Goal: Task Accomplishment & Management: Complete application form

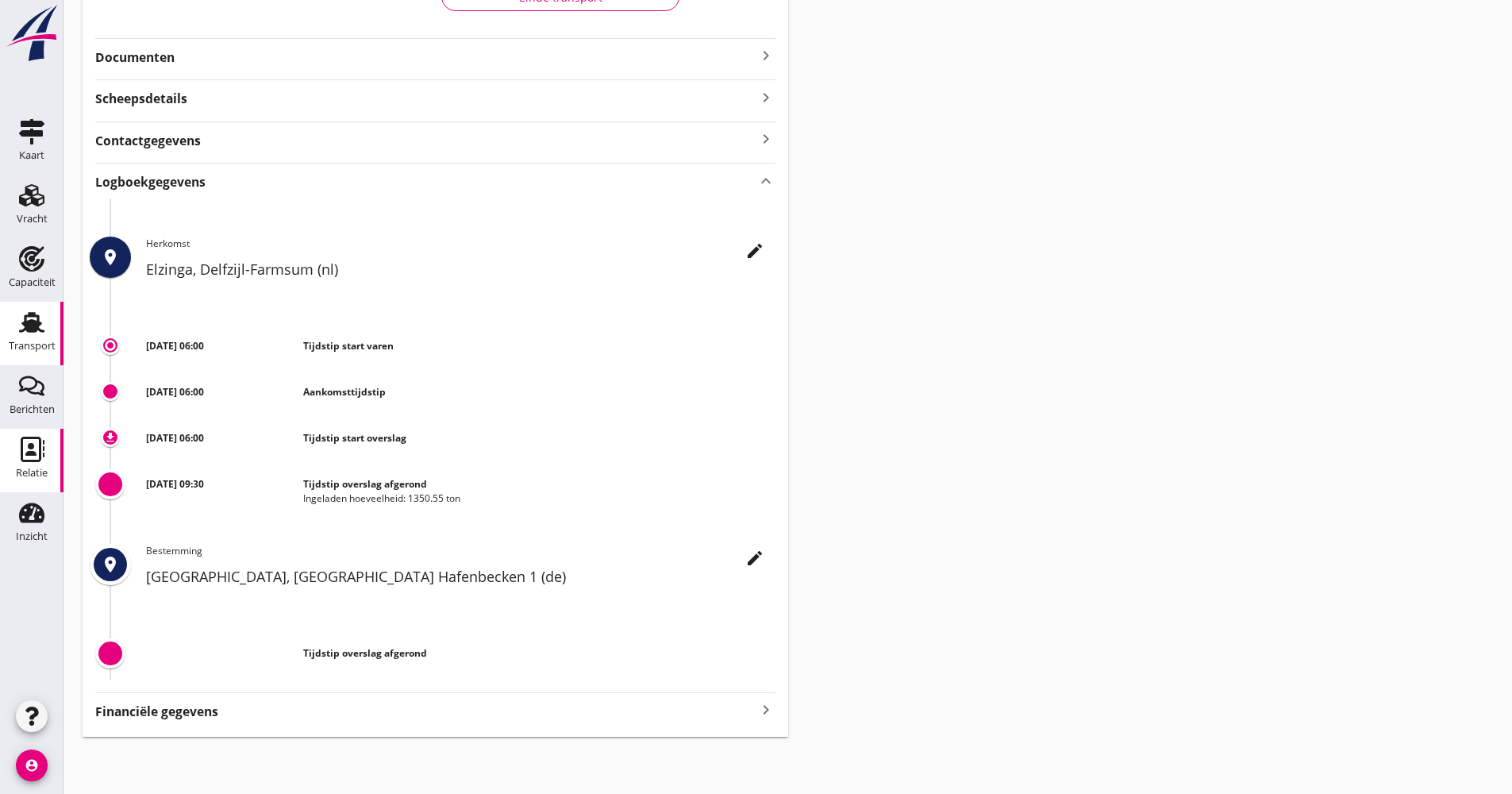
click at [33, 474] on div "Relatie" at bounding box center [32, 473] width 32 height 11
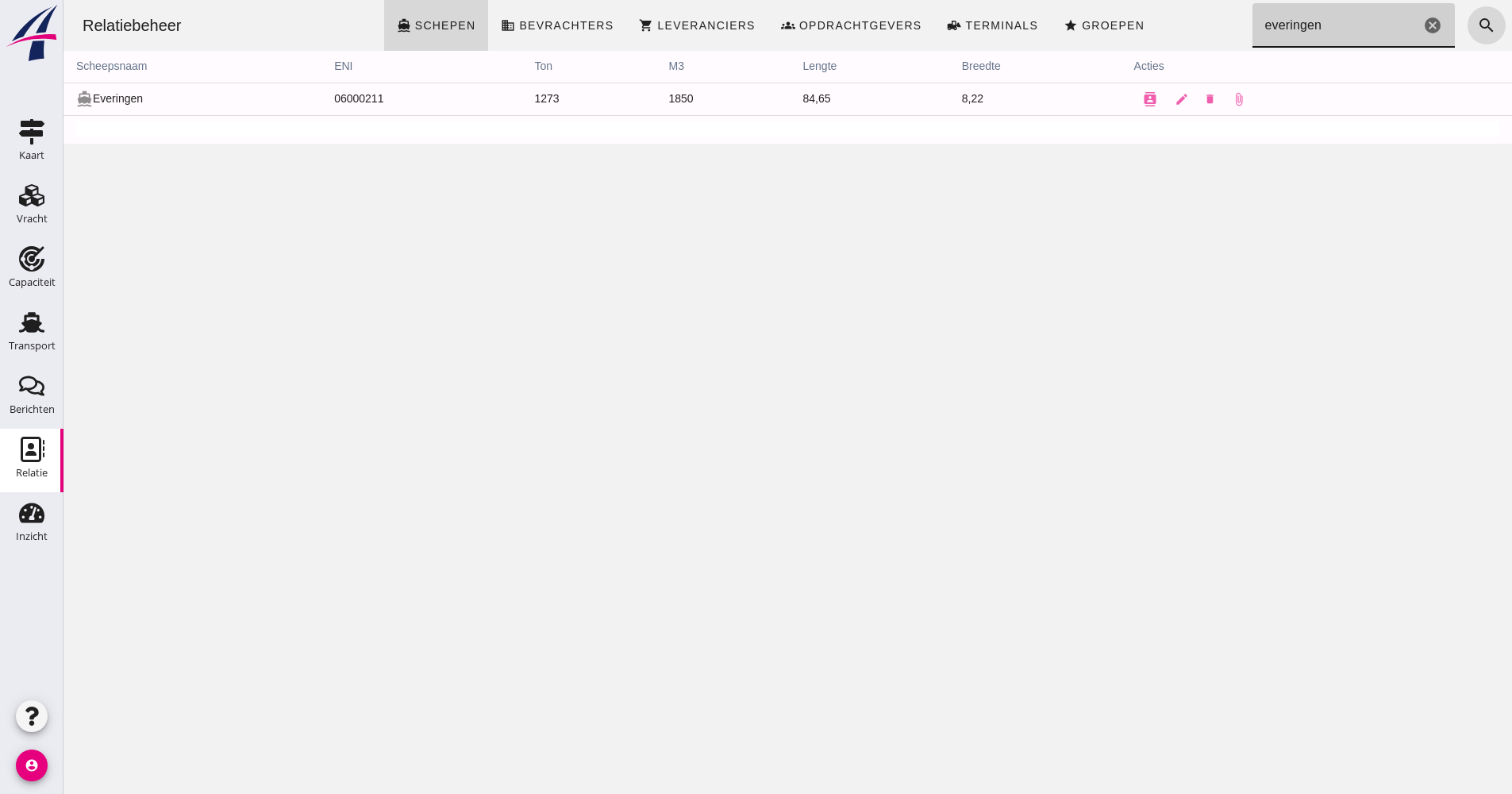
drag, startPoint x: 1328, startPoint y: 28, endPoint x: 1217, endPoint y: 43, distance: 112.0
click at [1217, 40] on div "Relatiebeheer directions_boat Schepen business Bevrachters shopping_cart Levera…" at bounding box center [788, 25] width 1436 height 51
type input "eiche"
click at [1092, 98] on button "contacts" at bounding box center [1092, 100] width 32 height 32
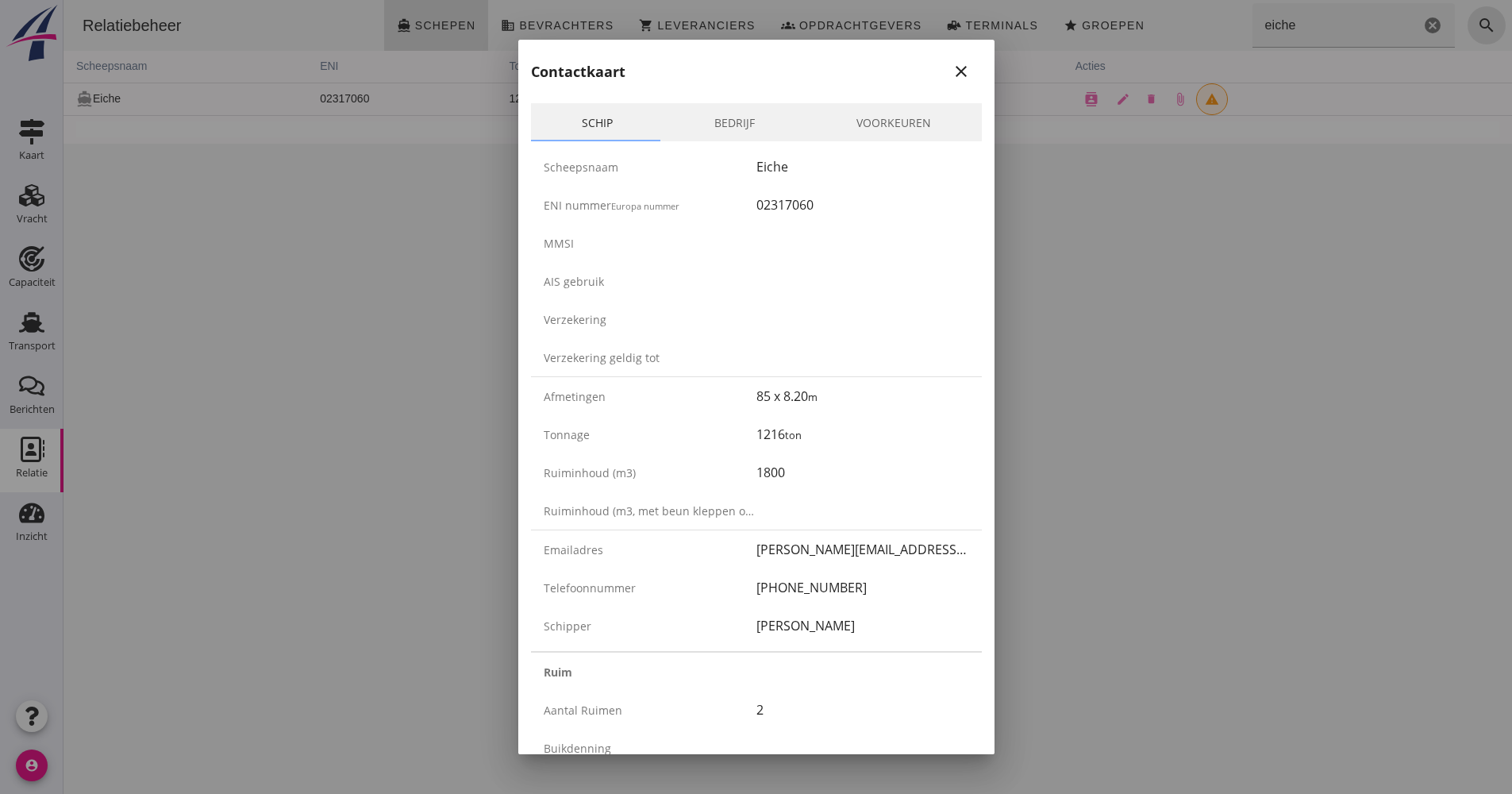
click at [737, 123] on link "Bedrijf" at bounding box center [735, 122] width 142 height 38
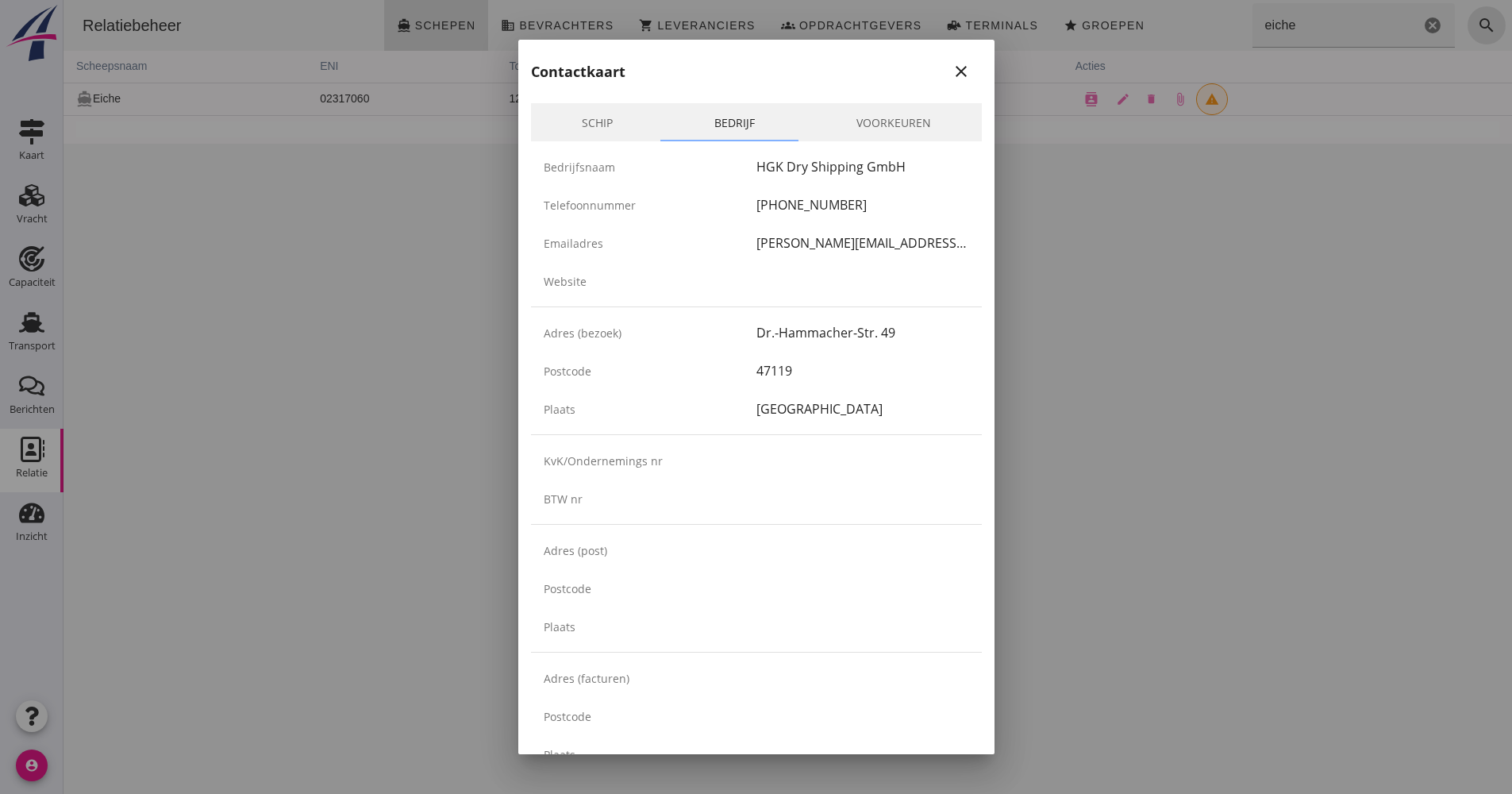
click at [604, 115] on link "Schip" at bounding box center [597, 122] width 133 height 38
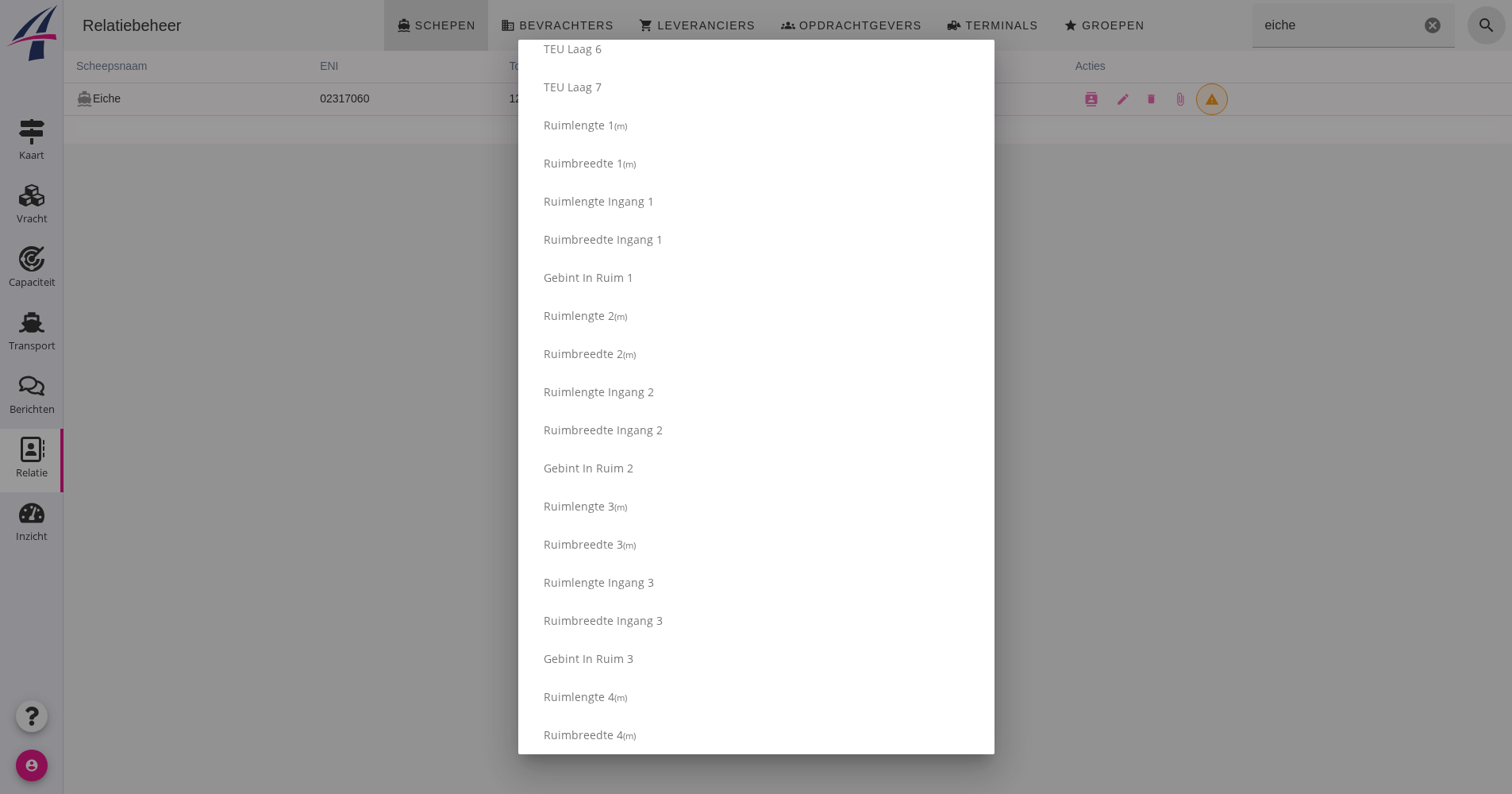
scroll to position [1270, 0]
click at [1143, 301] on div at bounding box center [756, 397] width 1512 height 794
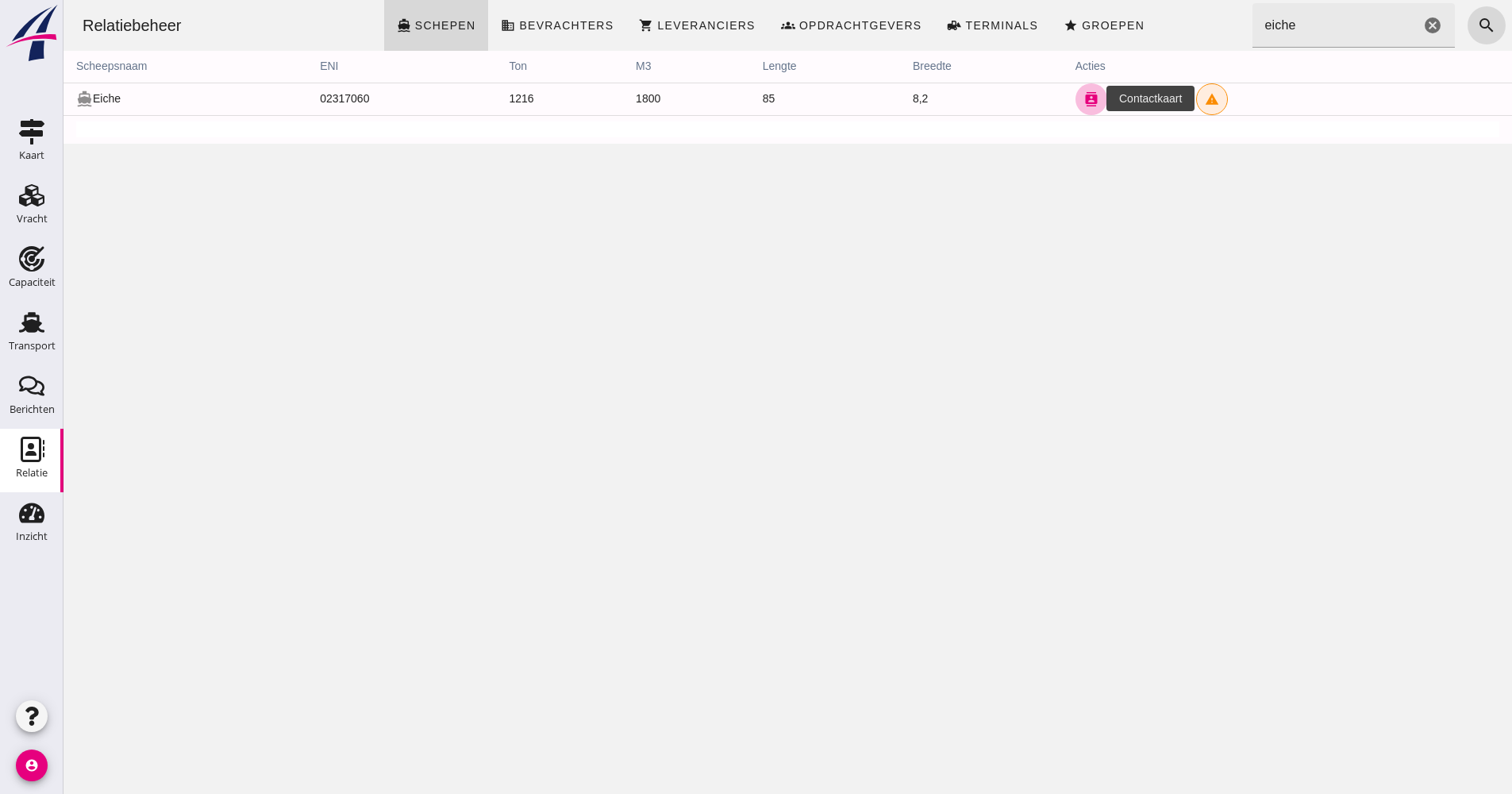
click at [1085, 93] on icon "contacts" at bounding box center [1092, 99] width 14 height 14
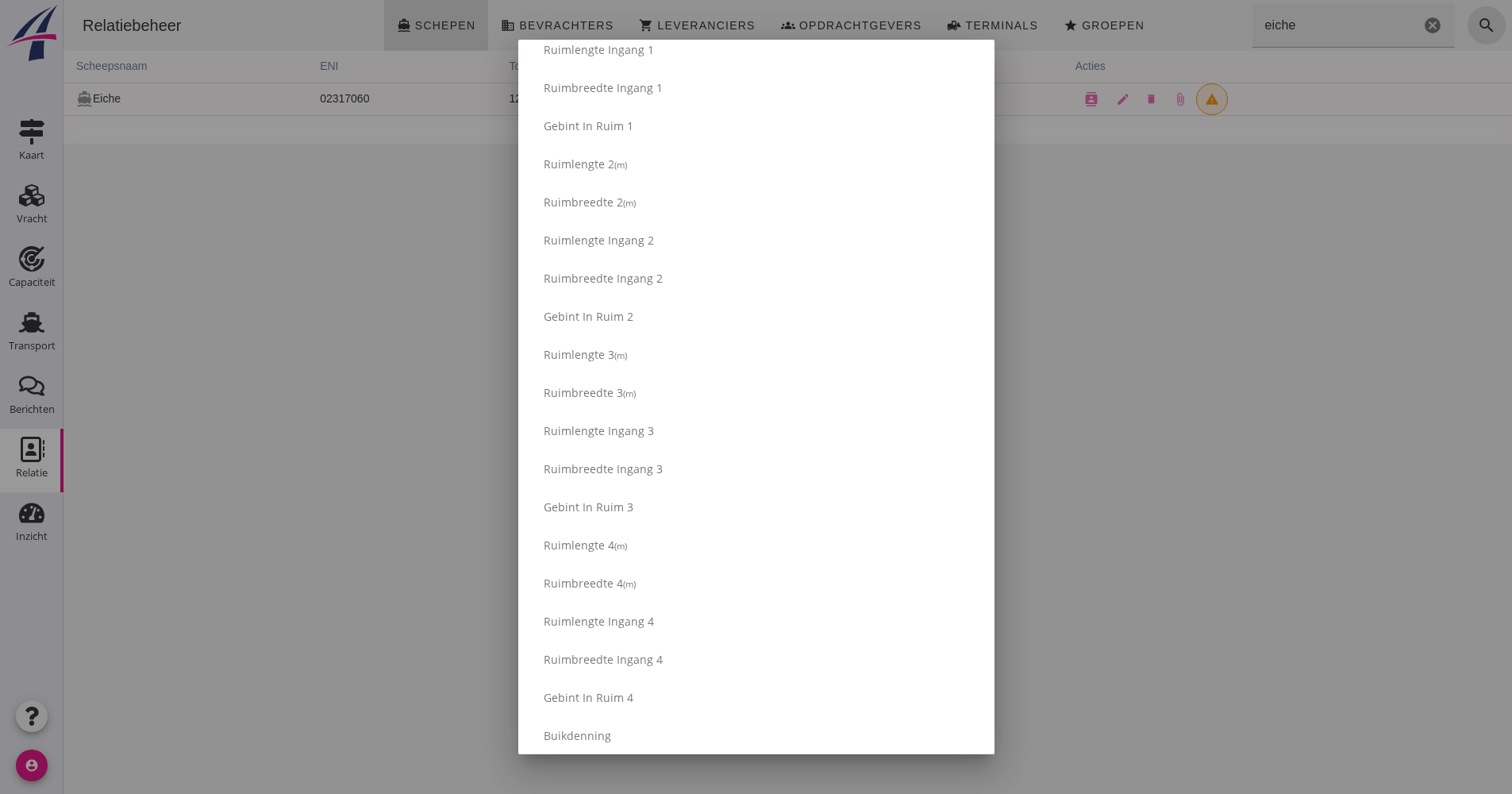
click at [1168, 231] on div at bounding box center [756, 397] width 1512 height 794
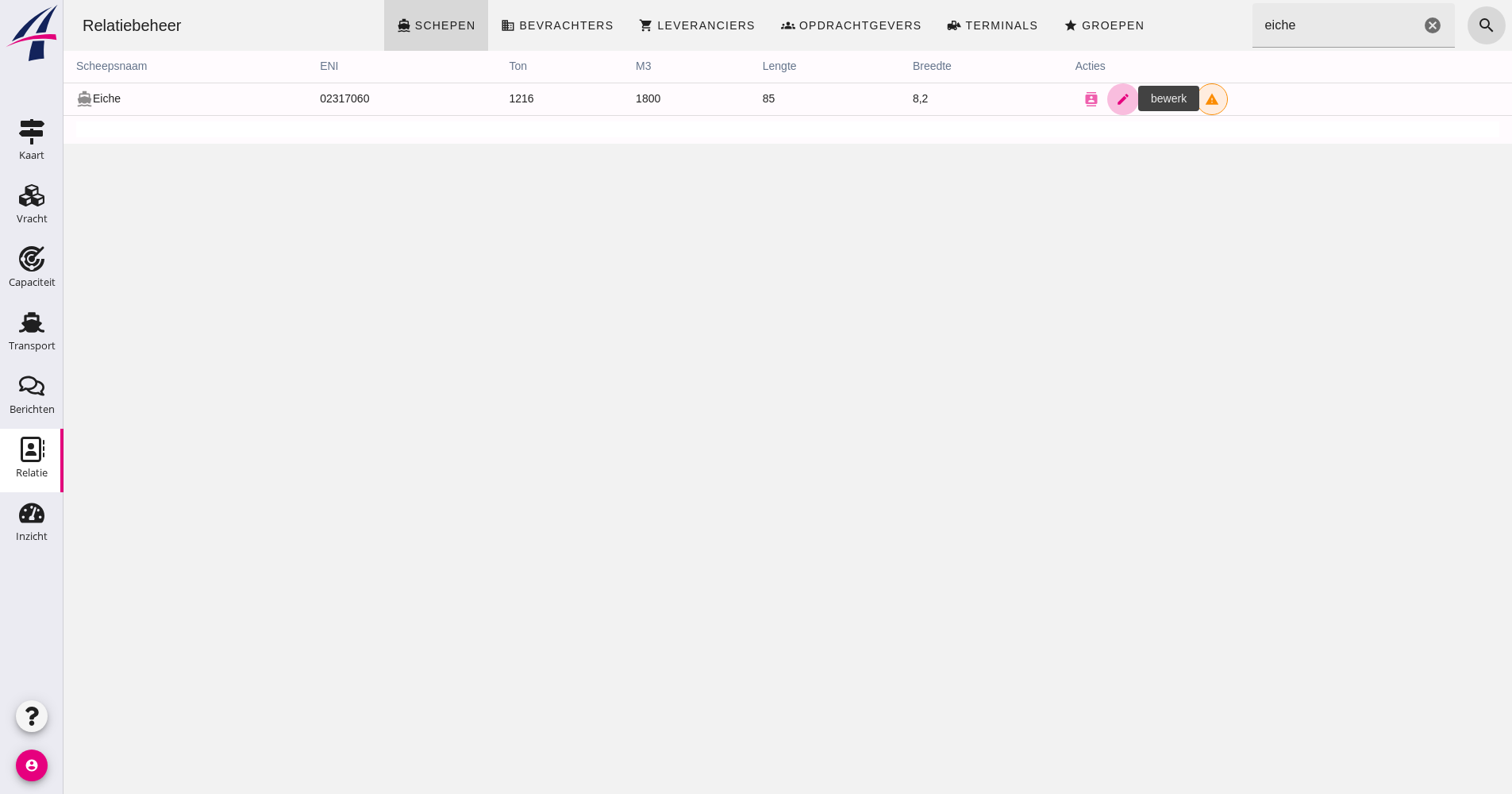
click at [1116, 99] on icon "edit" at bounding box center [1123, 99] width 14 height 14
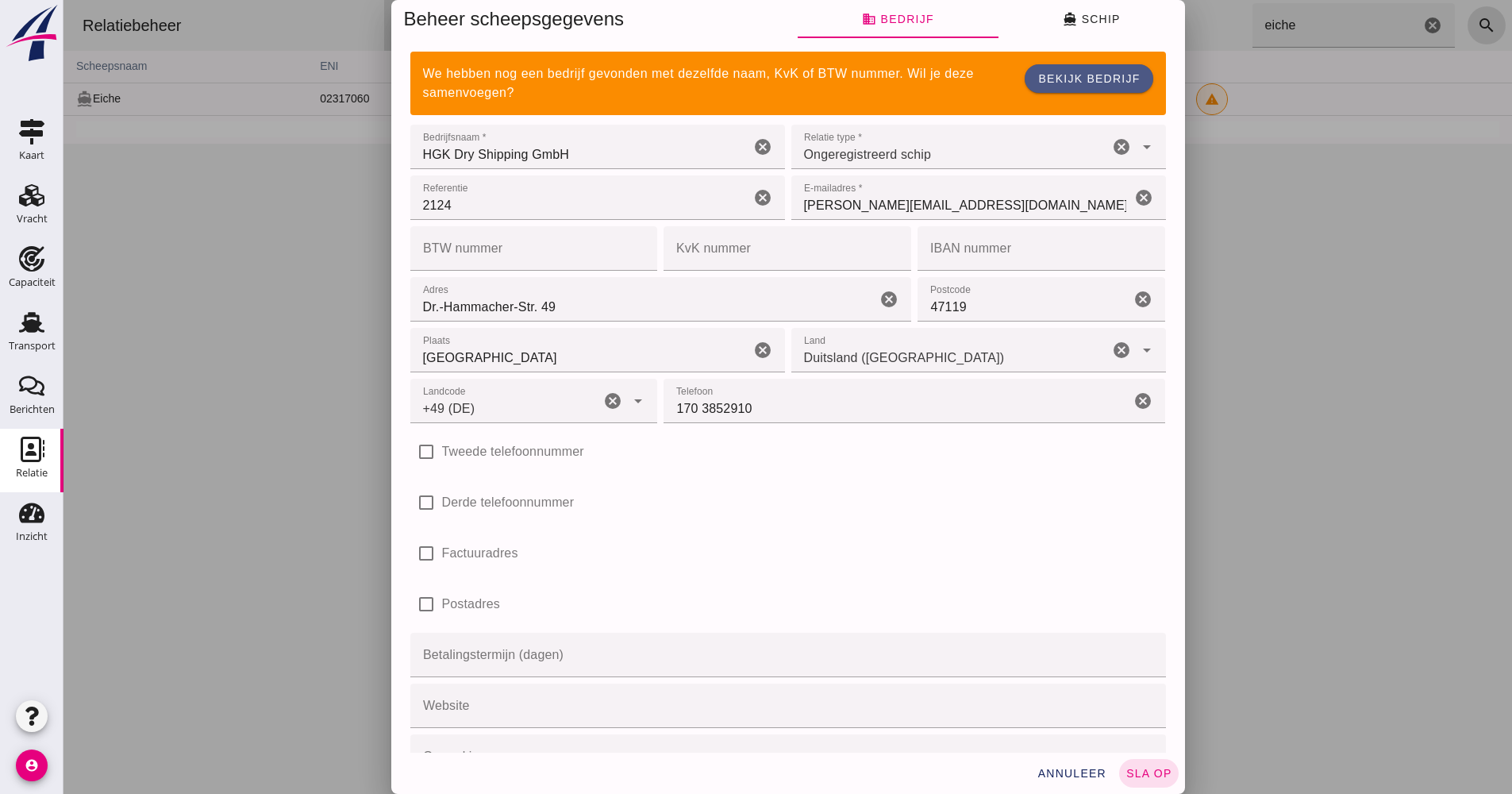
type input "+49 (DE)"
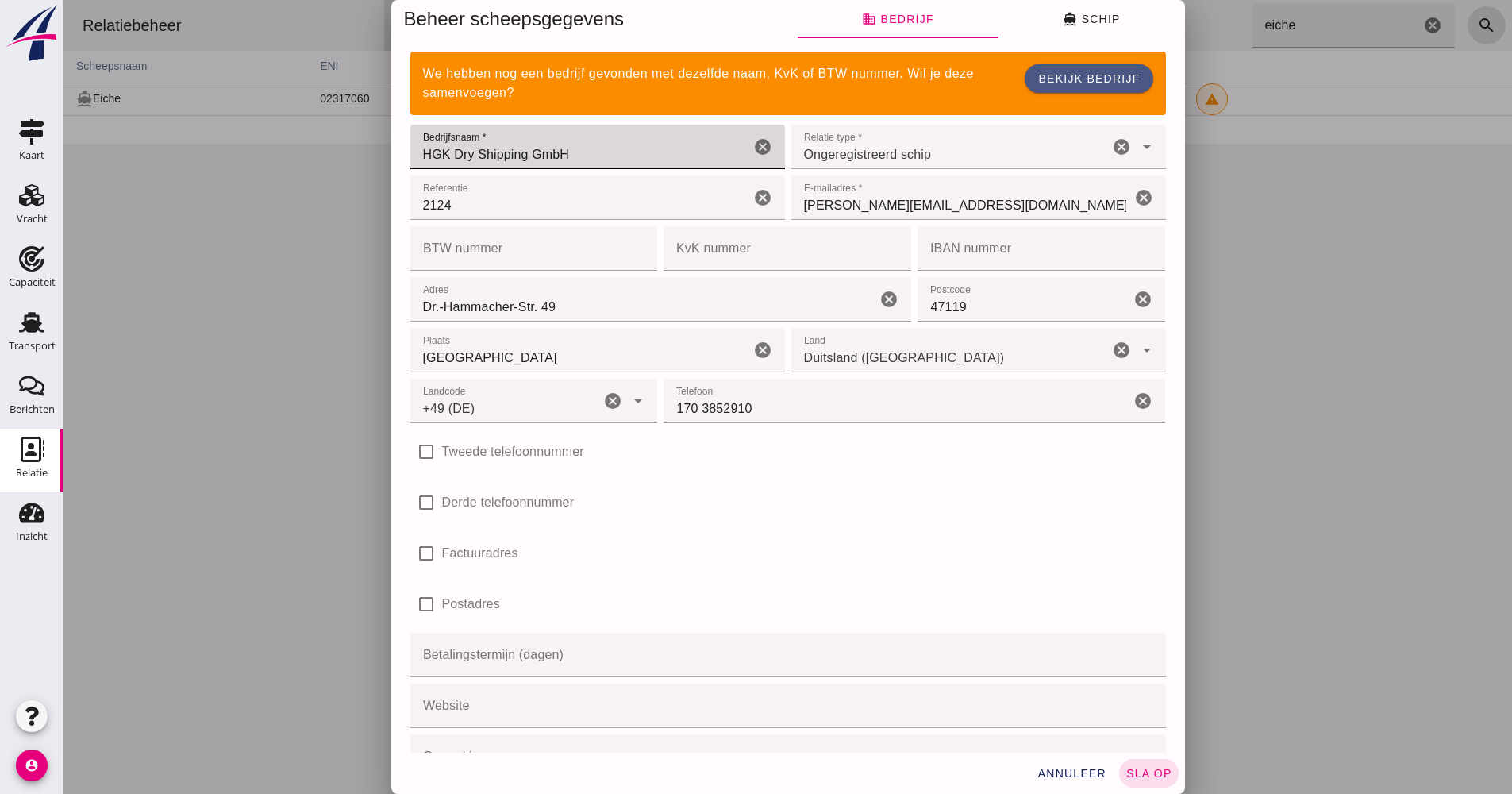
drag, startPoint x: 599, startPoint y: 144, endPoint x: 346, endPoint y: 158, distance: 253.4
click at [347, 158] on div "Beheer scheepsgegevens business Bedrijf directions_boat Schip We hebben nog een…" at bounding box center [788, 397] width 1449 height 794
paste input "Reederei Baum"
type input "Reederei Baum"
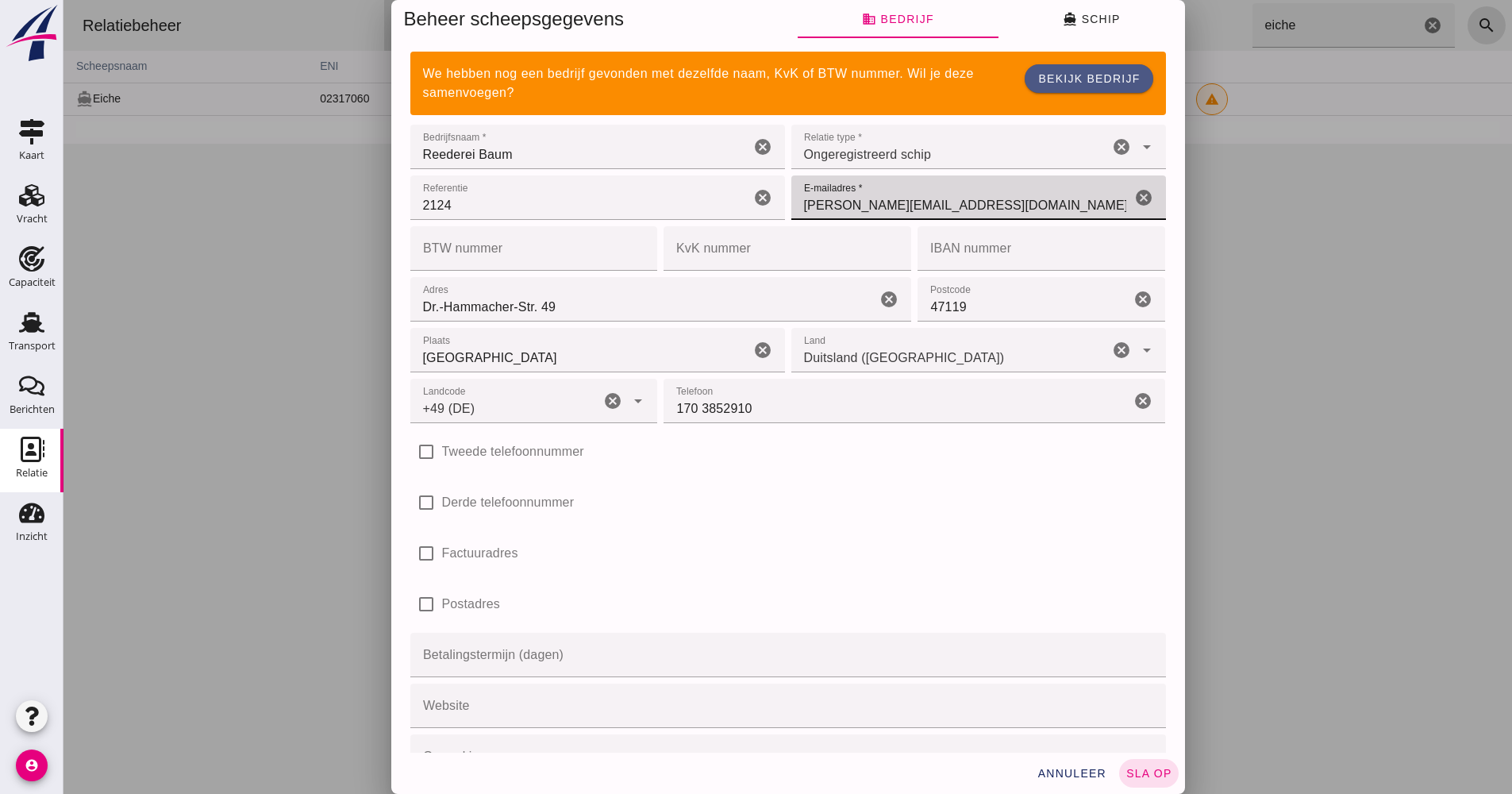
drag, startPoint x: 974, startPoint y: 211, endPoint x: 813, endPoint y: 212, distance: 161.0
click at [756, 212] on div "Referentie Referentie 2124 cancel E-mailadres * E-mailadres * [PERSON_NAME][EMA…" at bounding box center [788, 198] width 762 height 51
paste input "[PERSON_NAME][EMAIL_ADDRESS][DOMAIN_NAME]"
type input "[PERSON_NAME][EMAIL_ADDRESS][DOMAIN_NAME]"
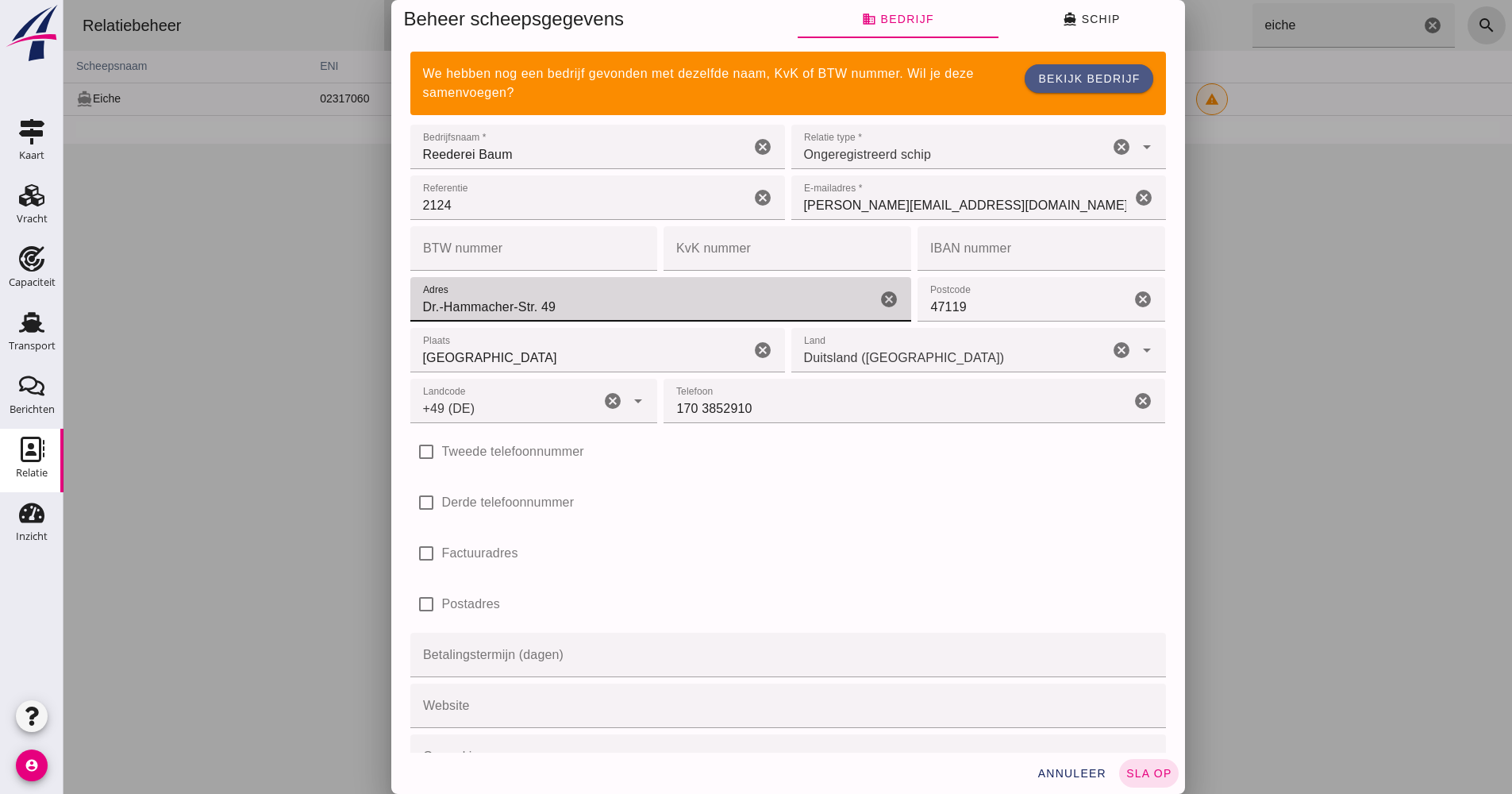
drag, startPoint x: 561, startPoint y: 306, endPoint x: 353, endPoint y: 312, distance: 208.1
click at [353, 312] on div "Beheer scheepsgegevens business Bedrijf directions_boat Schip We hebben nog een…" at bounding box center [788, 397] width 1449 height 794
paste input "[STREET_ADDRESS]"
type input "[STREET_ADDRESS]"
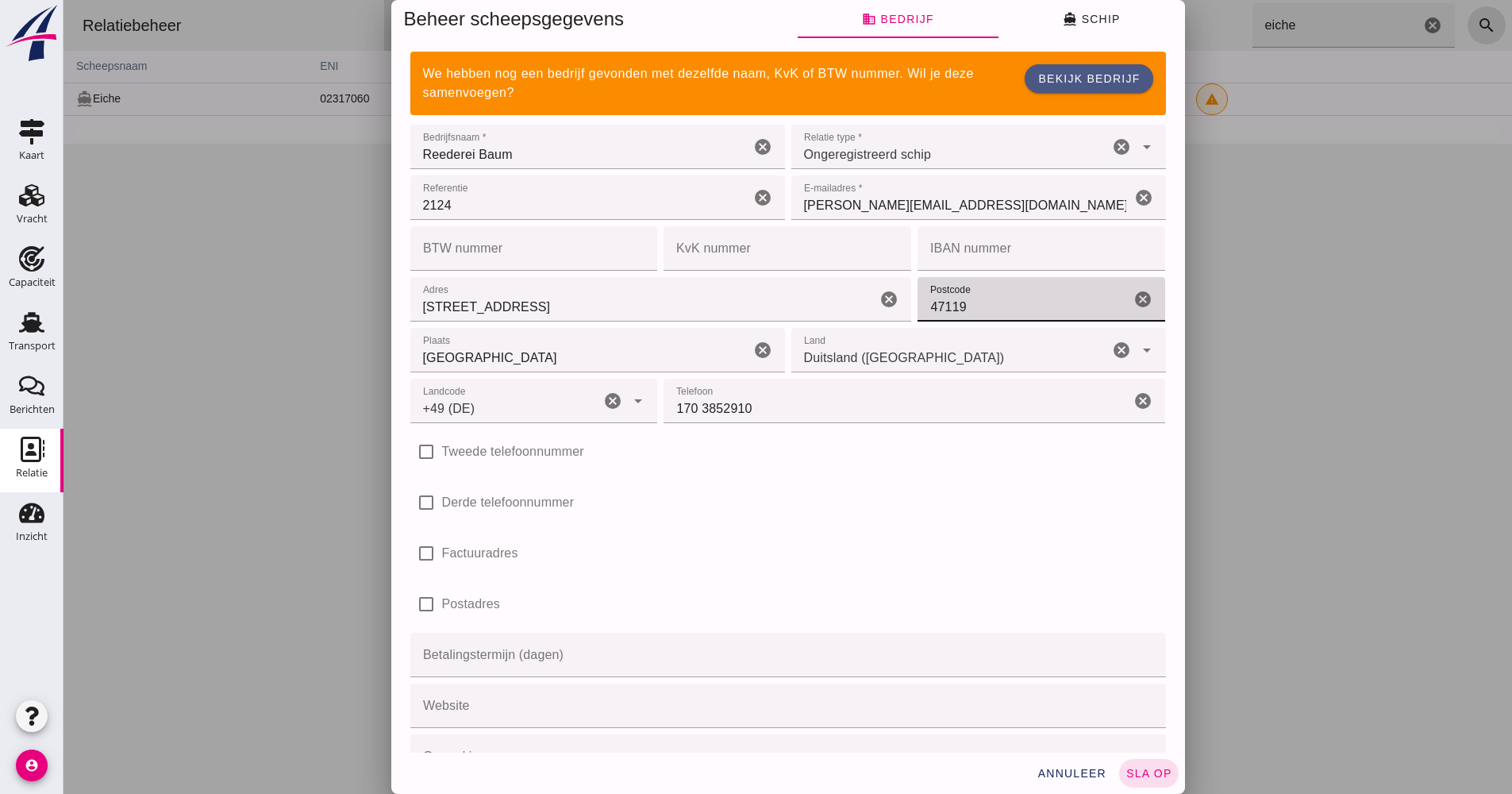
drag, startPoint x: 989, startPoint y: 315, endPoint x: 866, endPoint y: 320, distance: 123.1
click at [870, 316] on div "Adres Adres [STREET_ADDRESS] Postcode 47119 cancel [GEOGRAPHIC_DATA] [GEOGRAPHI…" at bounding box center [788, 325] width 762 height 101
type input "27239"
click at [617, 366] on input "[GEOGRAPHIC_DATA]" at bounding box center [580, 350] width 340 height 45
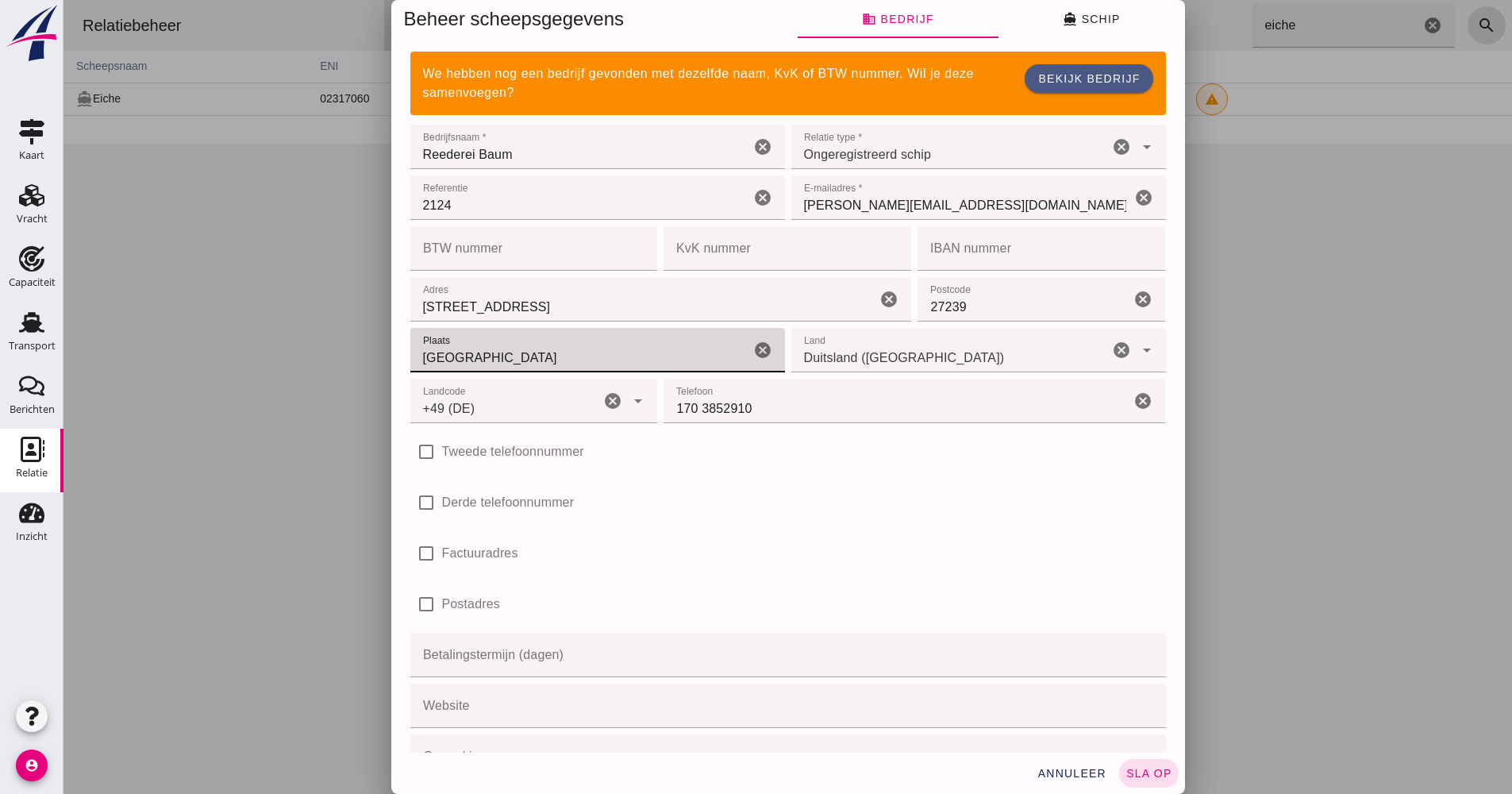
drag, startPoint x: 473, startPoint y: 354, endPoint x: 416, endPoint y: 357, distance: 57.1
click at [416, 356] on input "[GEOGRAPHIC_DATA]" at bounding box center [580, 350] width 340 height 45
type input "Twisteringen"
click at [1063, 22] on icon "directions_boat" at bounding box center [1070, 19] width 14 height 14
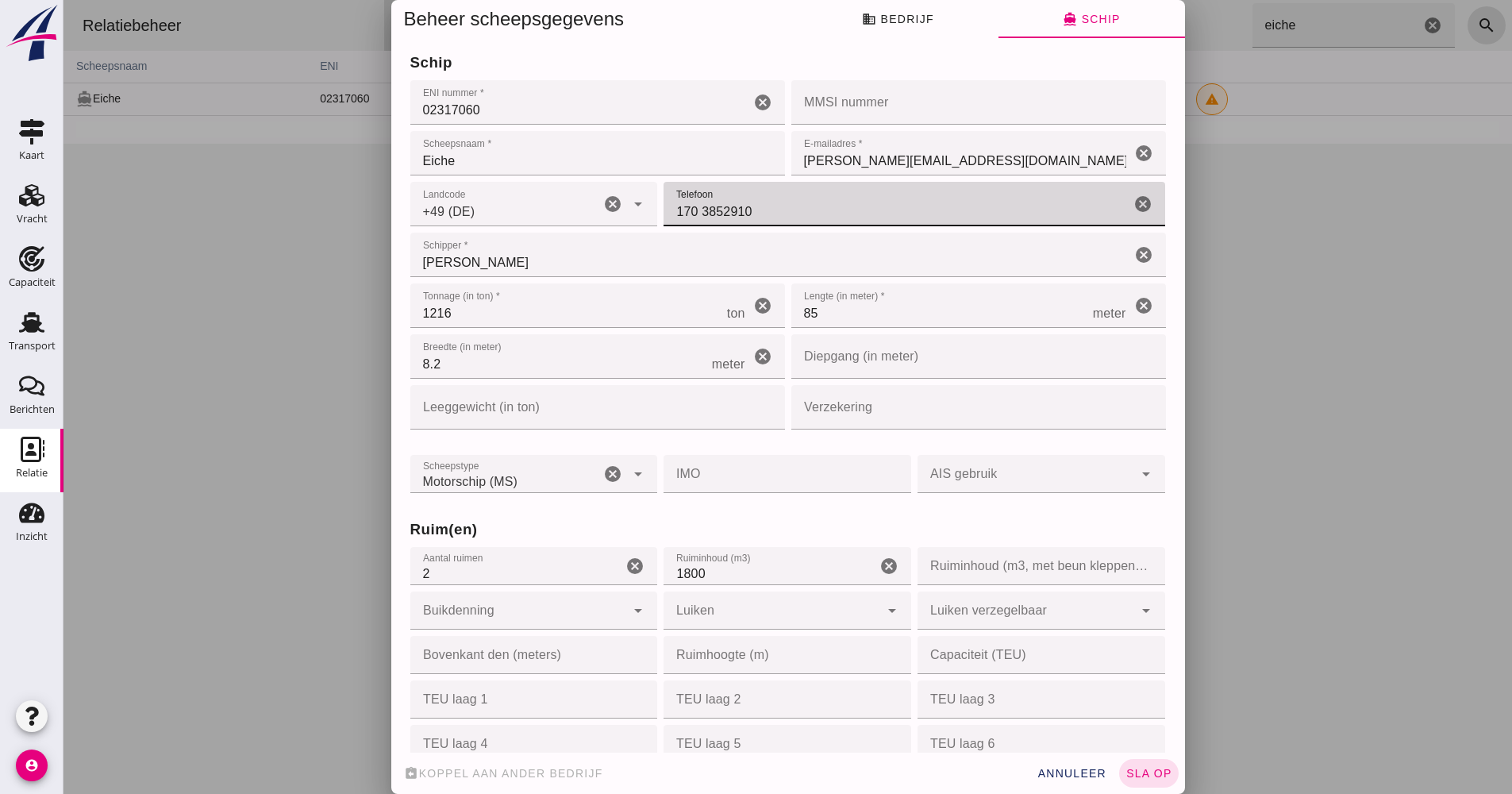
drag, startPoint x: 766, startPoint y: 207, endPoint x: 666, endPoint y: 210, distance: 100.0
click at [647, 214] on div "Landcode Landcode +49 (DE) +49 (DE) cancel arrow_drop_down Telefoon Telefoon 17…" at bounding box center [788, 204] width 762 height 51
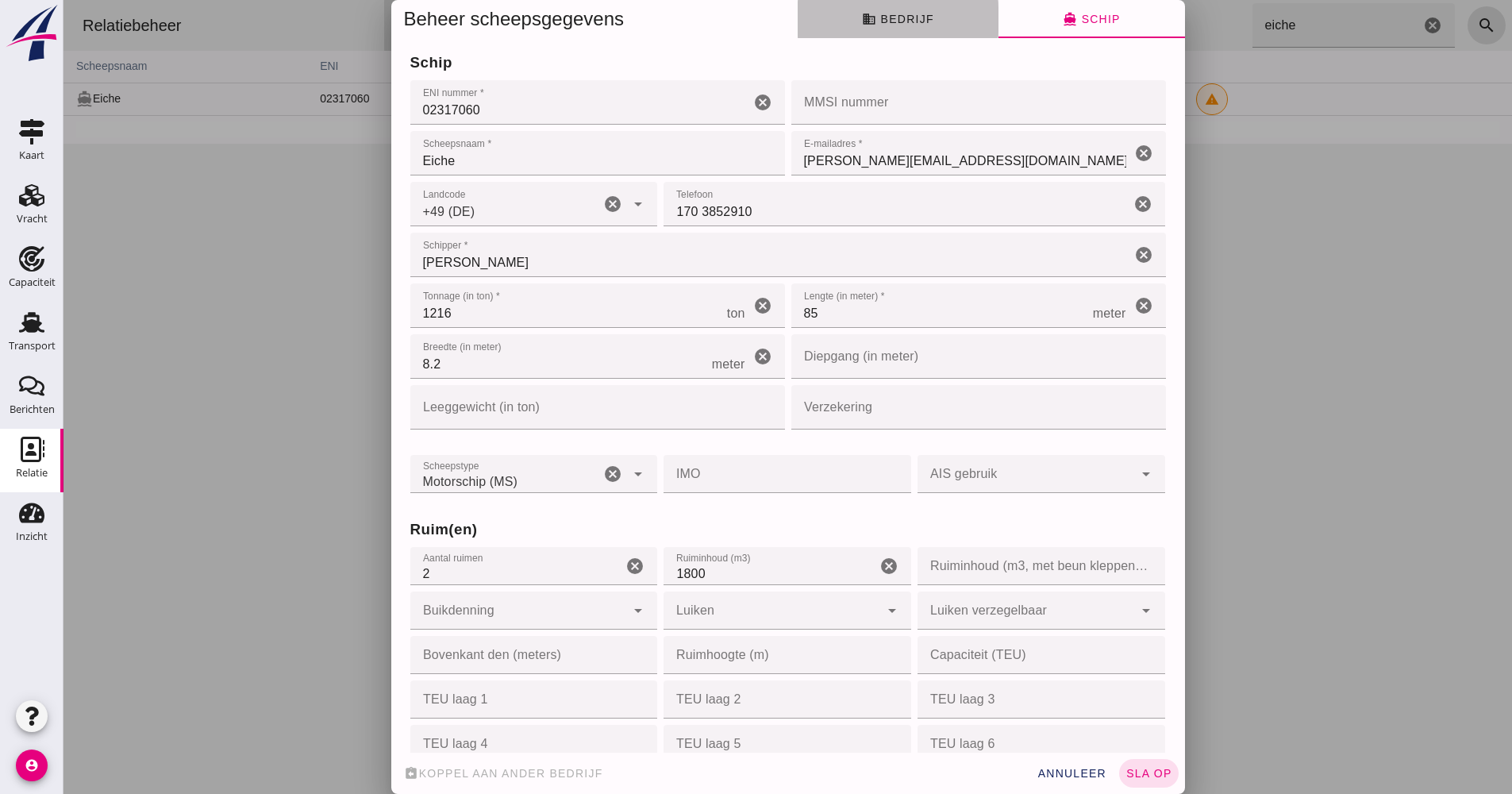
click at [882, 11] on button "business Bedrijf" at bounding box center [899, 19] width 201 height 38
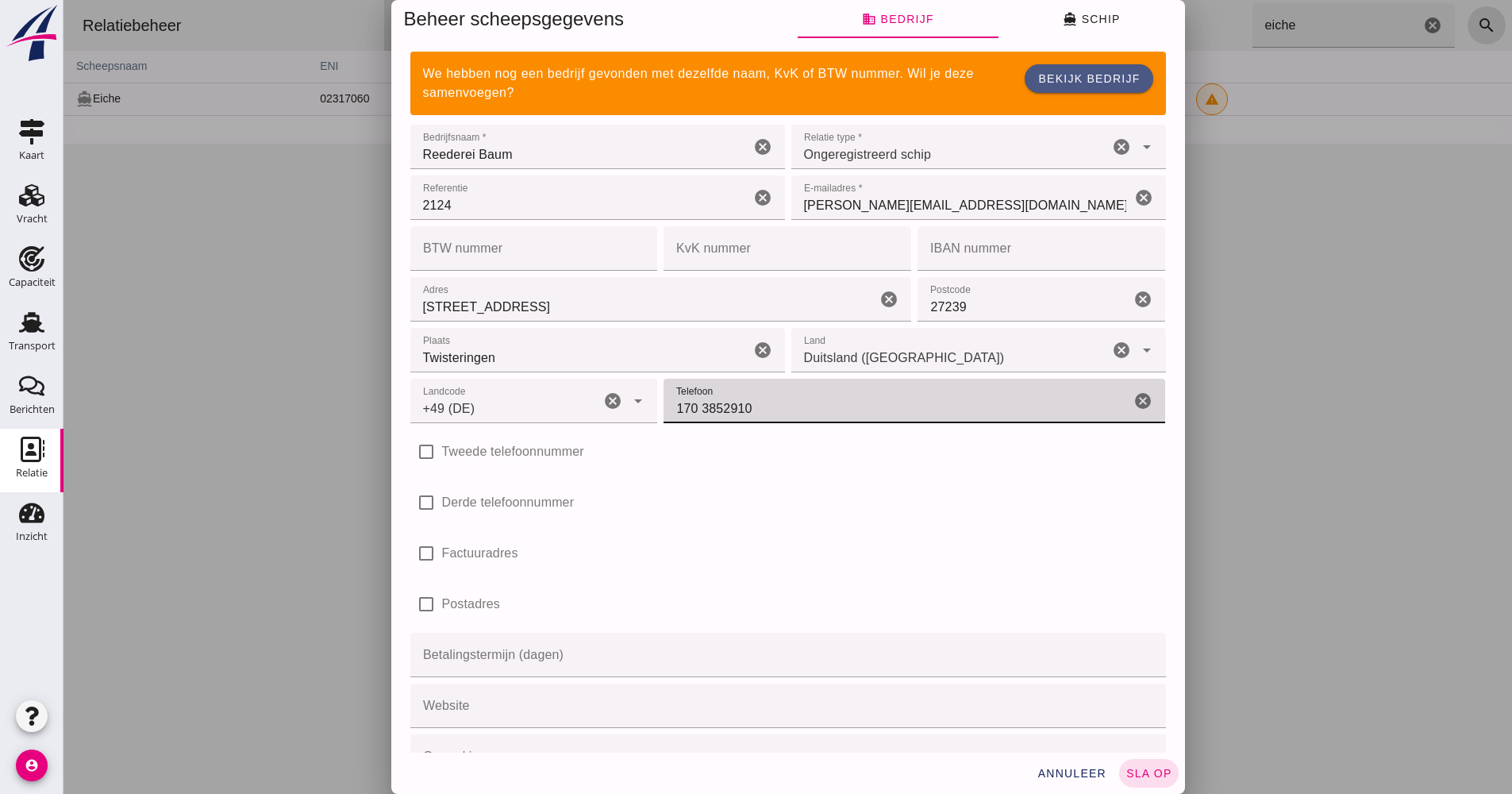
drag, startPoint x: 796, startPoint y: 401, endPoint x: 654, endPoint y: 408, distance: 142.2
click at [664, 408] on input "170 3852910" at bounding box center [897, 401] width 467 height 45
click at [764, 490] on div "check_box_outline_blank Derde telefoonnummer" at bounding box center [788, 503] width 756 height 45
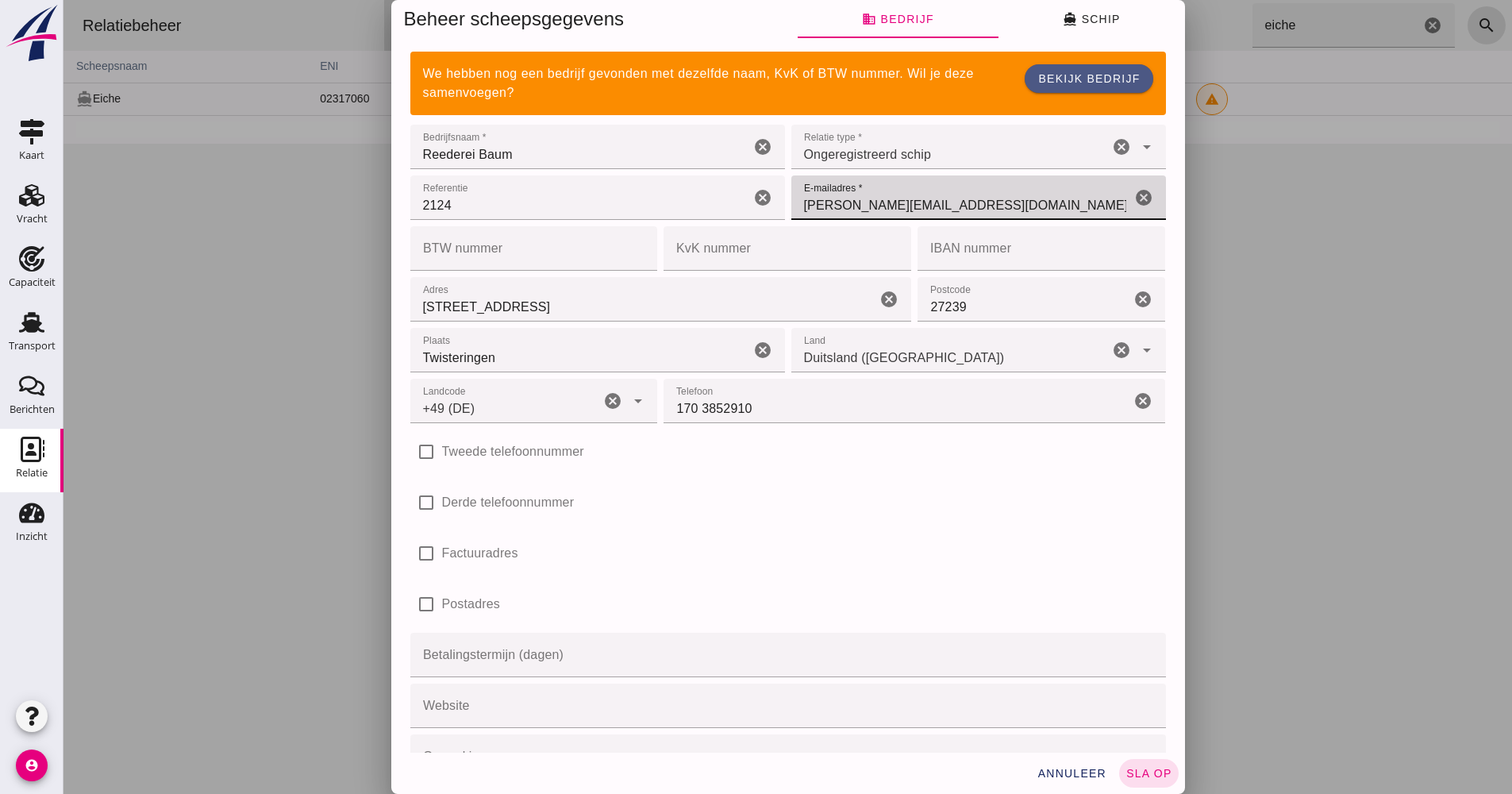
drag, startPoint x: 918, startPoint y: 198, endPoint x: 817, endPoint y: 212, distance: 102.0
click at [775, 210] on div "Referentie Referentie 2124 cancel E-mailadres * E-mailadres * [PERSON_NAME][EMA…" at bounding box center [788, 198] width 762 height 51
click at [1063, 22] on icon "directions_boat" at bounding box center [1070, 19] width 14 height 14
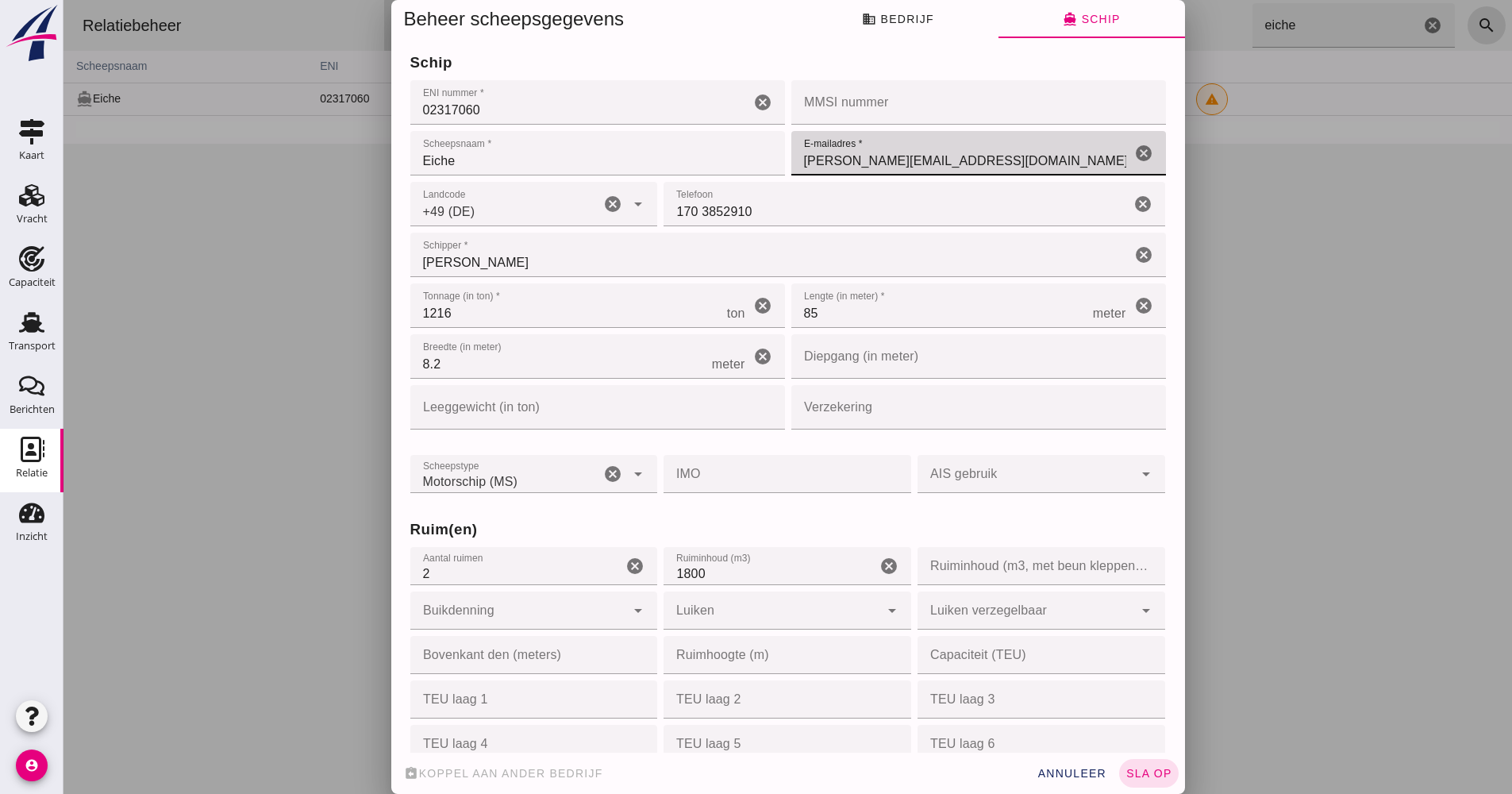
drag, startPoint x: 957, startPoint y: 162, endPoint x: 747, endPoint y: 161, distance: 210.0
click at [747, 161] on div "schip ENI nummer * ENI nummer * 02317060 cancel MMSI nummer MMSI nummer cancel …" at bounding box center [788, 113] width 762 height 130
paste input "[PERSON_NAME][EMAIL_ADDRESS][DOMAIN_NAME]"
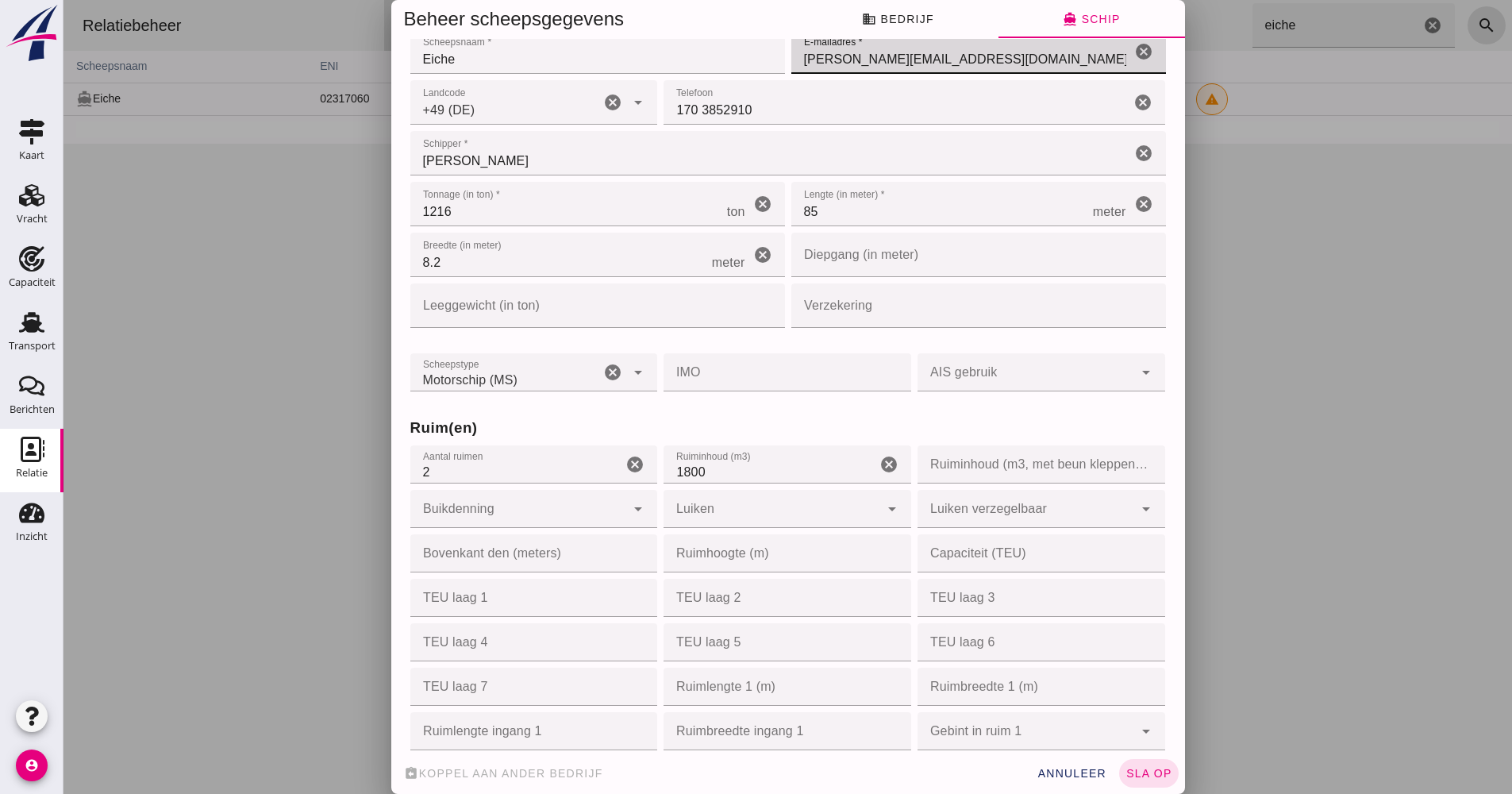
scroll to position [318, 0]
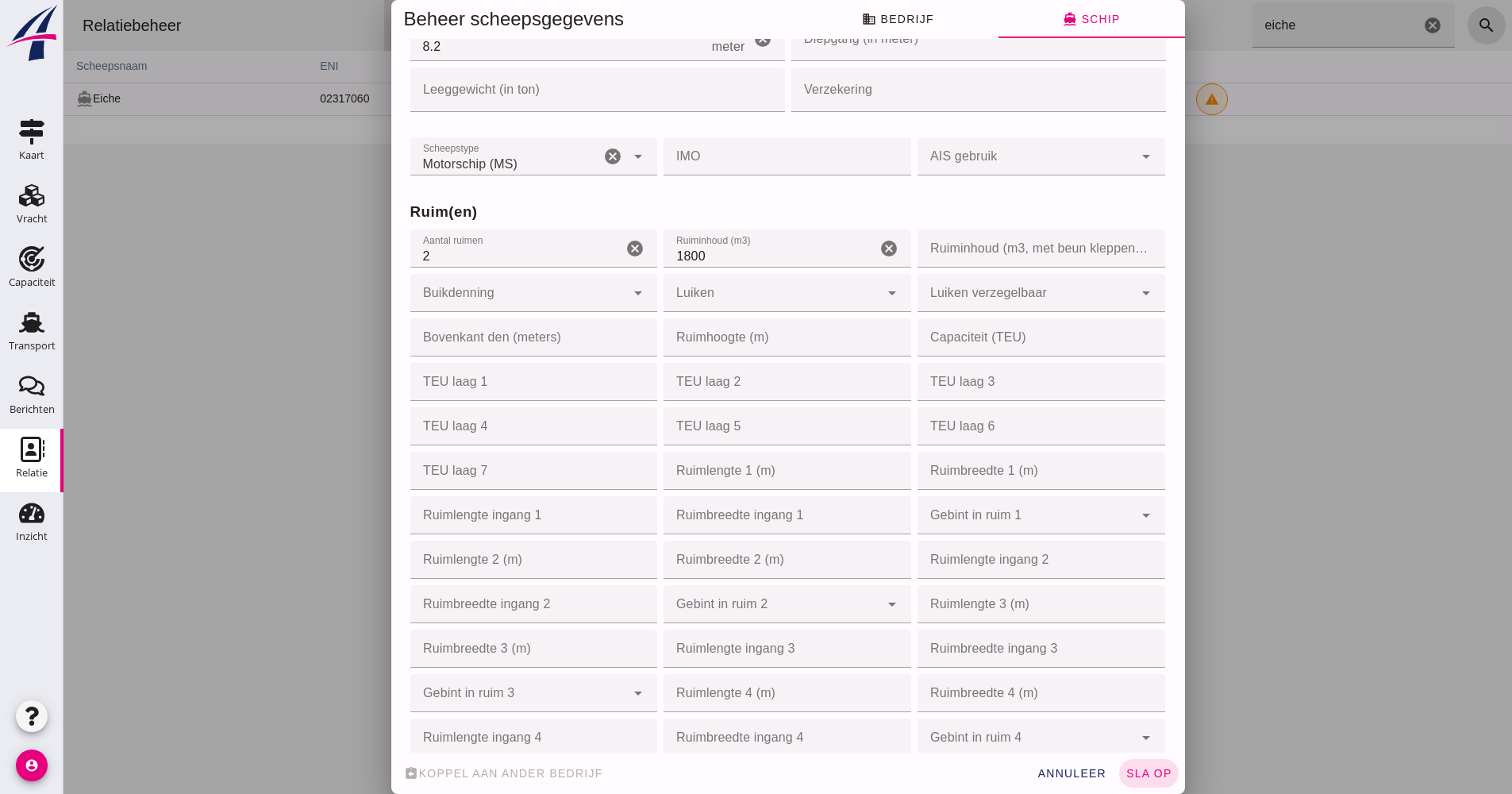
type input "[PERSON_NAME][EMAIL_ADDRESS][DOMAIN_NAME]"
click at [550, 298] on div at bounding box center [518, 293] width 216 height 38
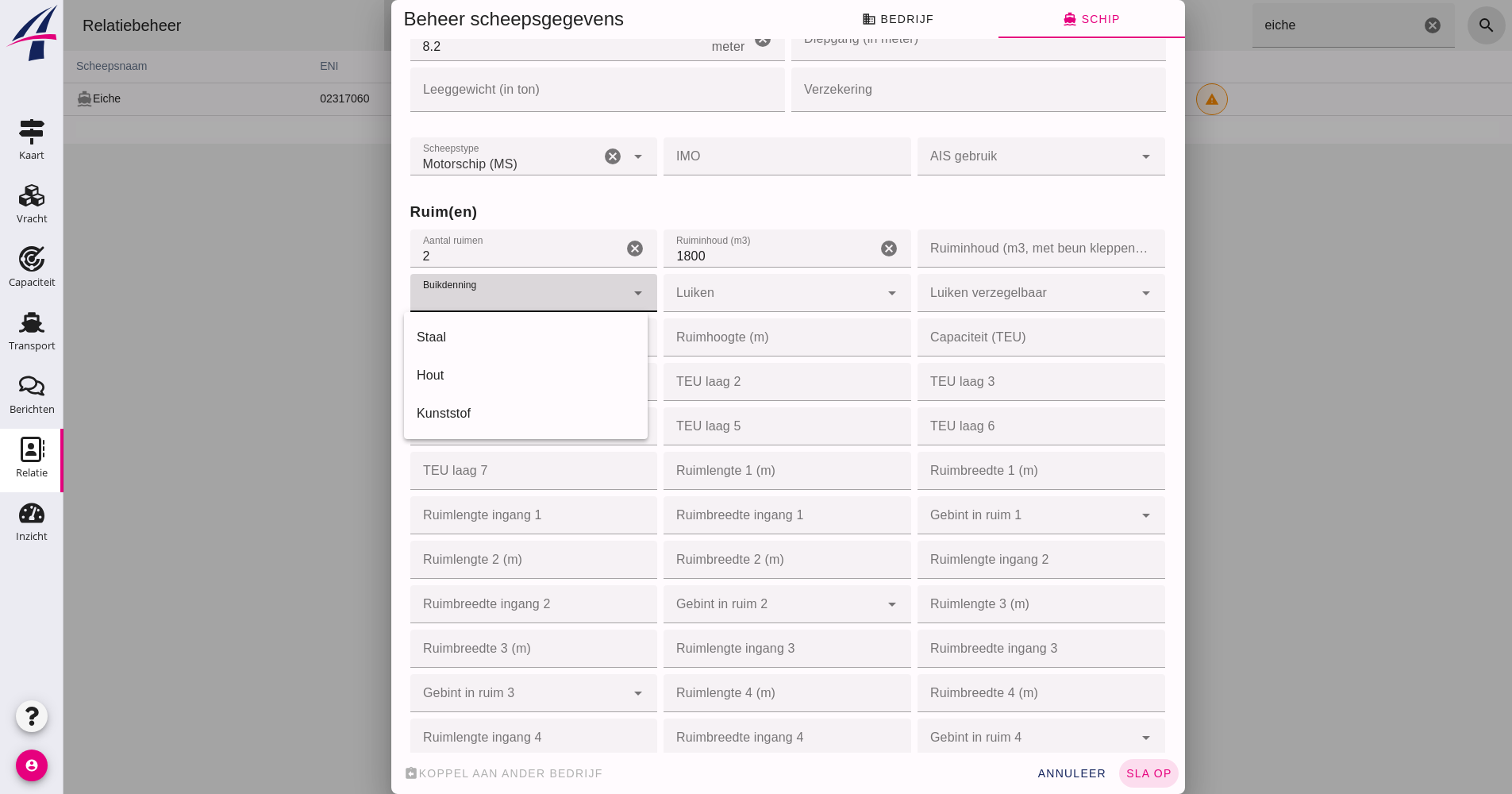
click at [533, 312] on div at bounding box center [518, 293] width 216 height 38
click at [522, 294] on div at bounding box center [518, 293] width 216 height 38
click at [480, 333] on div "Staal" at bounding box center [525, 336] width 218 height 19
type input "steel"
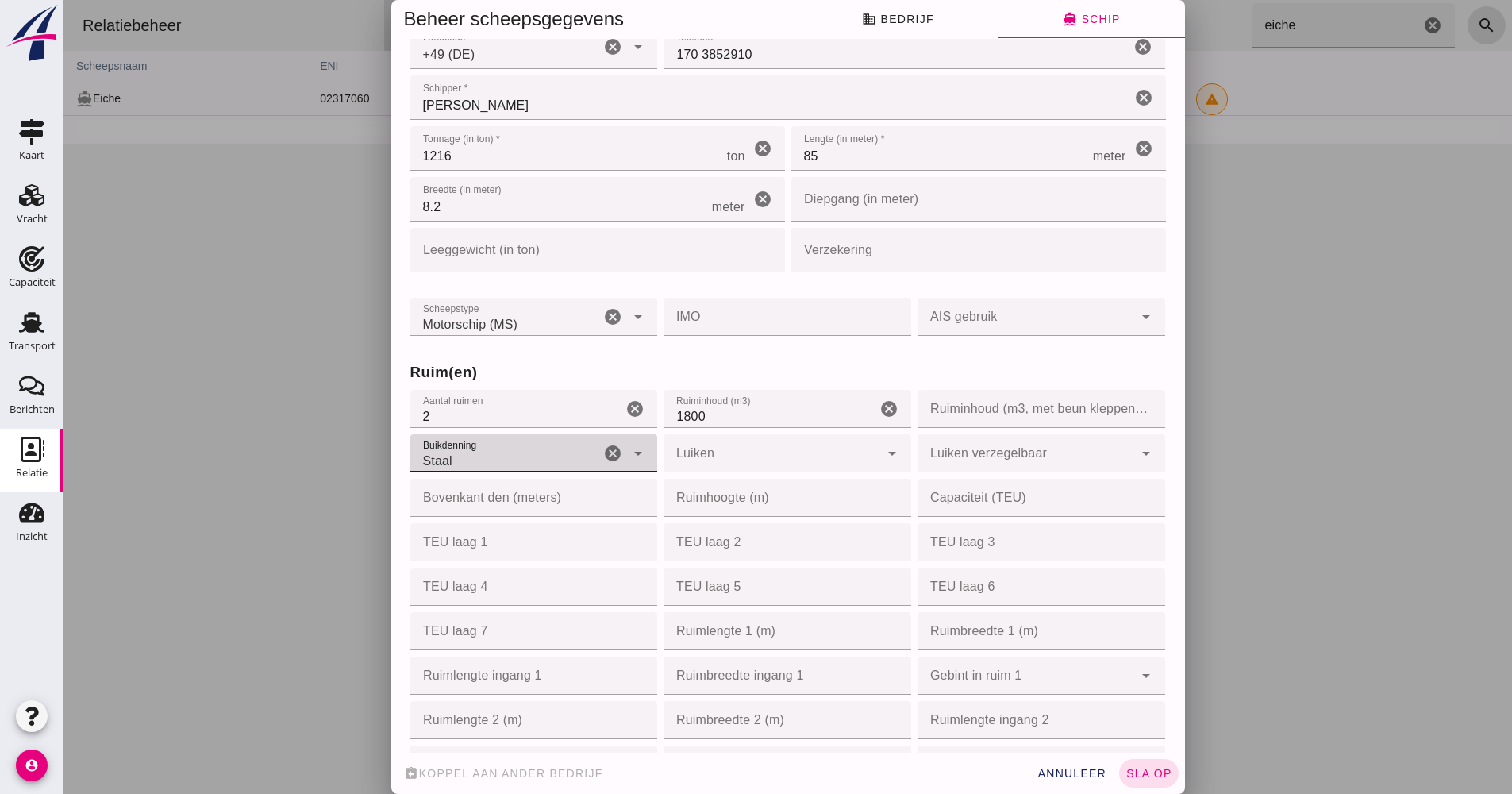
scroll to position [0, 0]
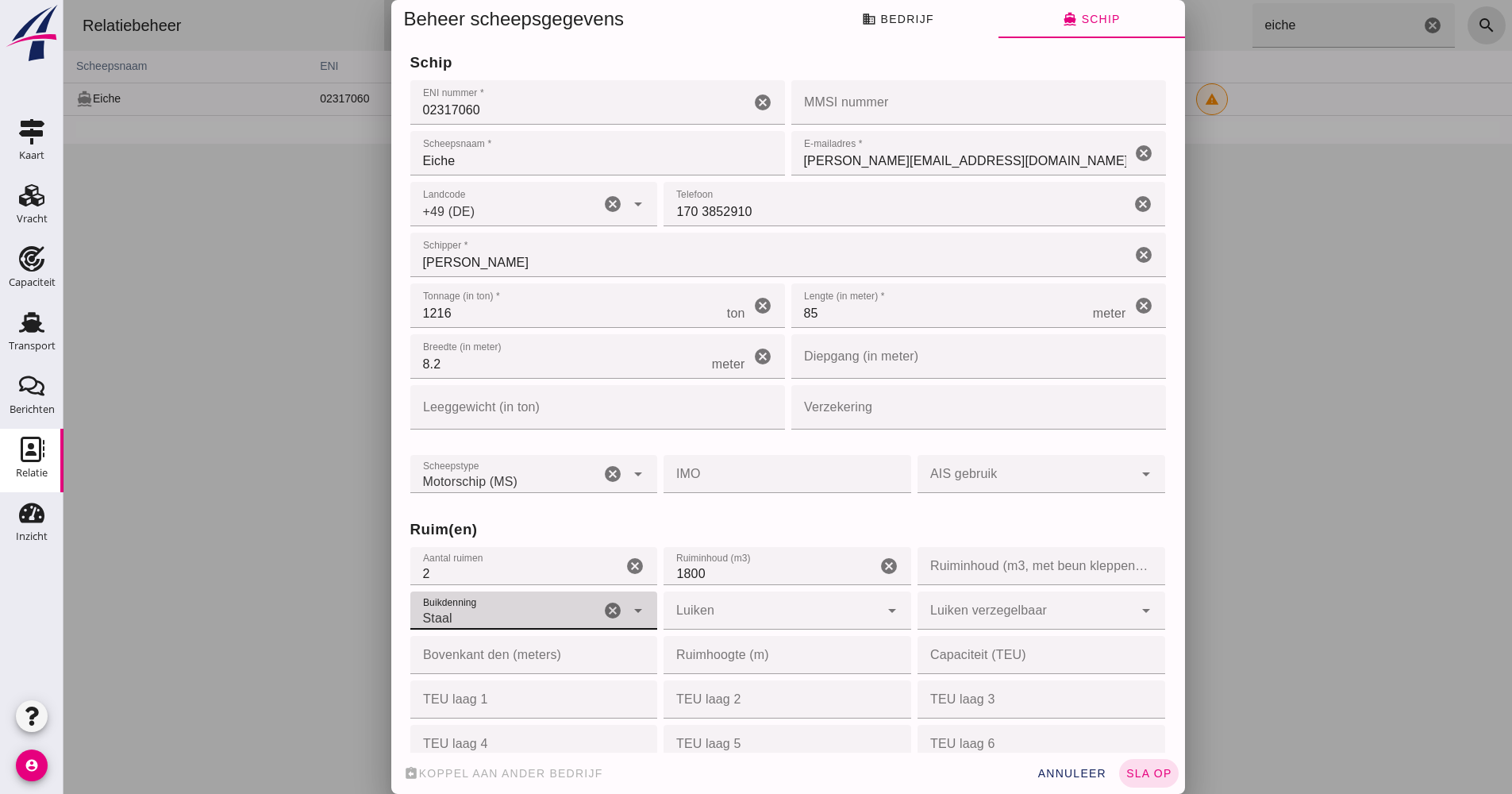
click at [854, 421] on input "Verzekering" at bounding box center [974, 408] width 365 height 45
click at [857, 361] on input "Diepgang (in meter)" at bounding box center [955, 357] width 327 height 45
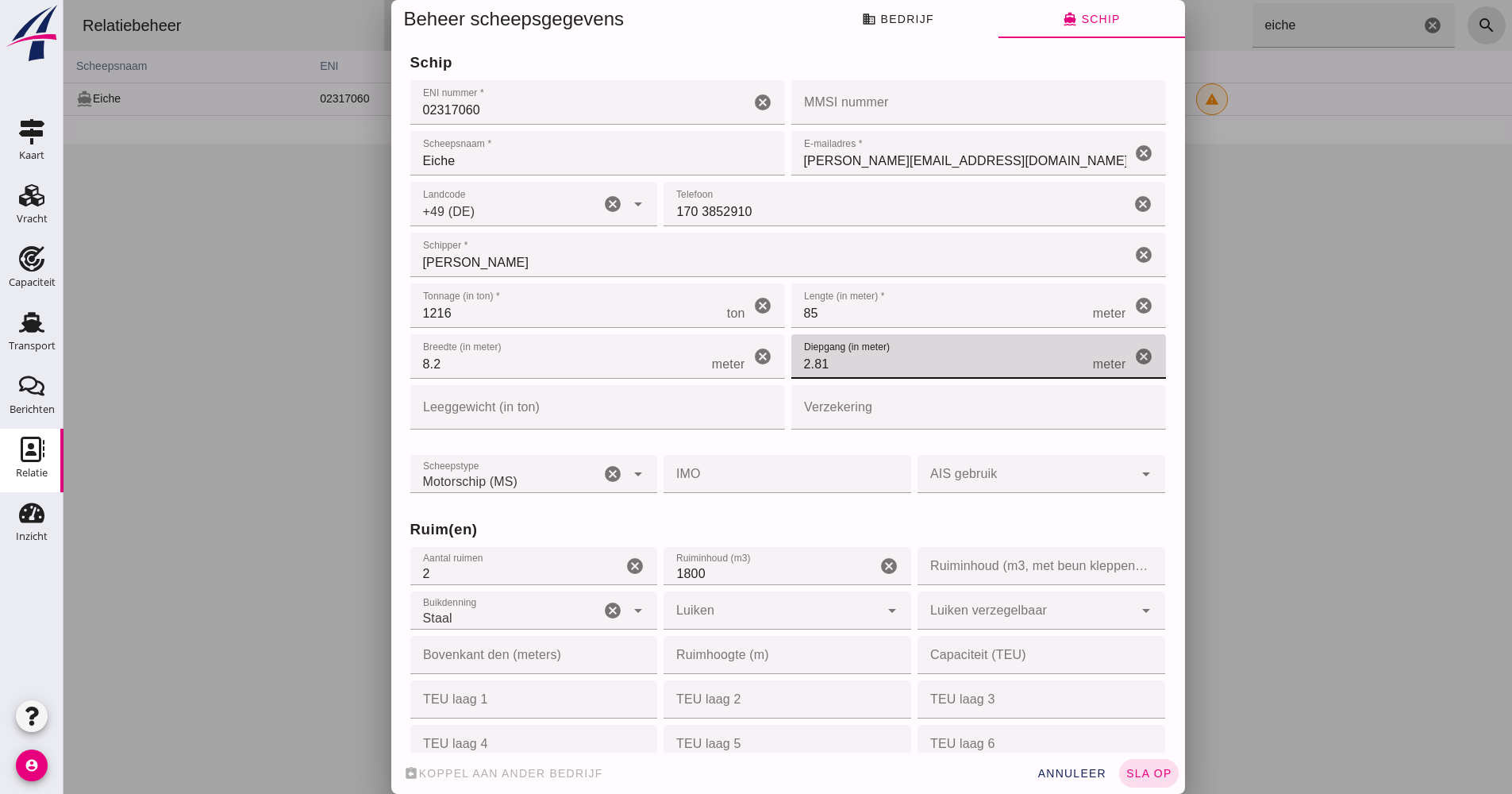
type input "2.81"
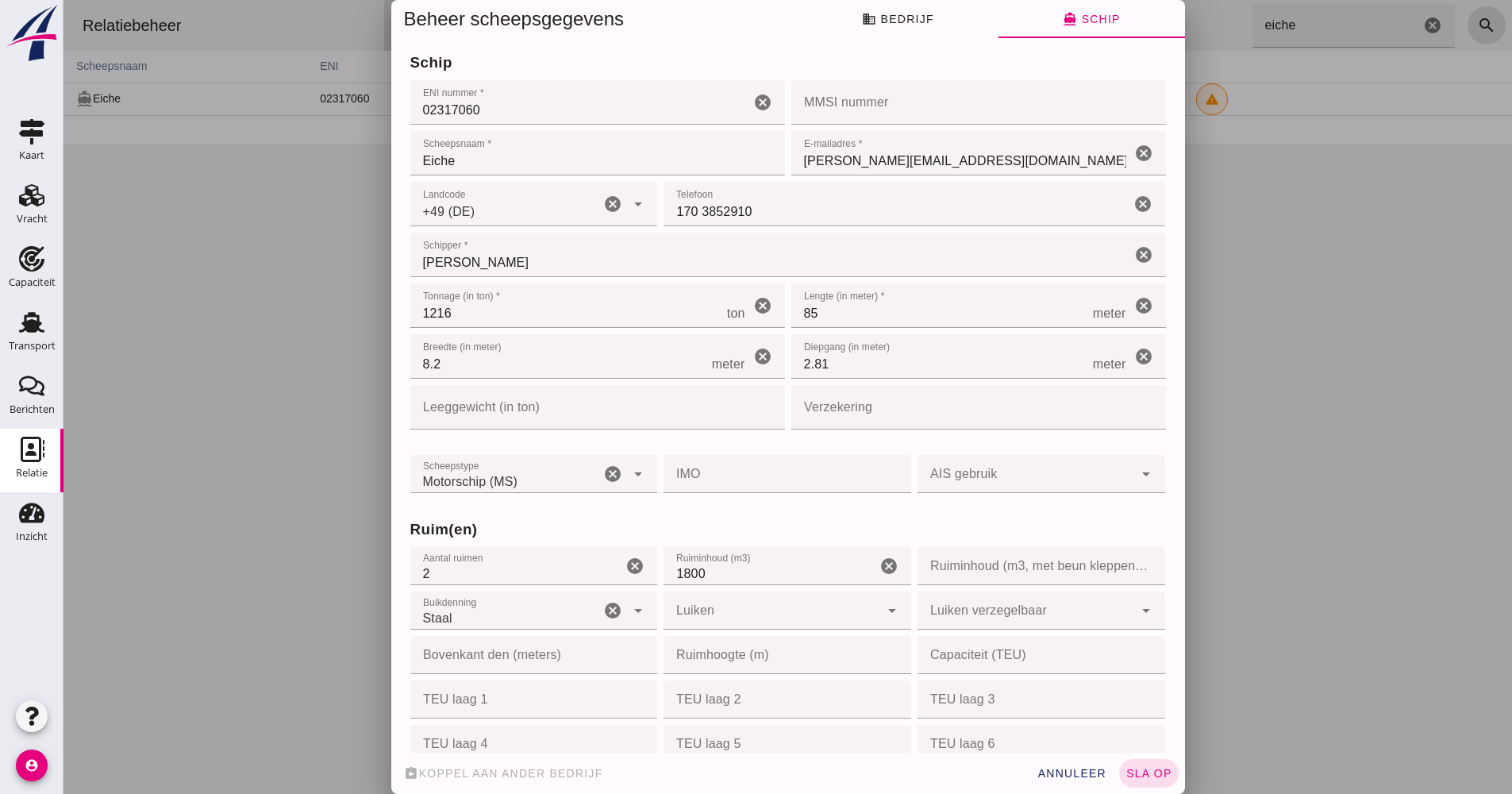
drag, startPoint x: 1004, startPoint y: 411, endPoint x: 993, endPoint y: 414, distance: 11.4
click at [1004, 411] on input "Verzekering" at bounding box center [974, 408] width 365 height 45
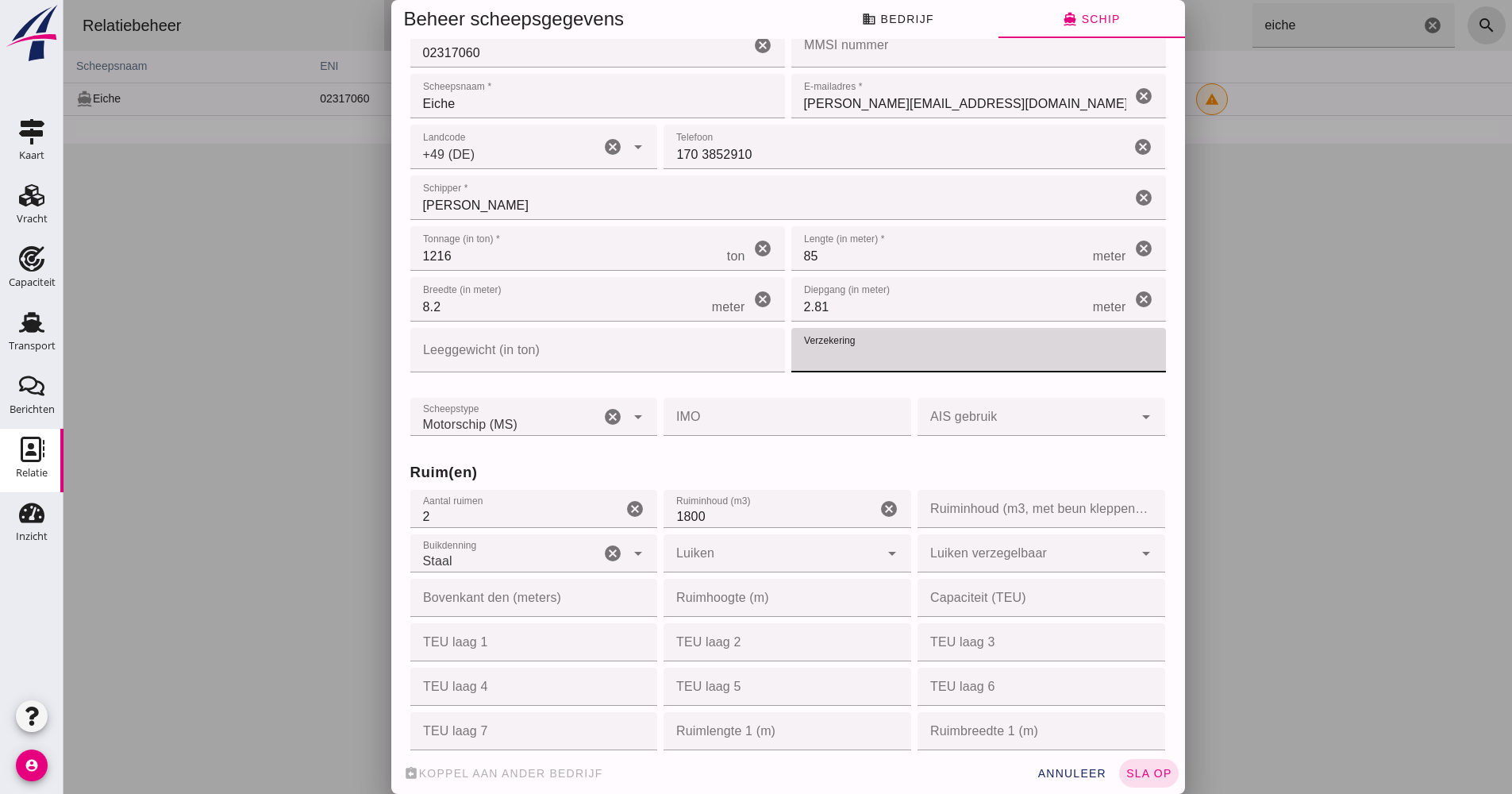
scroll to position [239, 0]
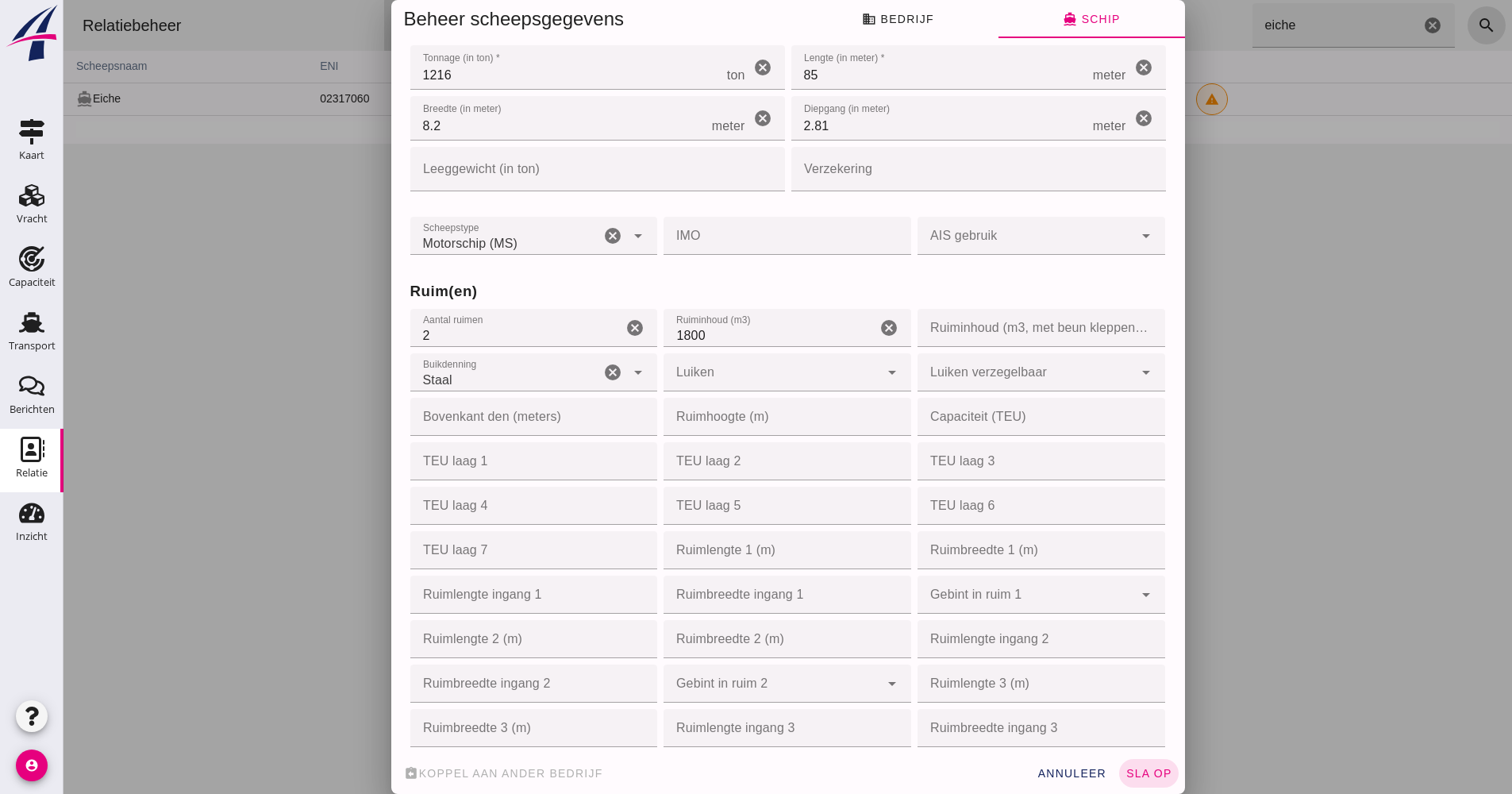
click at [740, 266] on div "Ruim(en) Aantal ruimen Aantal ruimen 2 cancel Ruiminhoud (m3) Ruiminhoud (m3) 1…" at bounding box center [788, 571] width 762 height 626
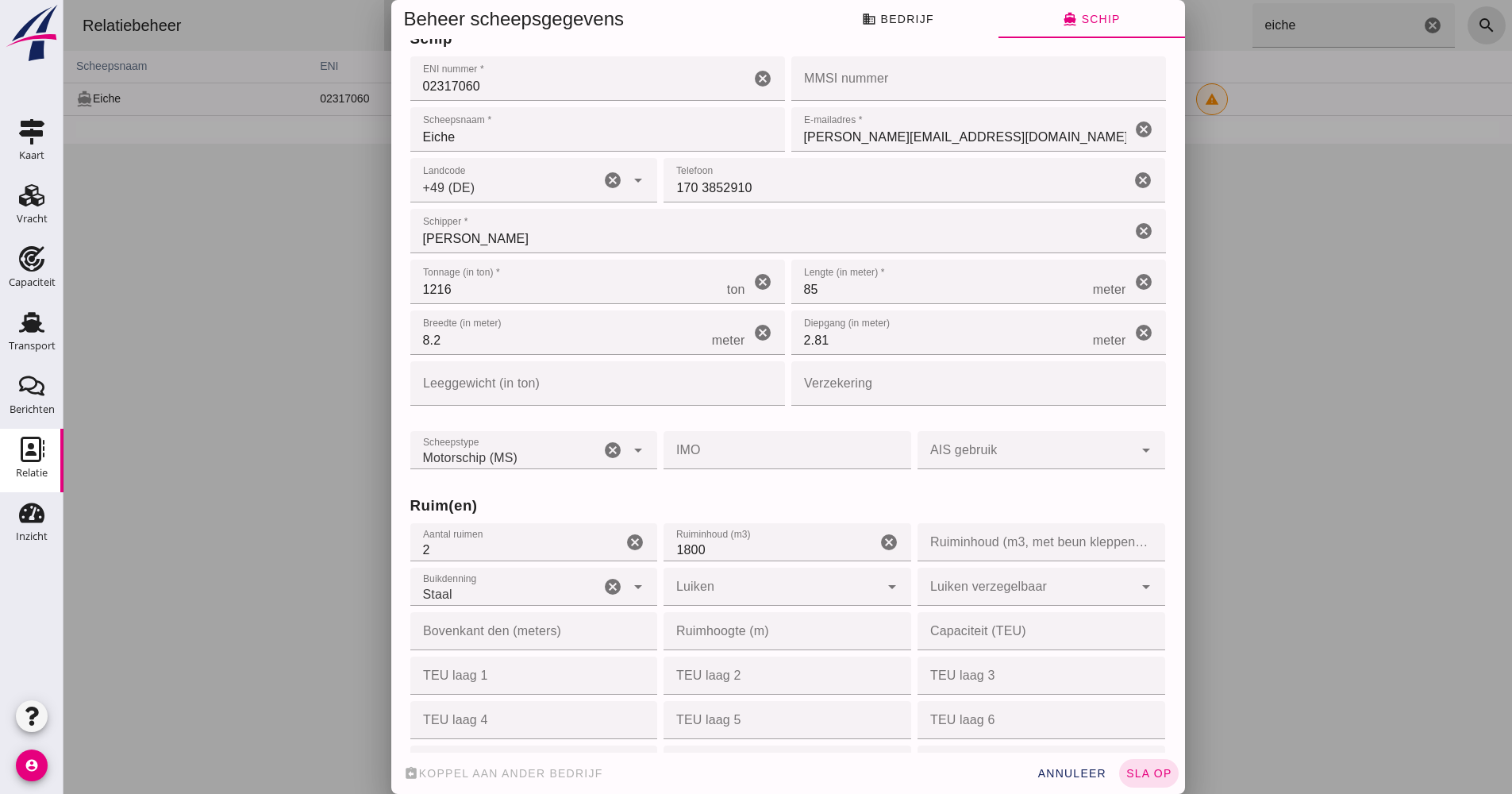
scroll to position [0, 0]
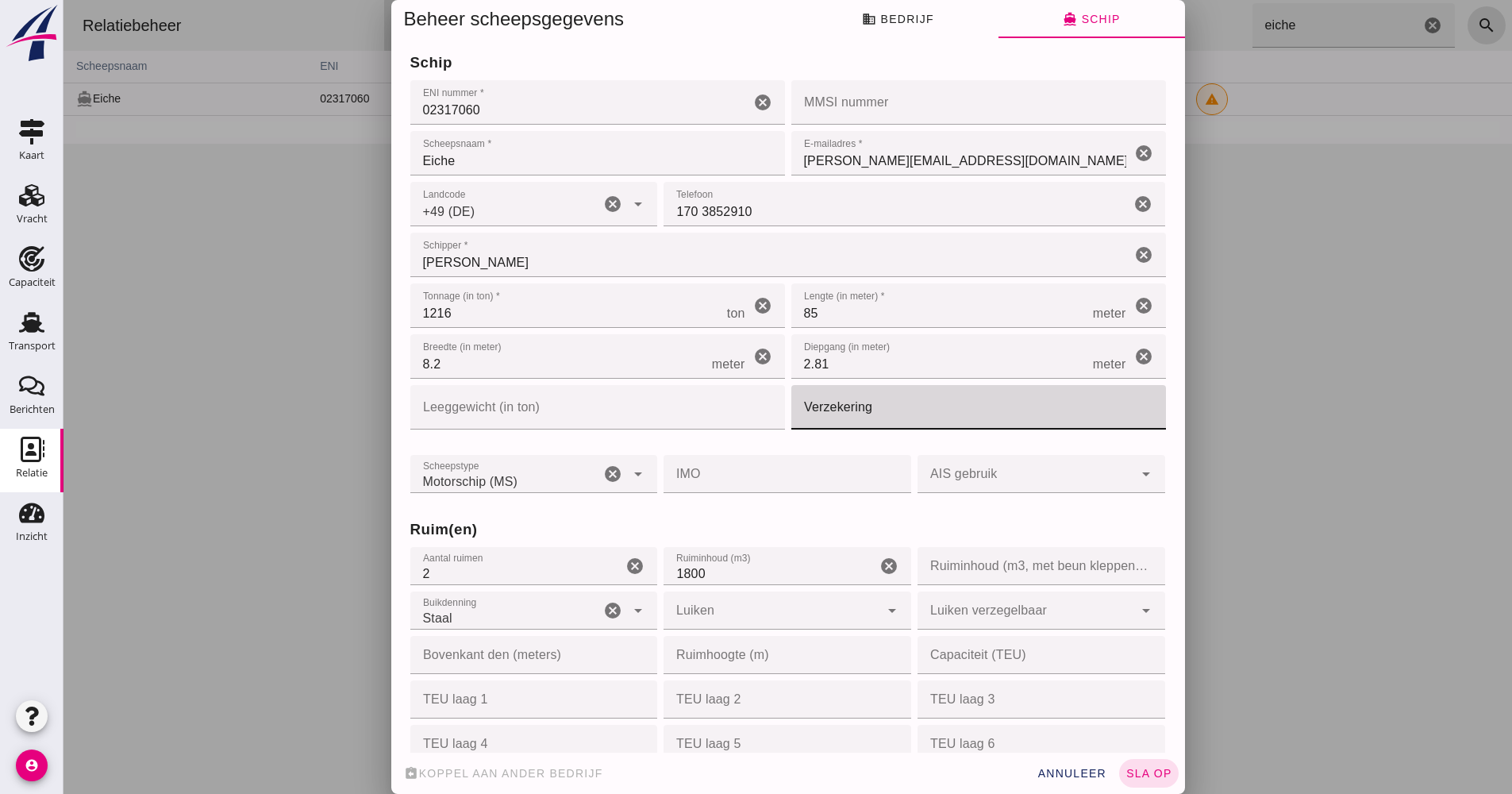
click at [845, 397] on input "Verzekering" at bounding box center [974, 408] width 365 height 45
type input "VSV"
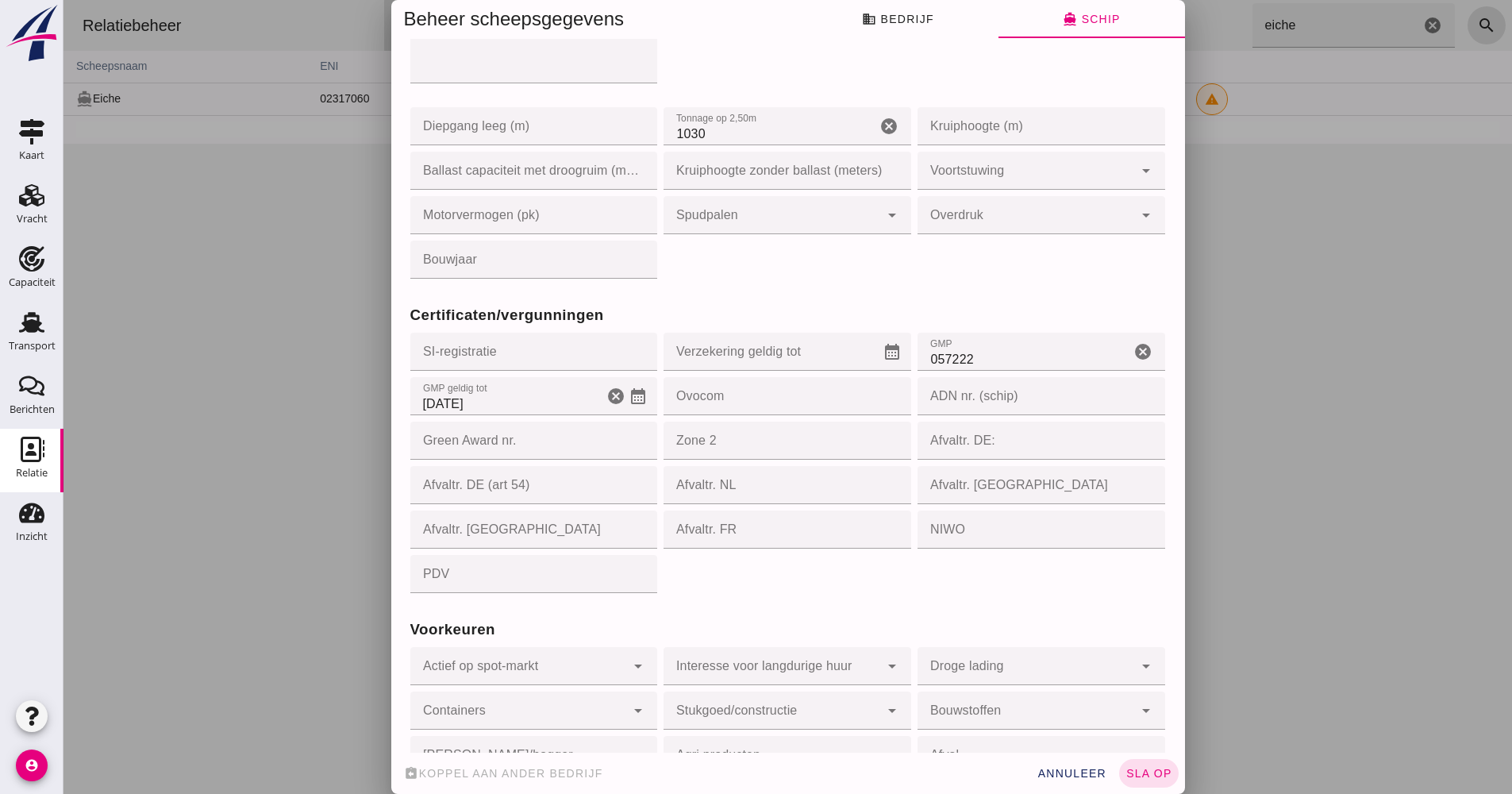
scroll to position [1330, 0]
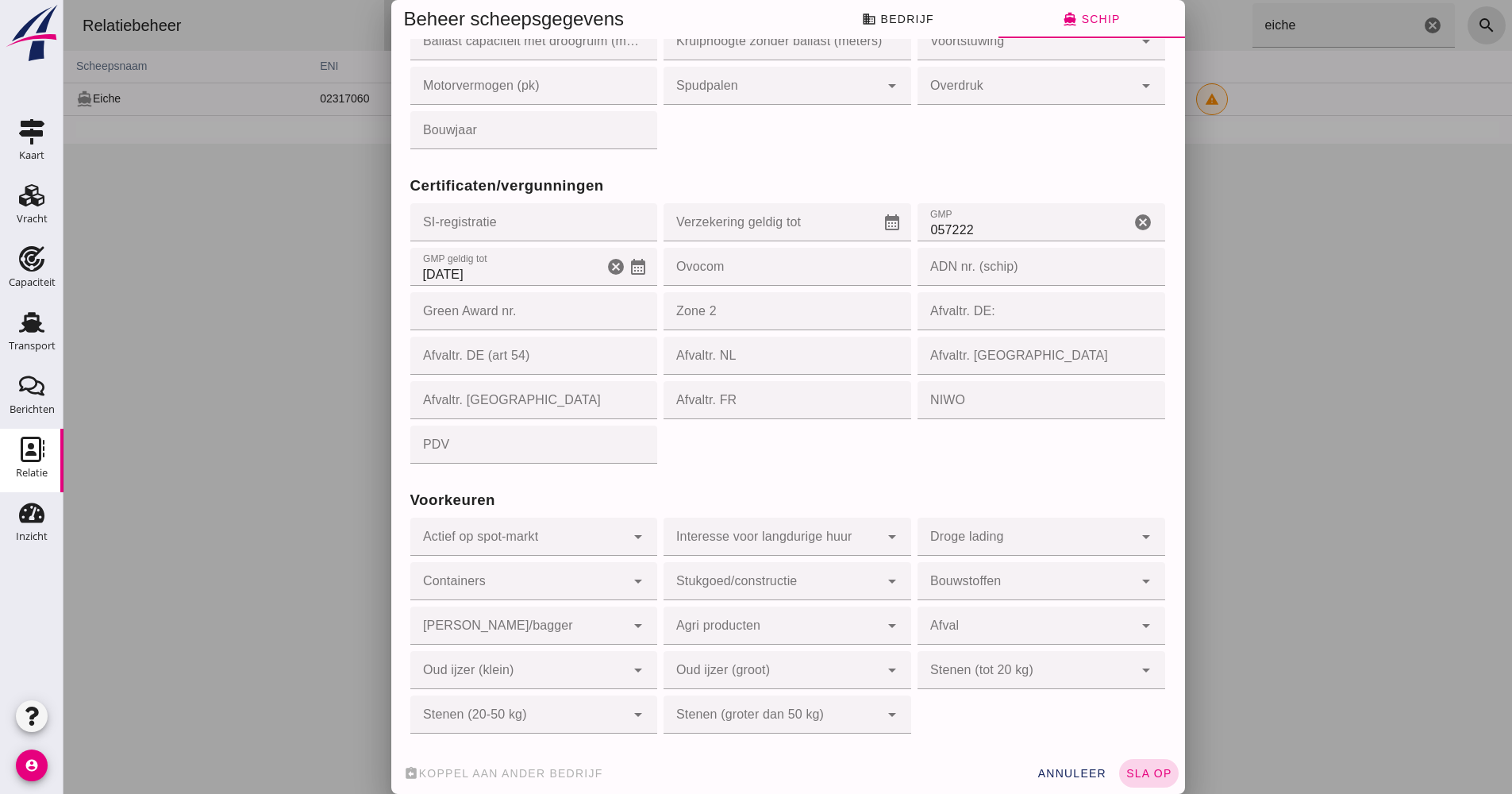
click at [1153, 776] on span "sla op" at bounding box center [1149, 774] width 47 height 12
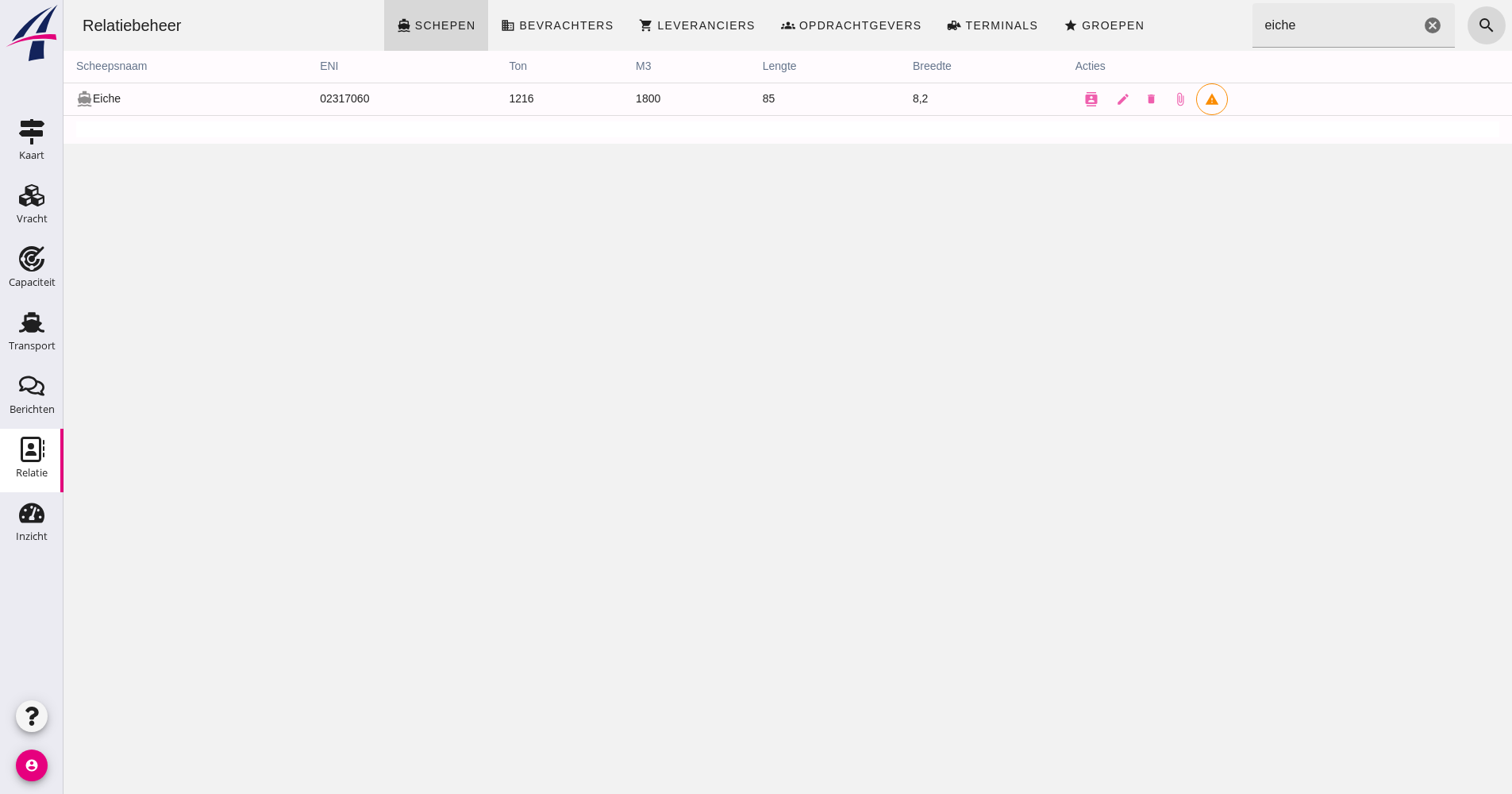
scroll to position [0, 0]
click at [1085, 100] on icon "contacts" at bounding box center [1092, 99] width 14 height 14
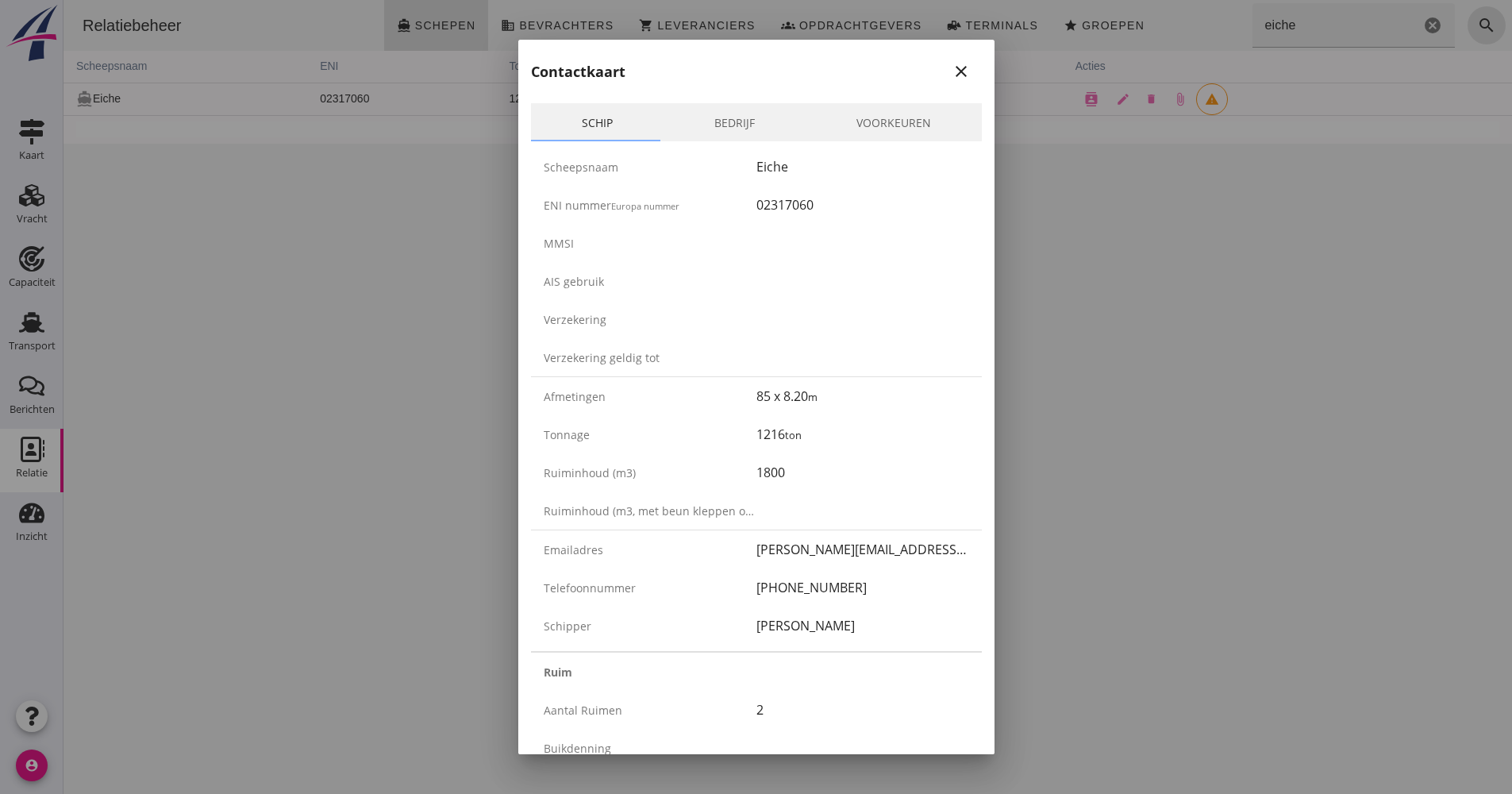
click at [1098, 284] on div at bounding box center [756, 397] width 1512 height 794
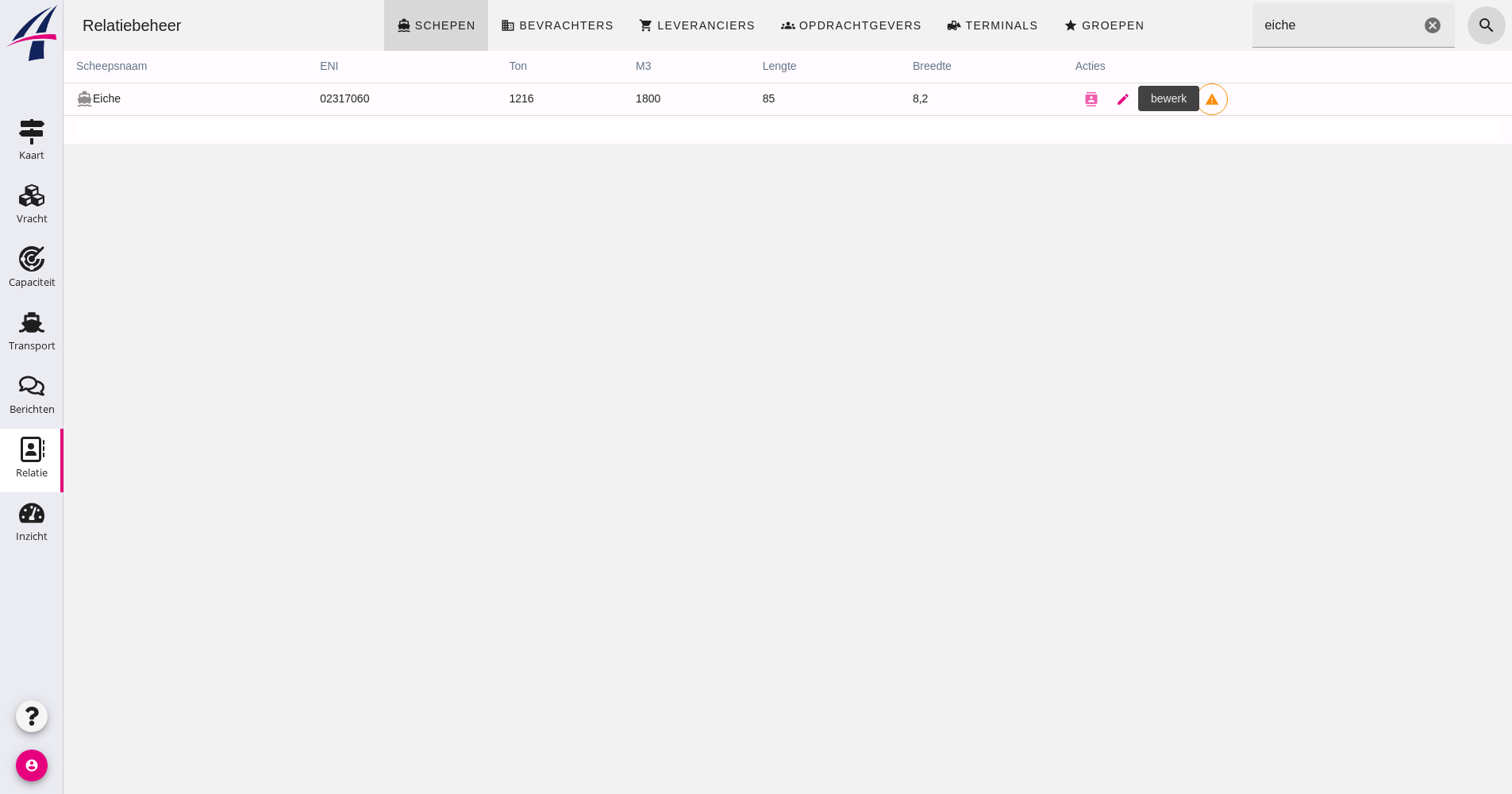
click at [1121, 106] on link "edit" at bounding box center [1123, 100] width 32 height 32
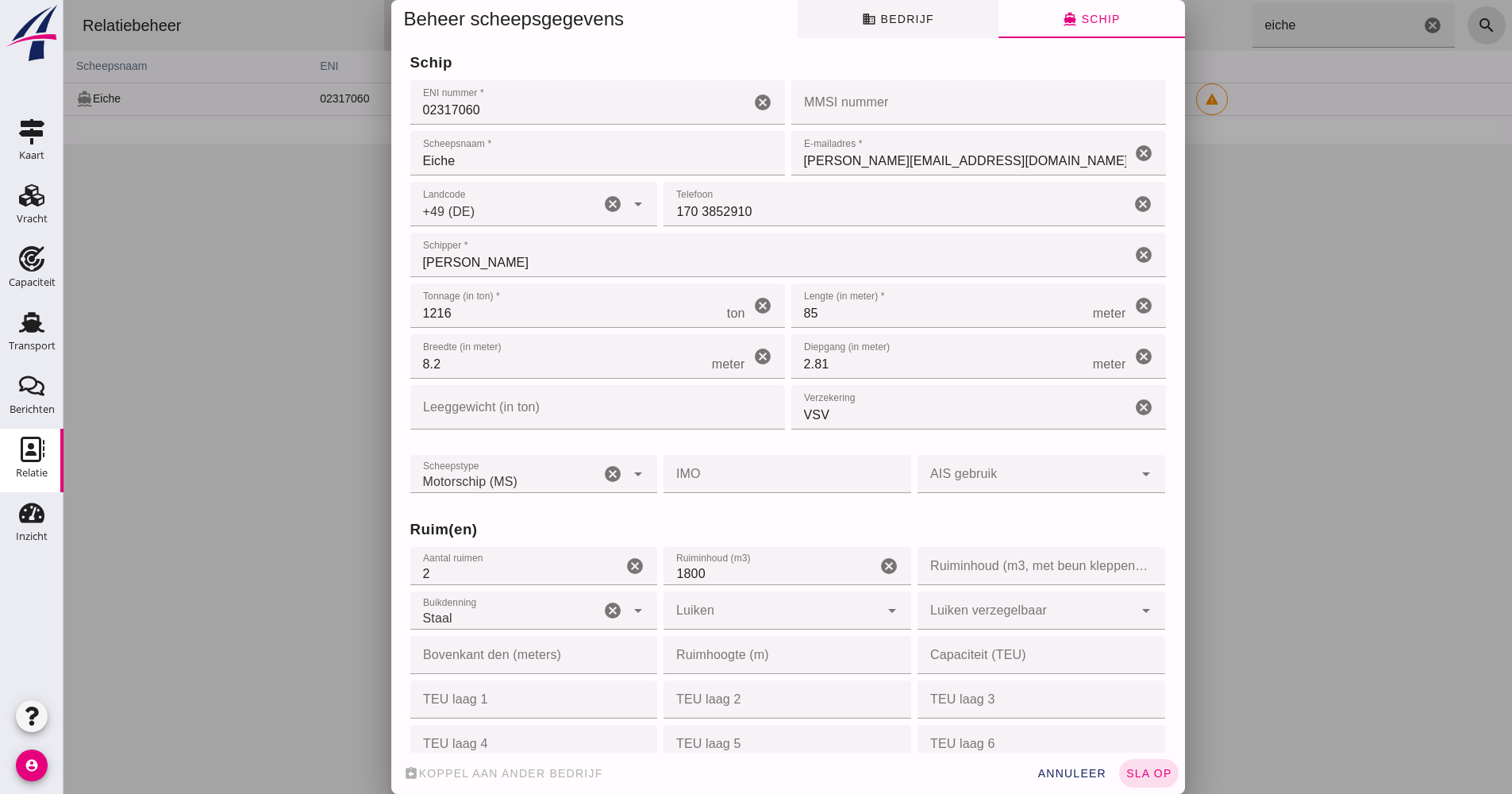
click at [891, 36] on button "business Bedrijf" at bounding box center [899, 19] width 201 height 38
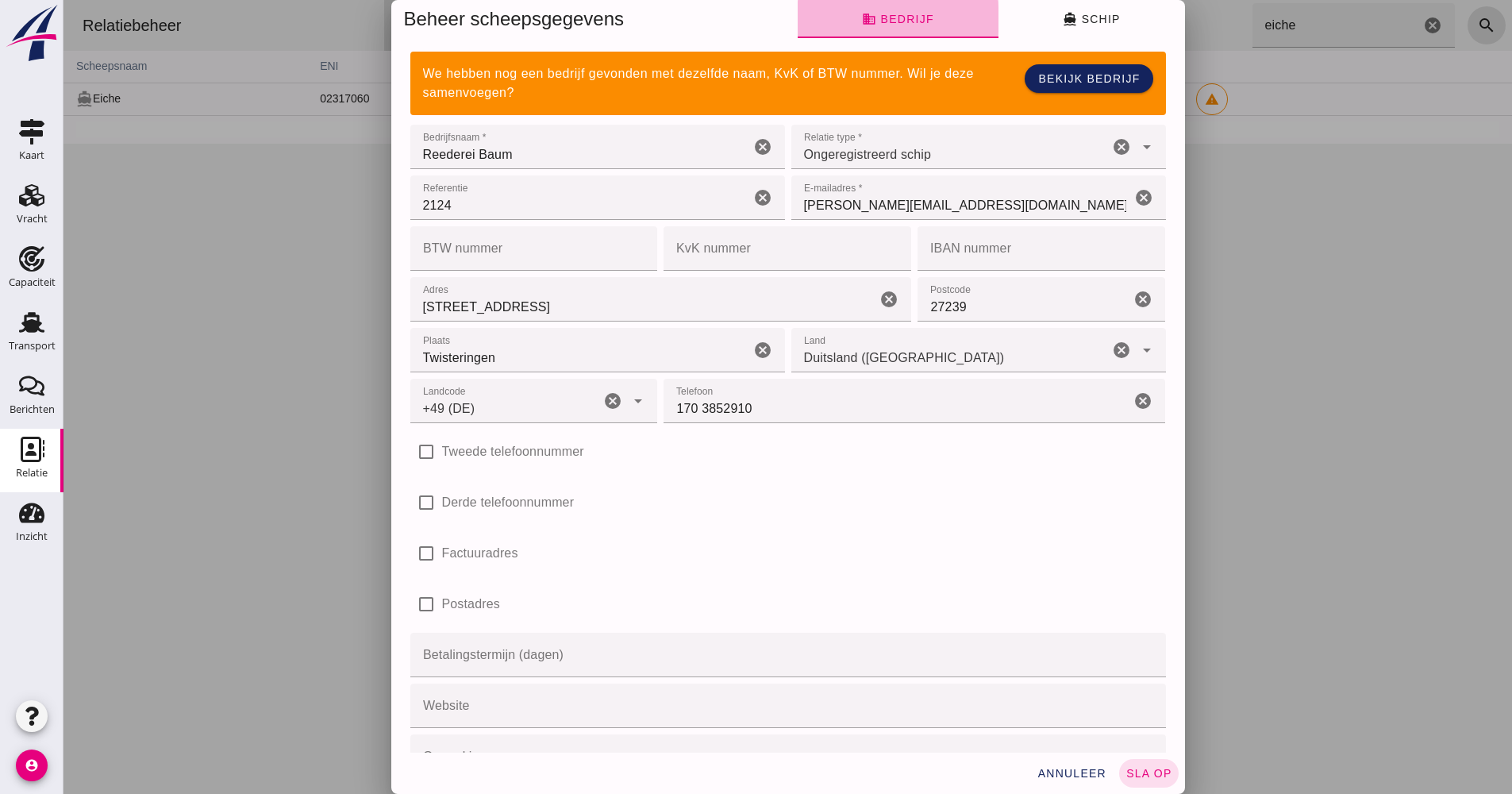
click at [893, 27] on button "business Bedrijf" at bounding box center [899, 19] width 201 height 38
click at [1112, 13] on span "directions_boat Schip" at bounding box center [1091, 19] width 57 height 14
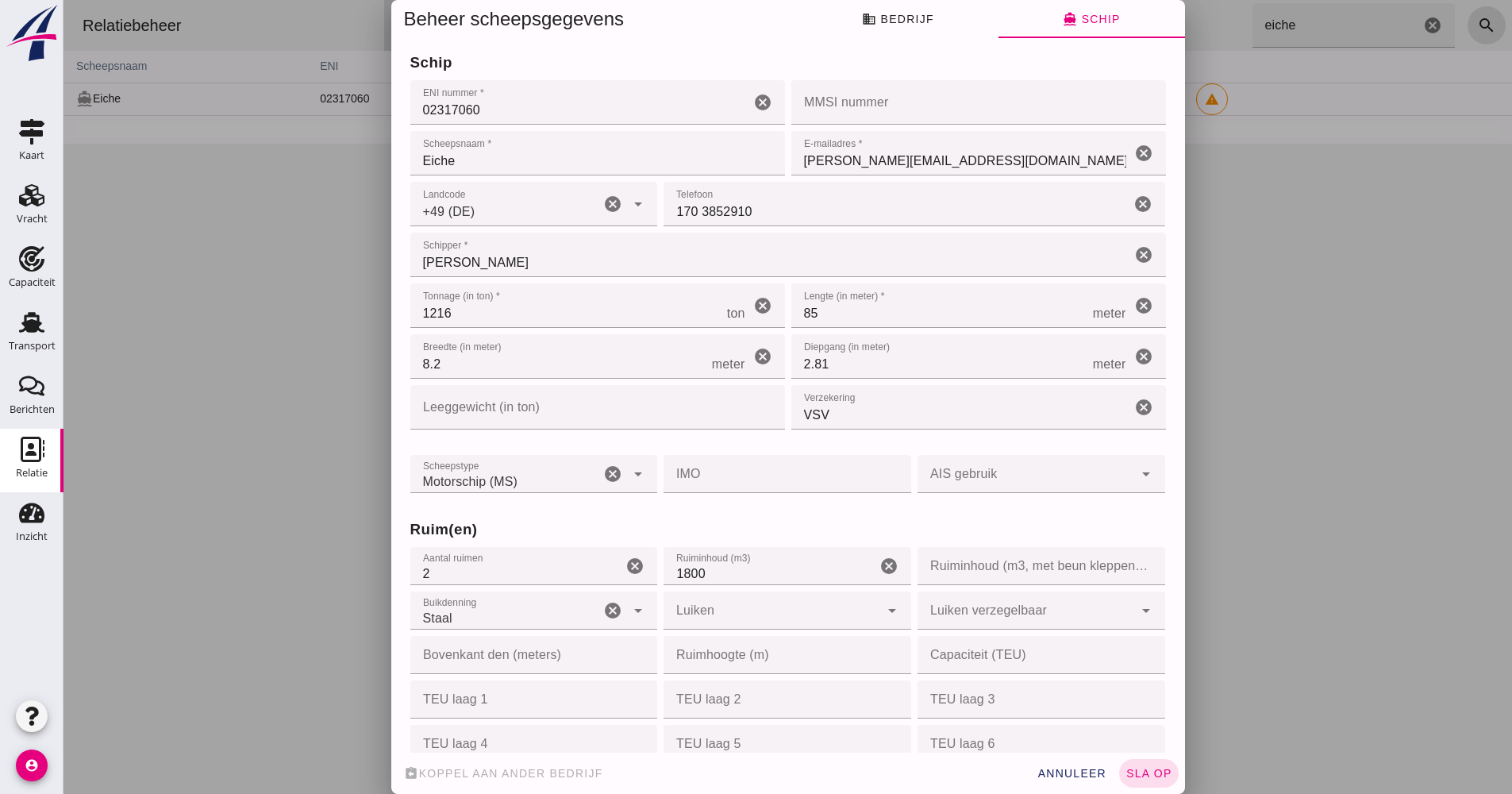
drag, startPoint x: 882, startPoint y: 177, endPoint x: 924, endPoint y: 166, distance: 43.4
click at [924, 166] on input "[PERSON_NAME][EMAIL_ADDRESS][DOMAIN_NAME]" at bounding box center [961, 153] width 340 height 45
click at [902, 35] on button "business Bedrijf" at bounding box center [899, 19] width 201 height 38
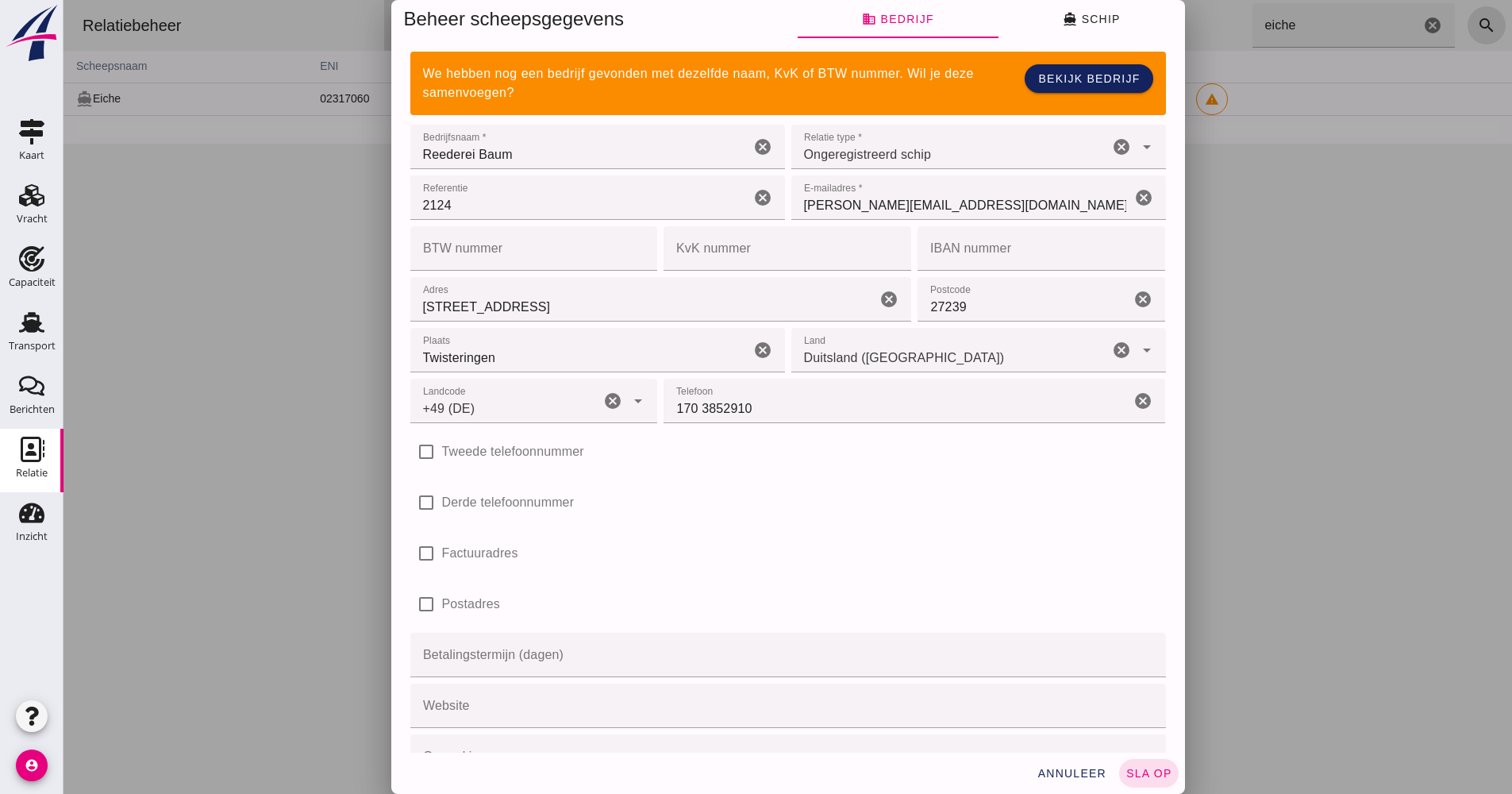
click at [919, 190] on input "[PERSON_NAME][EMAIL_ADDRESS][DOMAIN_NAME]" at bounding box center [961, 198] width 340 height 45
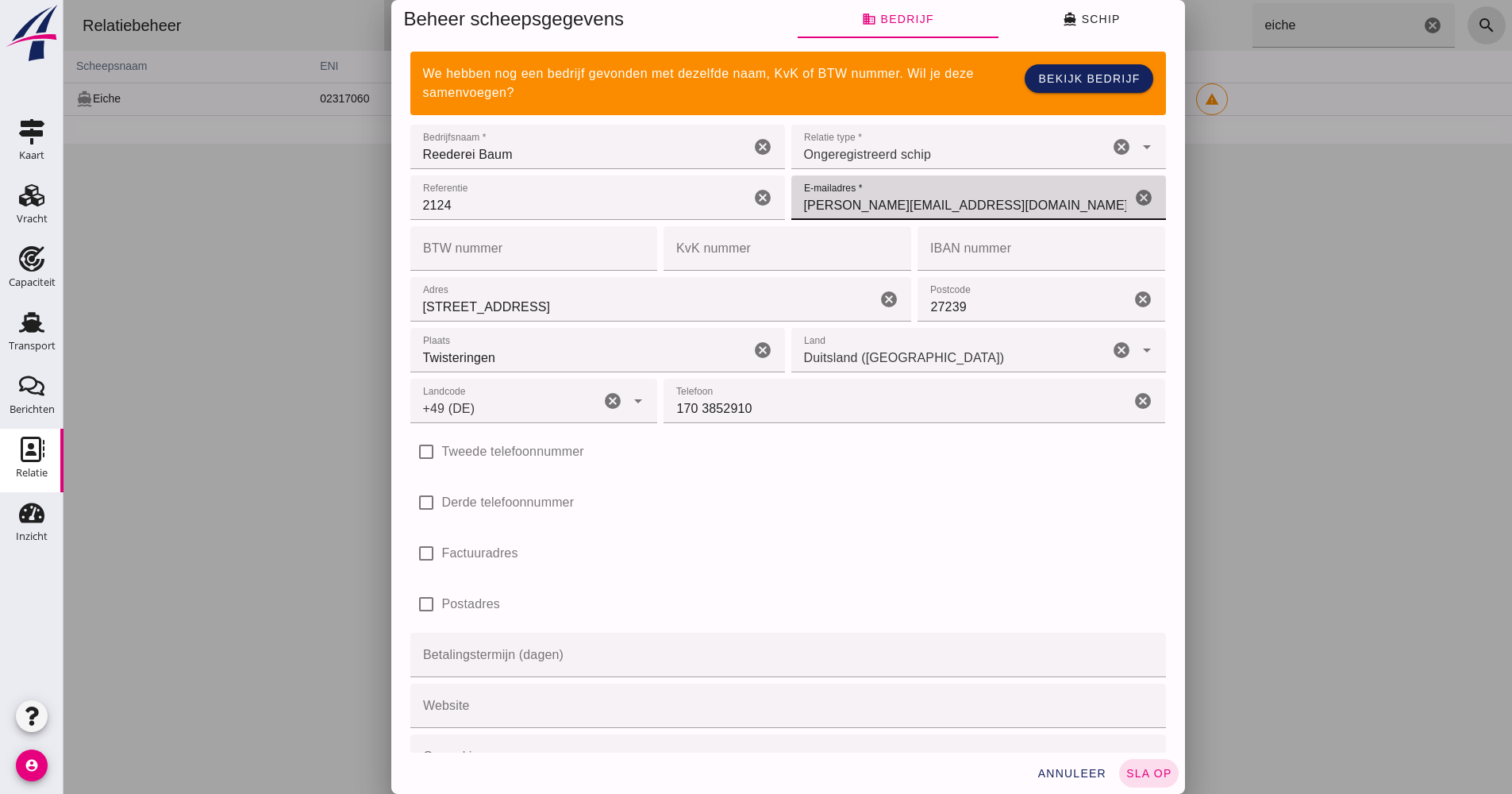
scroll to position [118, 0]
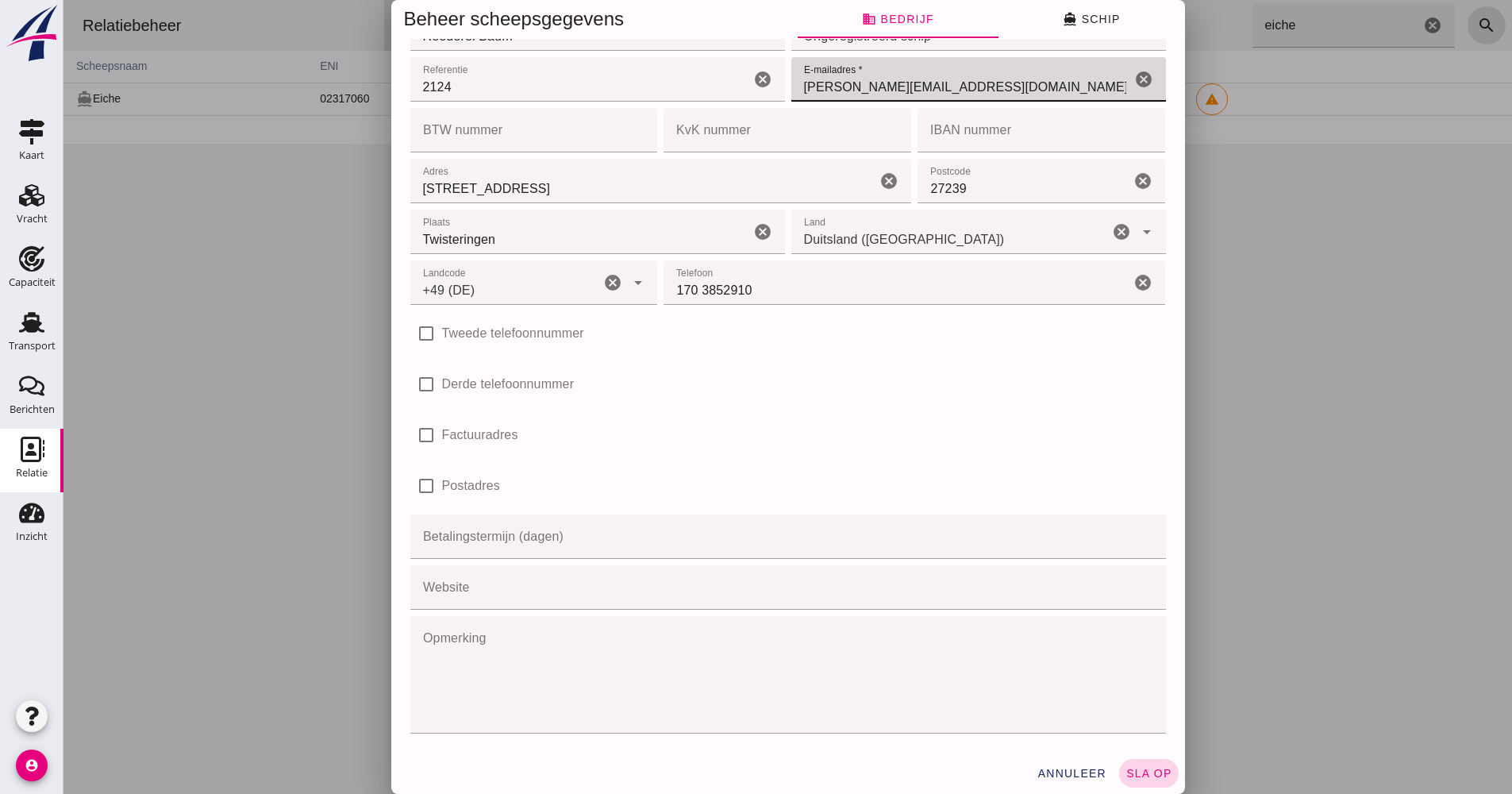
click at [1129, 770] on span "sla op" at bounding box center [1149, 774] width 47 height 12
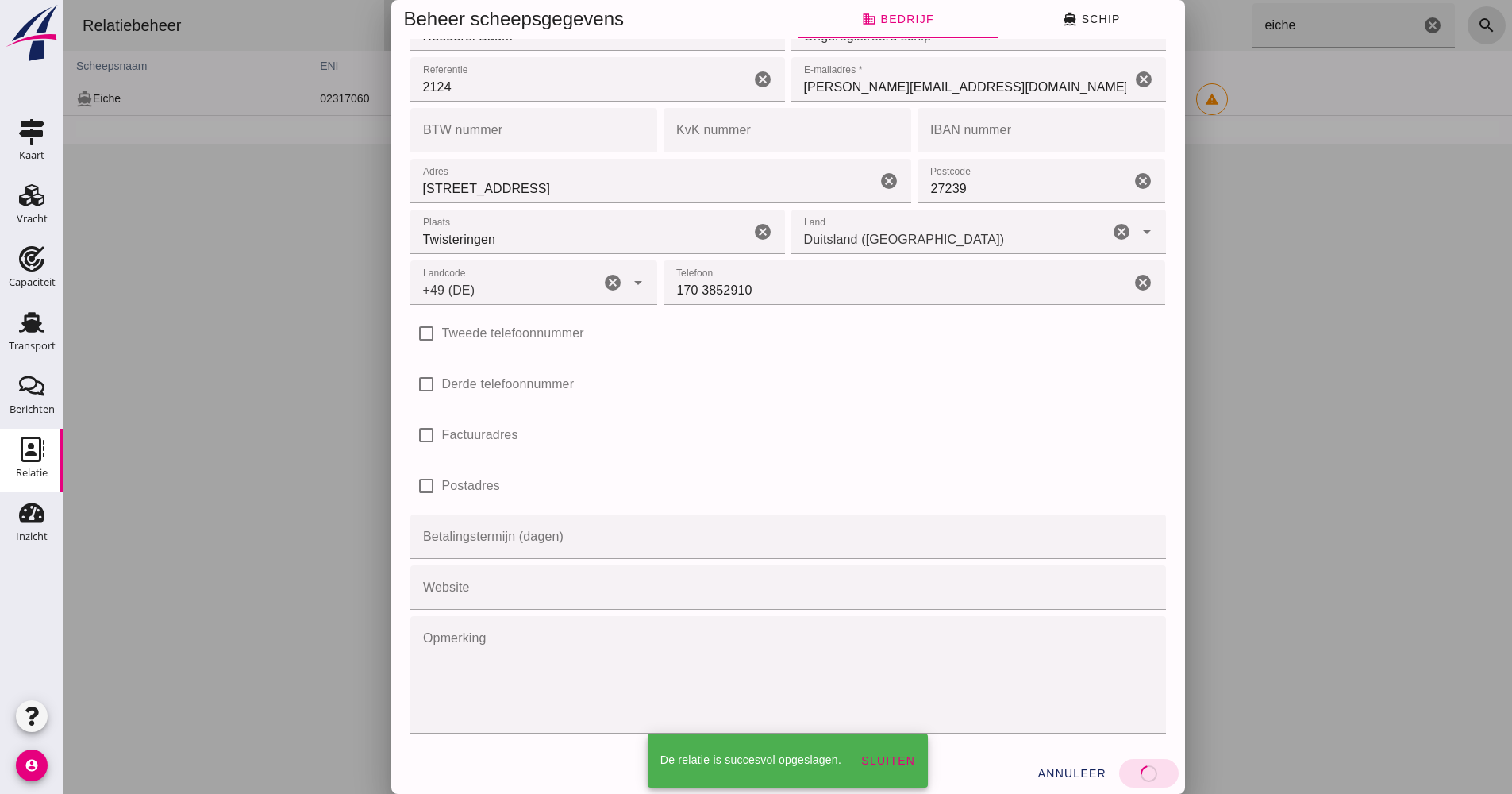
scroll to position [0, 0]
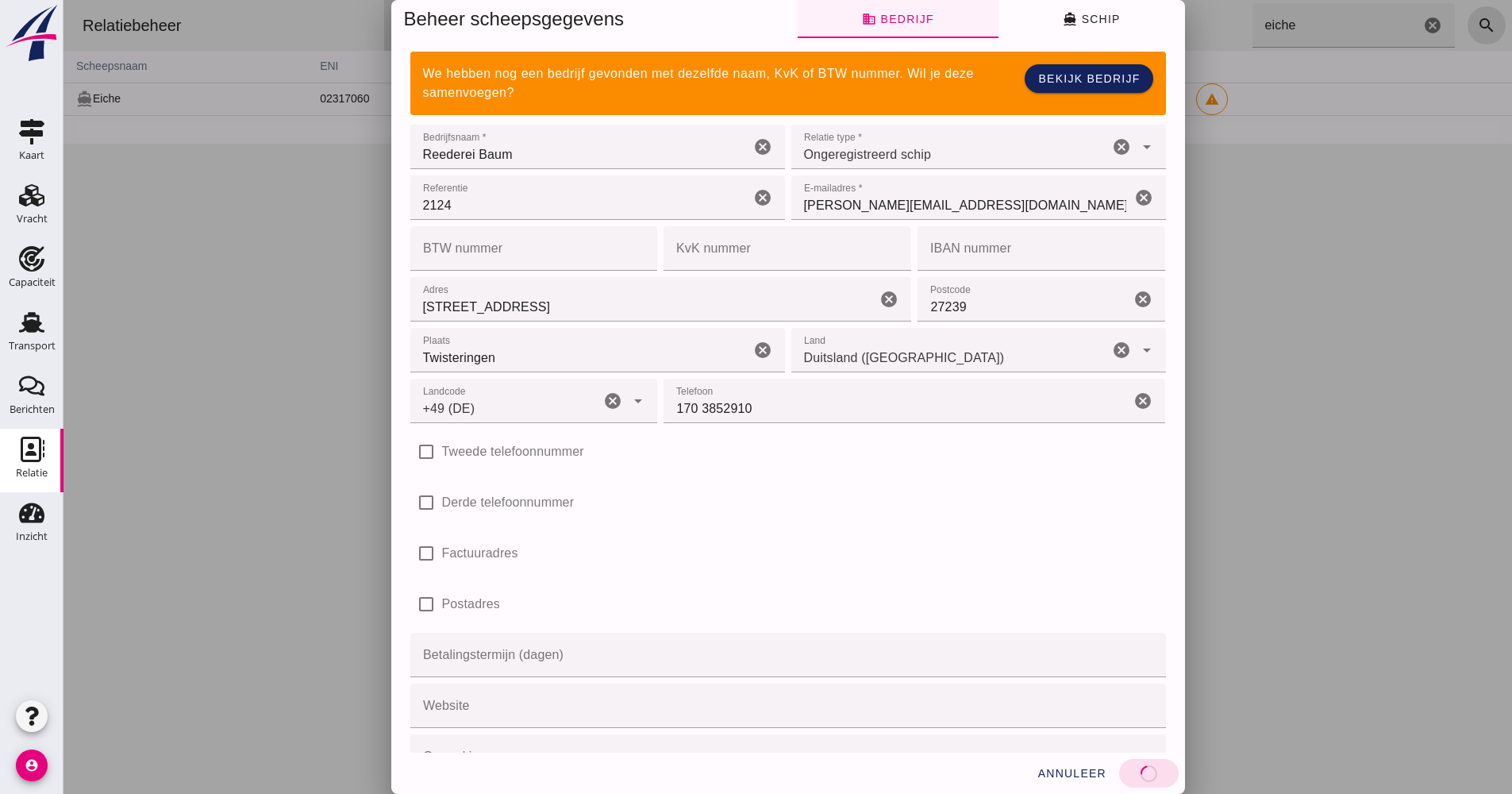
click at [1071, 32] on button "directions_boat Schip" at bounding box center [1092, 19] width 187 height 38
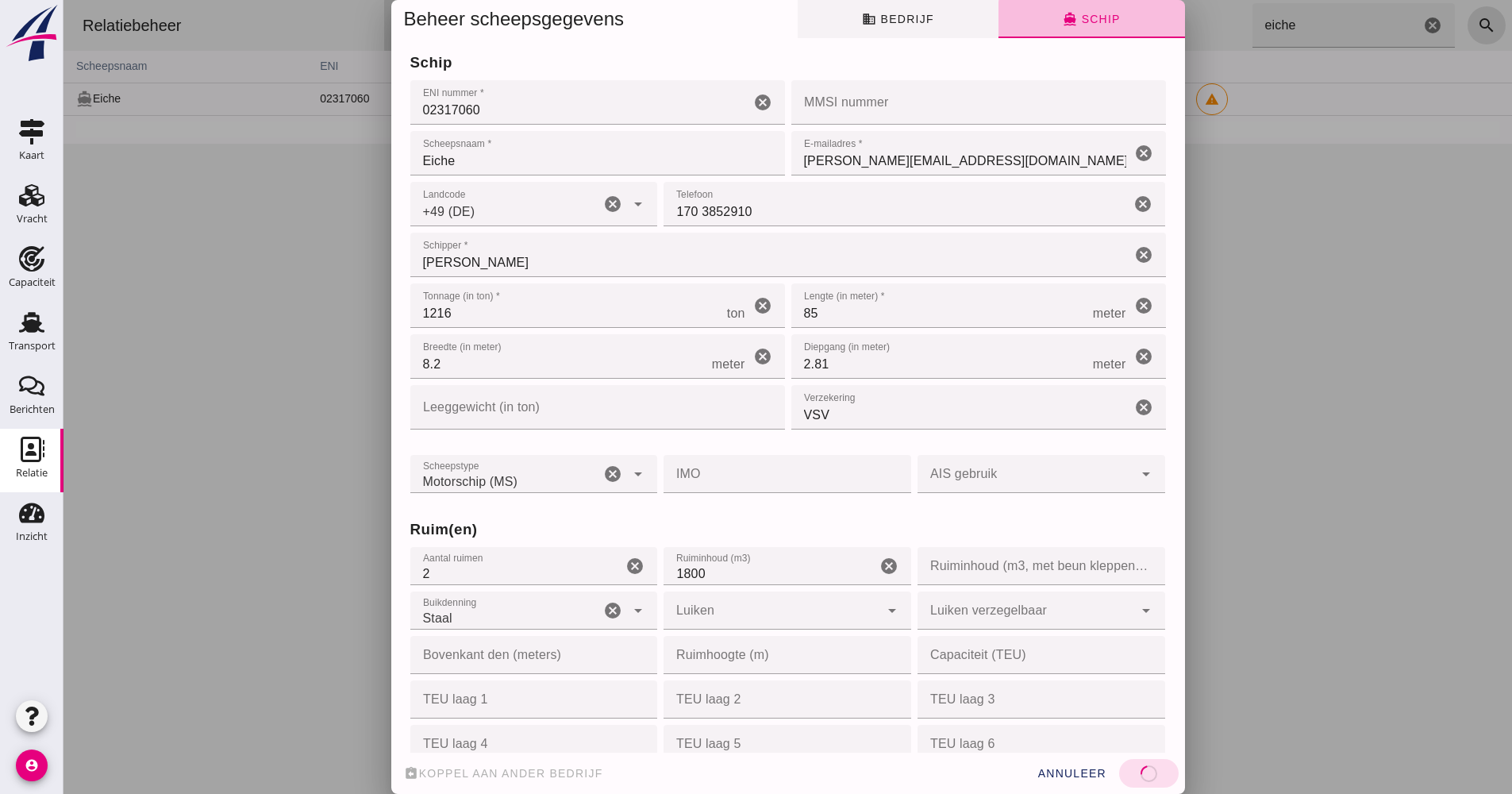
click at [960, 20] on button "business Bedrijf" at bounding box center [899, 19] width 201 height 38
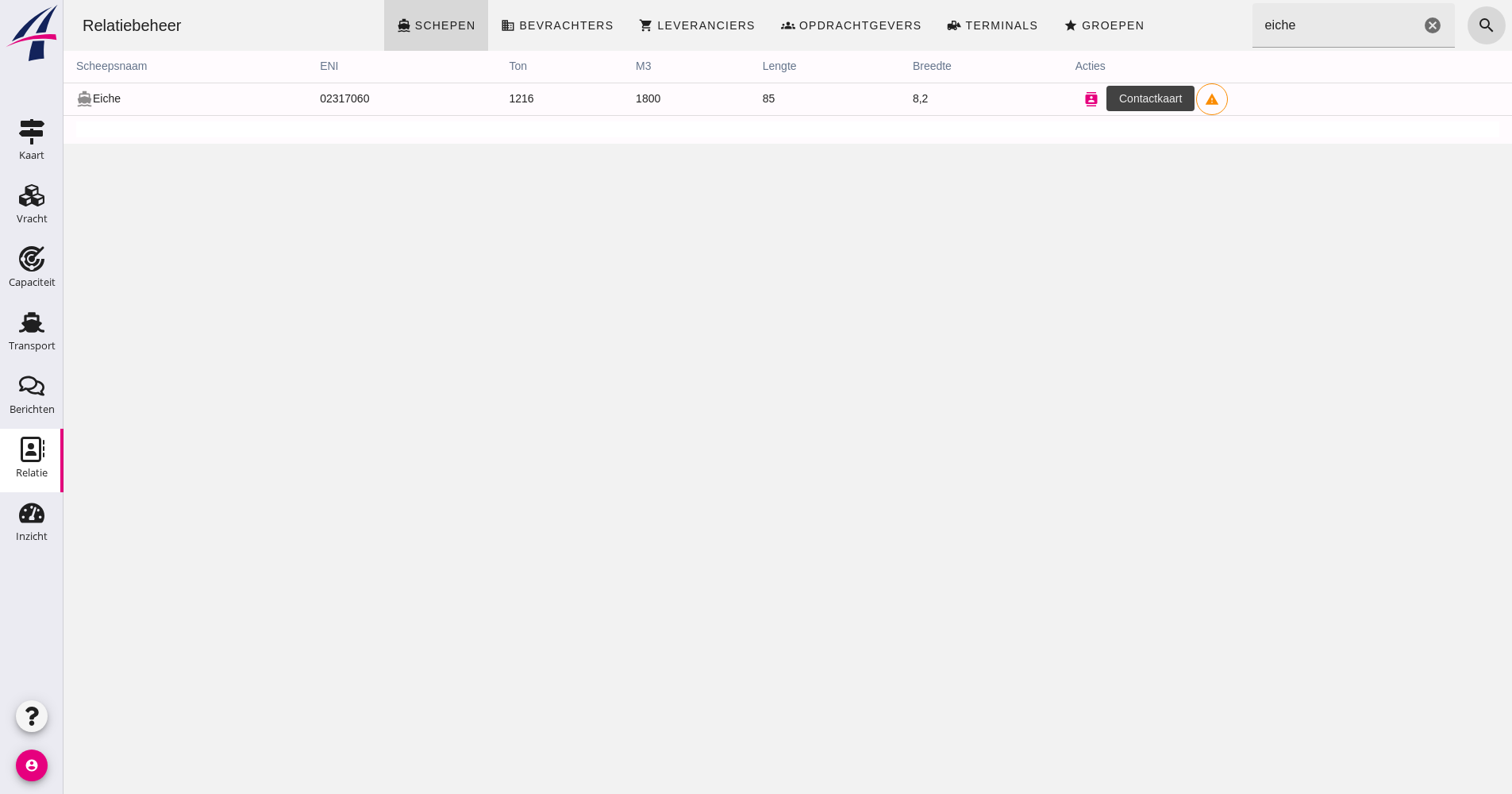
click at [1085, 101] on icon "contacts" at bounding box center [1092, 99] width 14 height 14
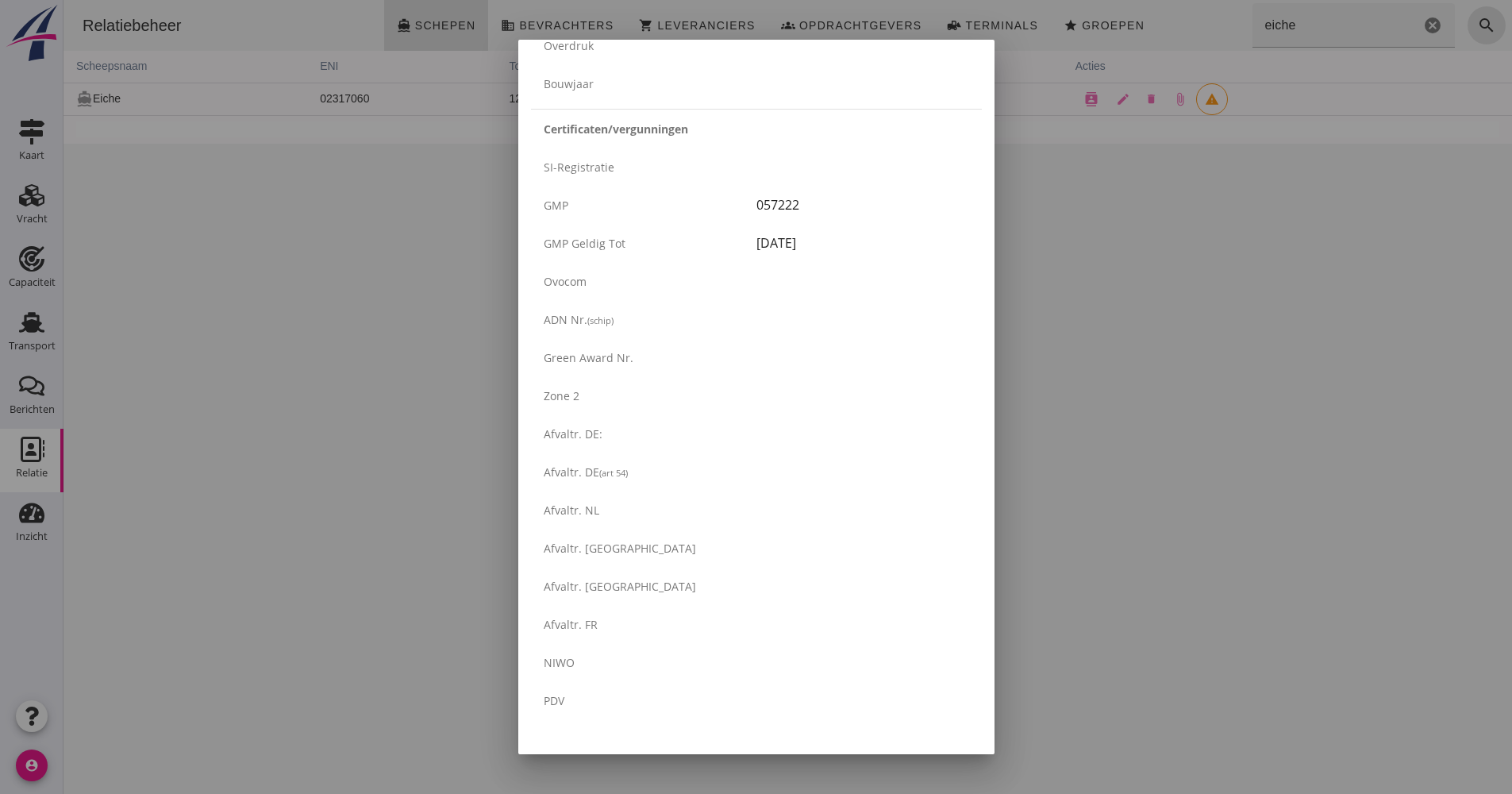
scroll to position [2474, 0]
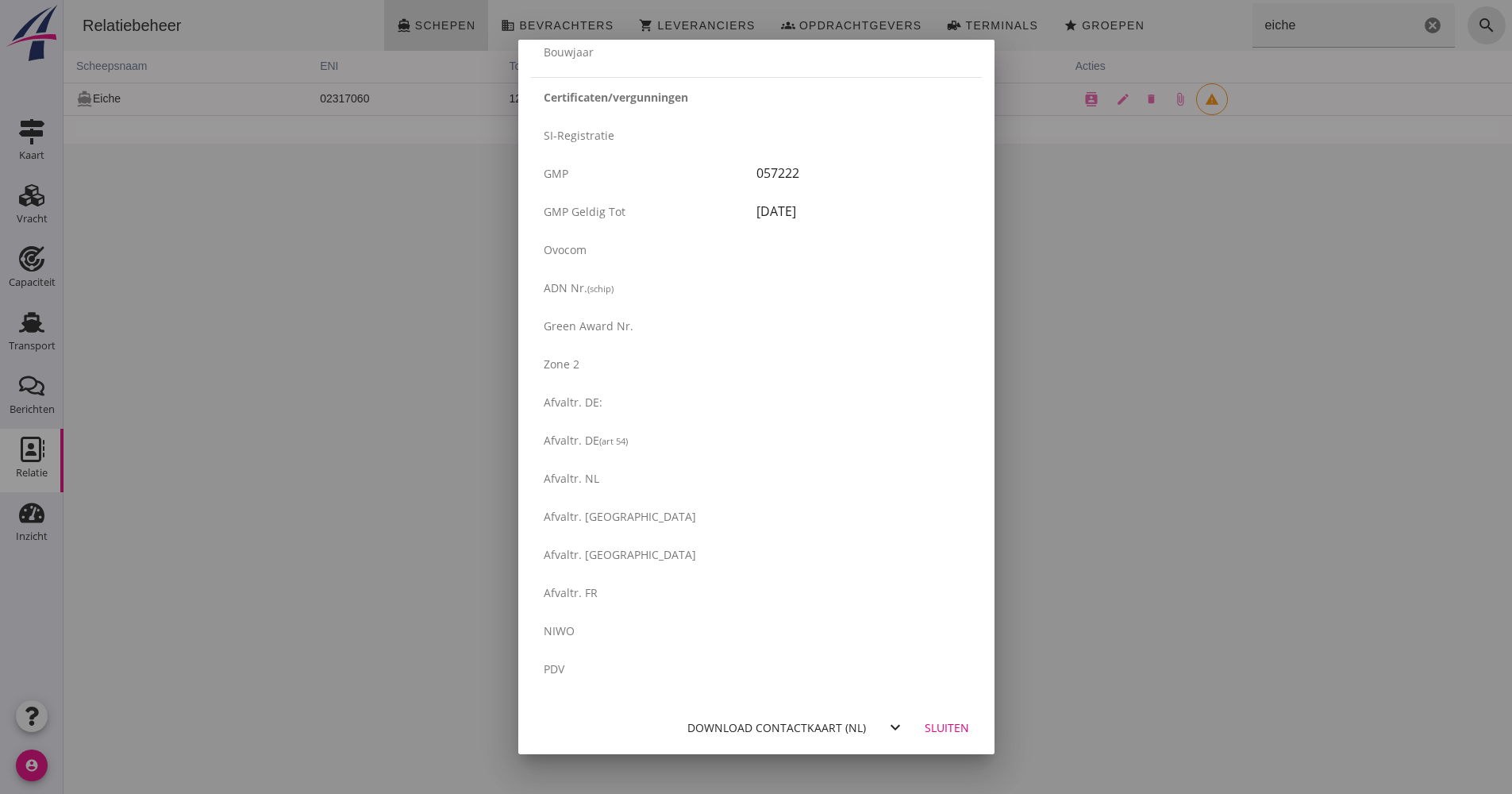
click at [688, 725] on div "Download contactkaart (nl)" at bounding box center [777, 727] width 179 height 17
drag, startPoint x: 1151, startPoint y: 574, endPoint x: 932, endPoint y: 533, distance: 222.8
click at [1151, 574] on div at bounding box center [756, 397] width 1512 height 794
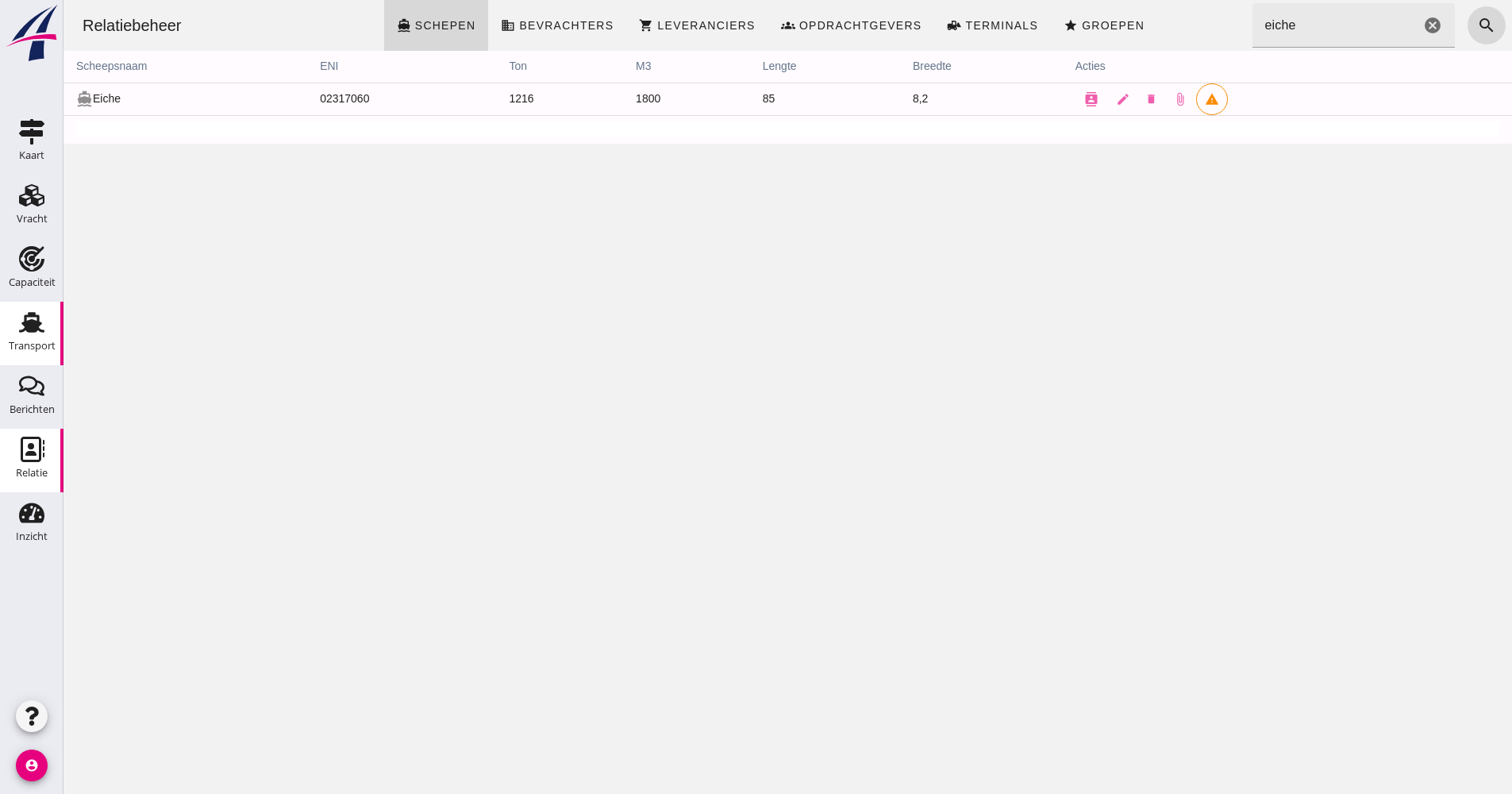
click at [40, 338] on div "Transport" at bounding box center [32, 345] width 47 height 22
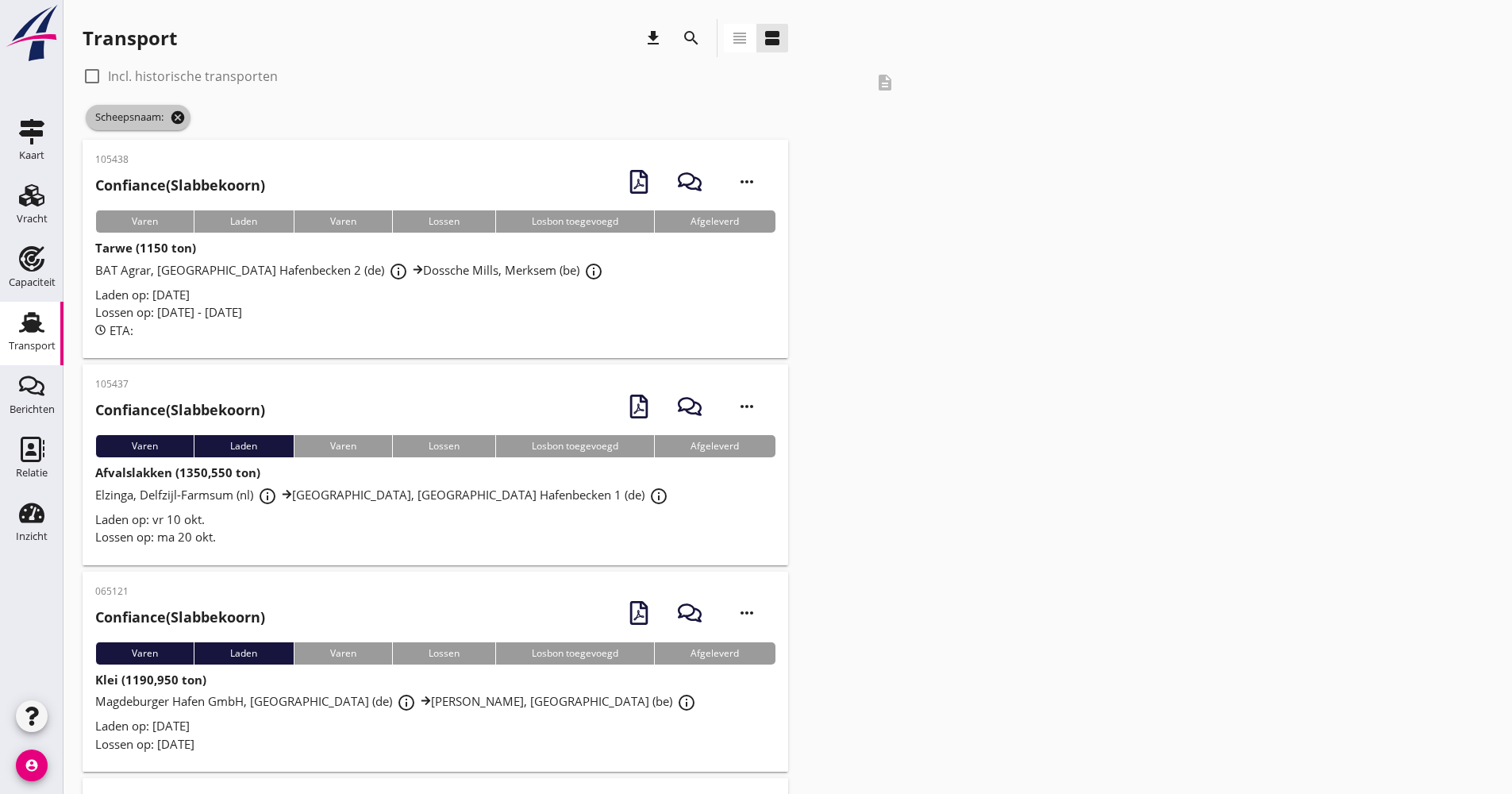
click at [186, 118] on icon "cancel" at bounding box center [178, 117] width 16 height 16
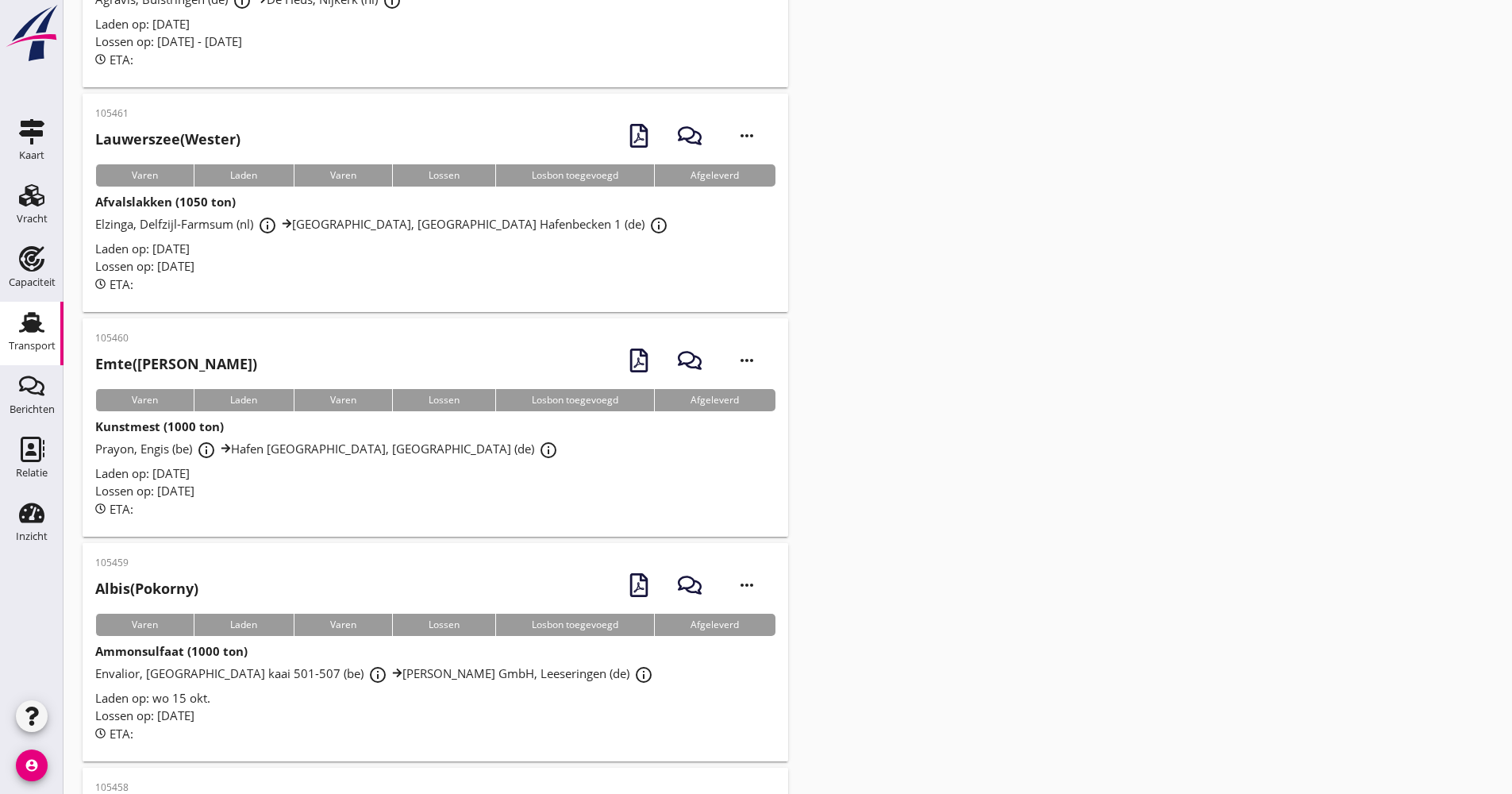
scroll to position [952, 0]
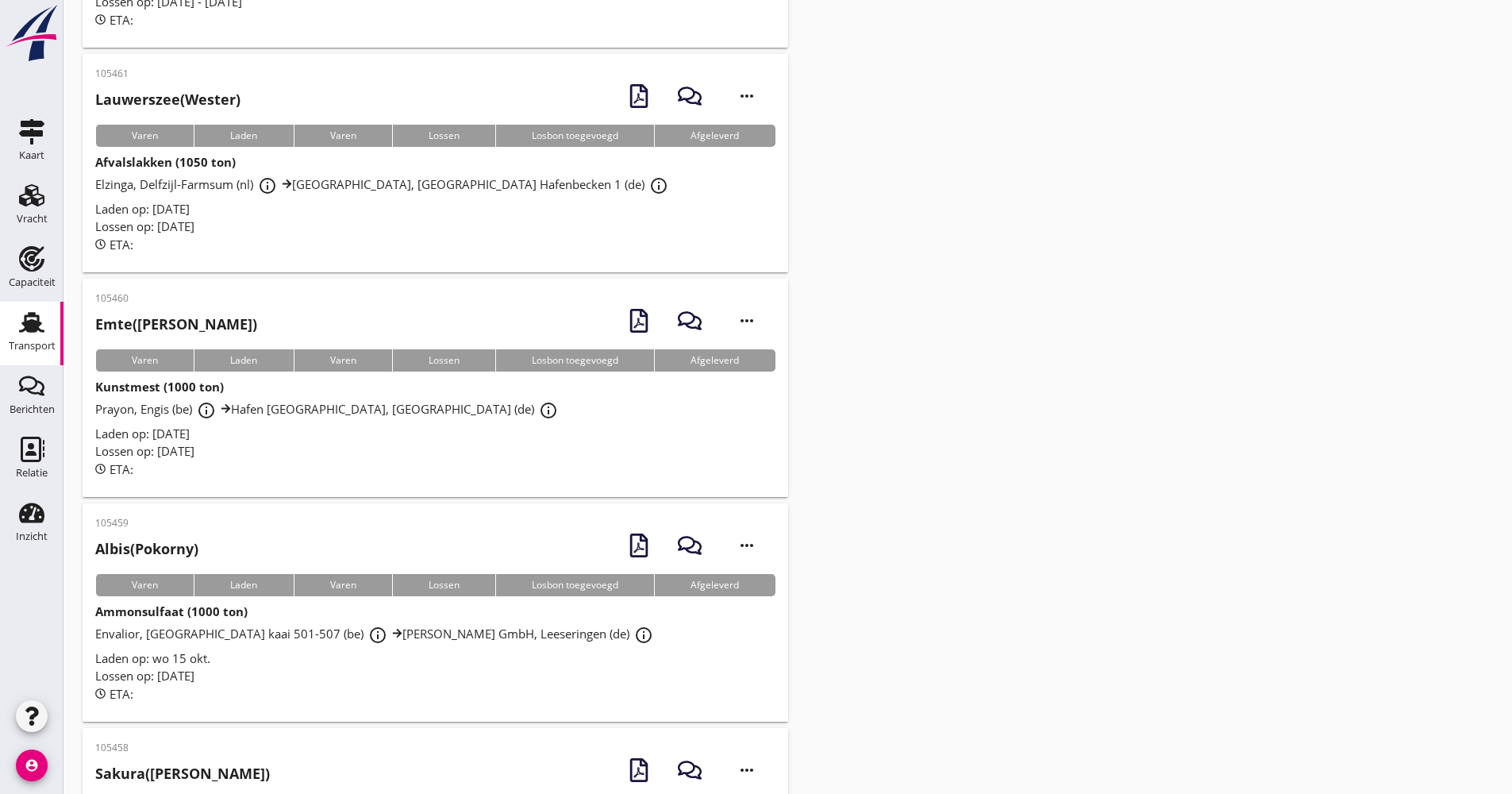
click at [278, 655] on div "Laden op: wo 15 okt." at bounding box center [435, 659] width 680 height 19
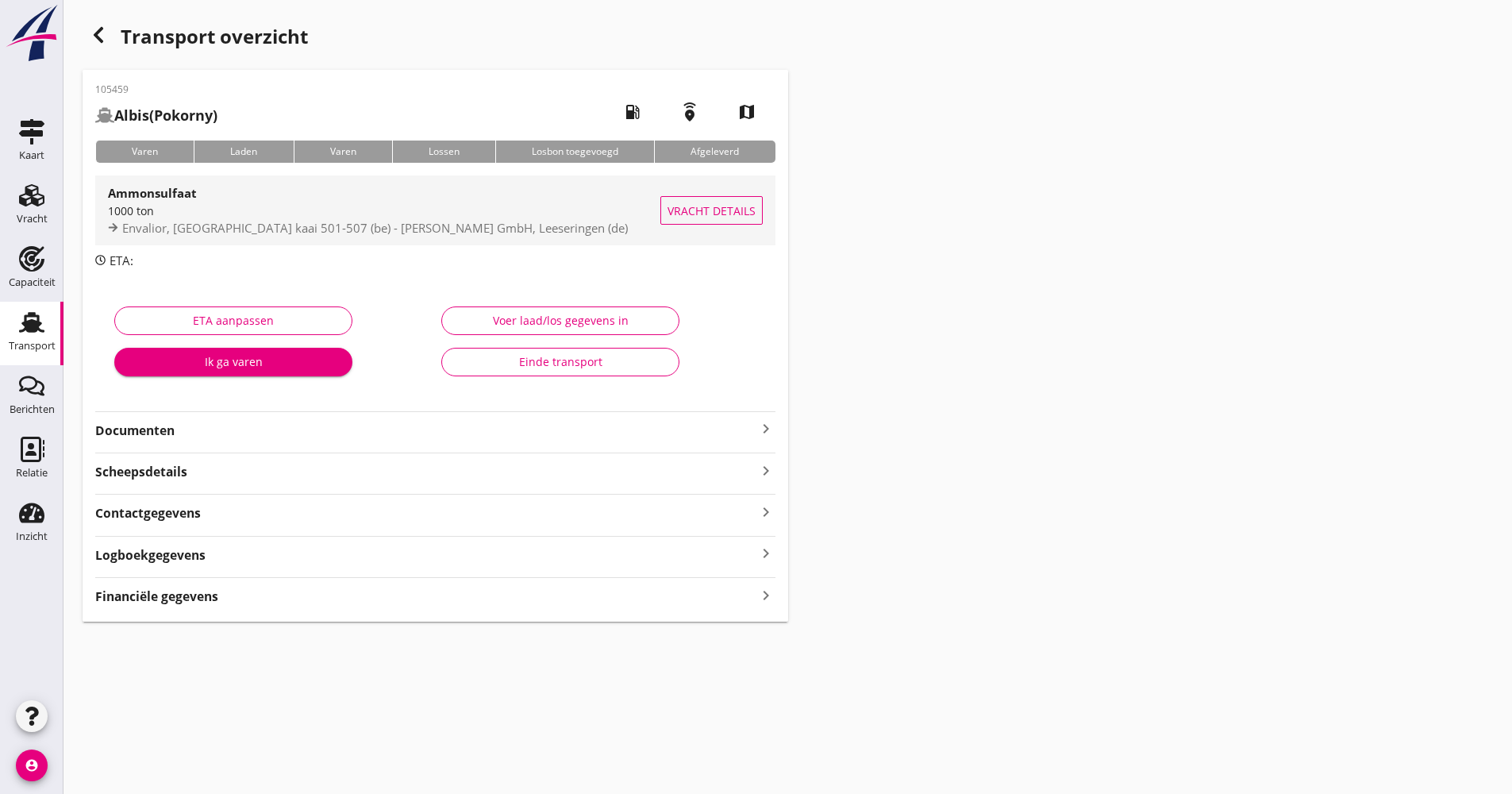
click at [448, 208] on div "1000 ton" at bounding box center [384, 210] width 553 height 17
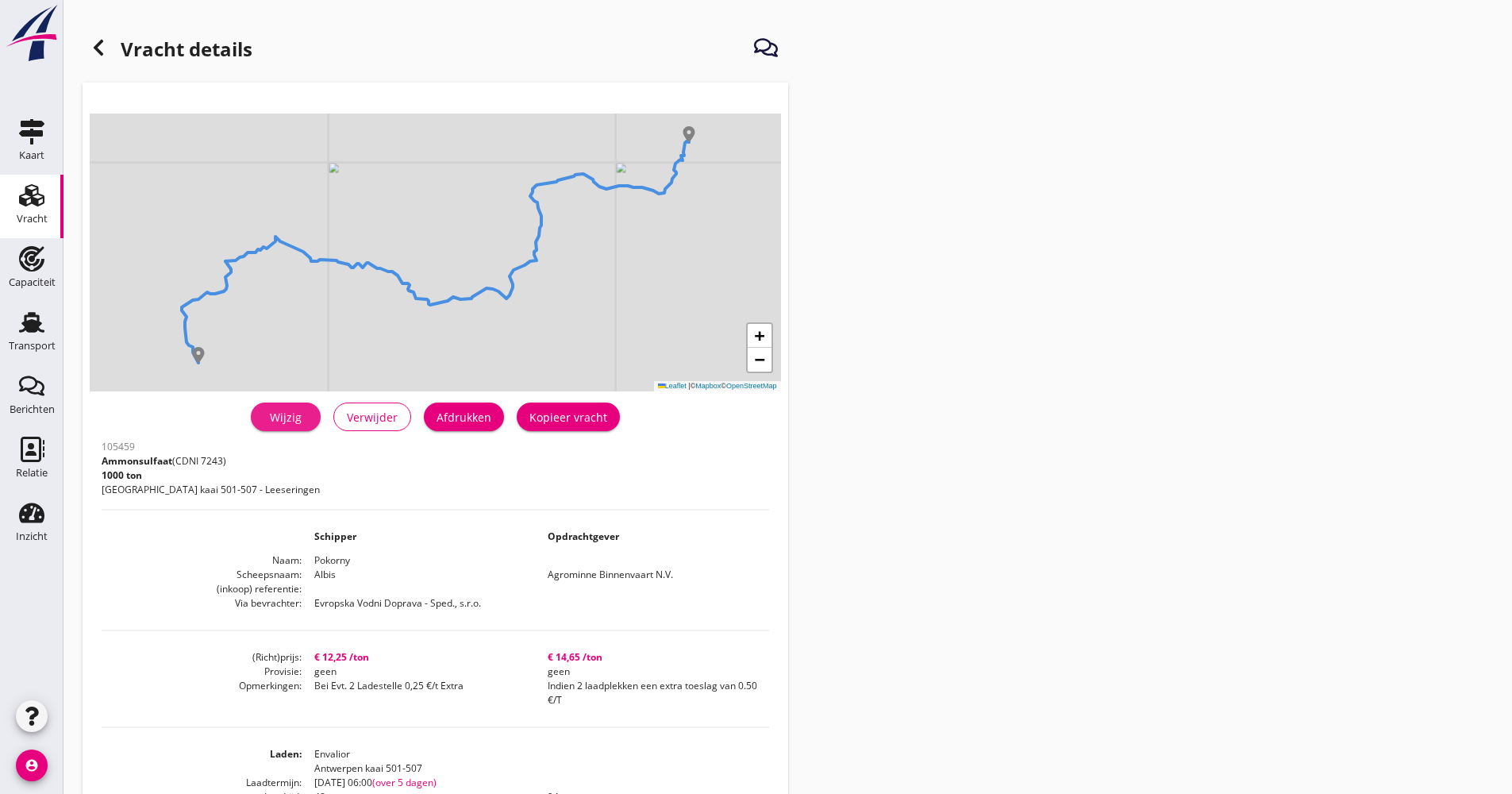
click at [292, 417] on div "Wijzig" at bounding box center [286, 417] width 44 height 17
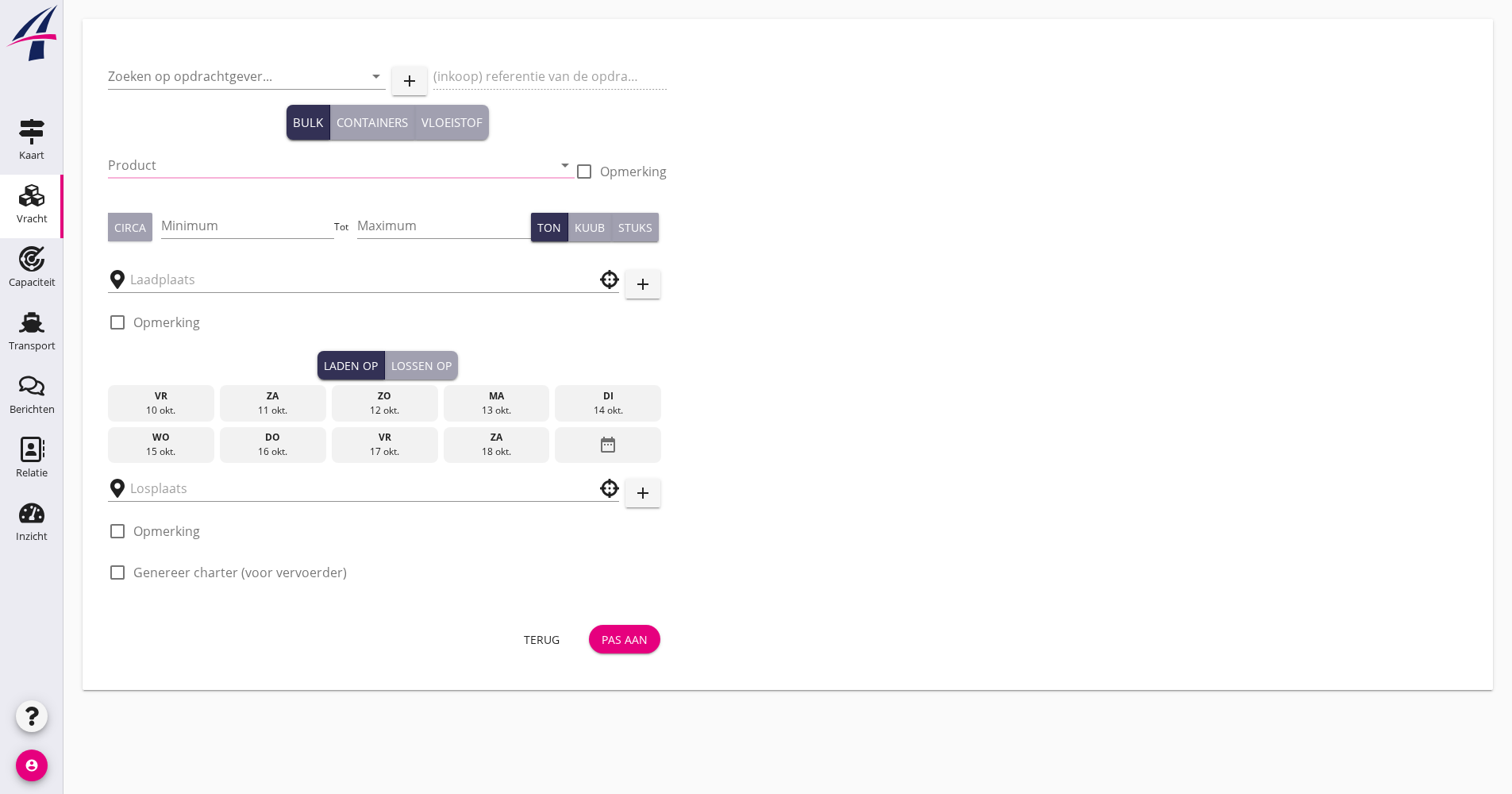
type input "Agrominne Binnenvaart N.V."
type input "Ammonsulfaat (7243)"
type input "1000"
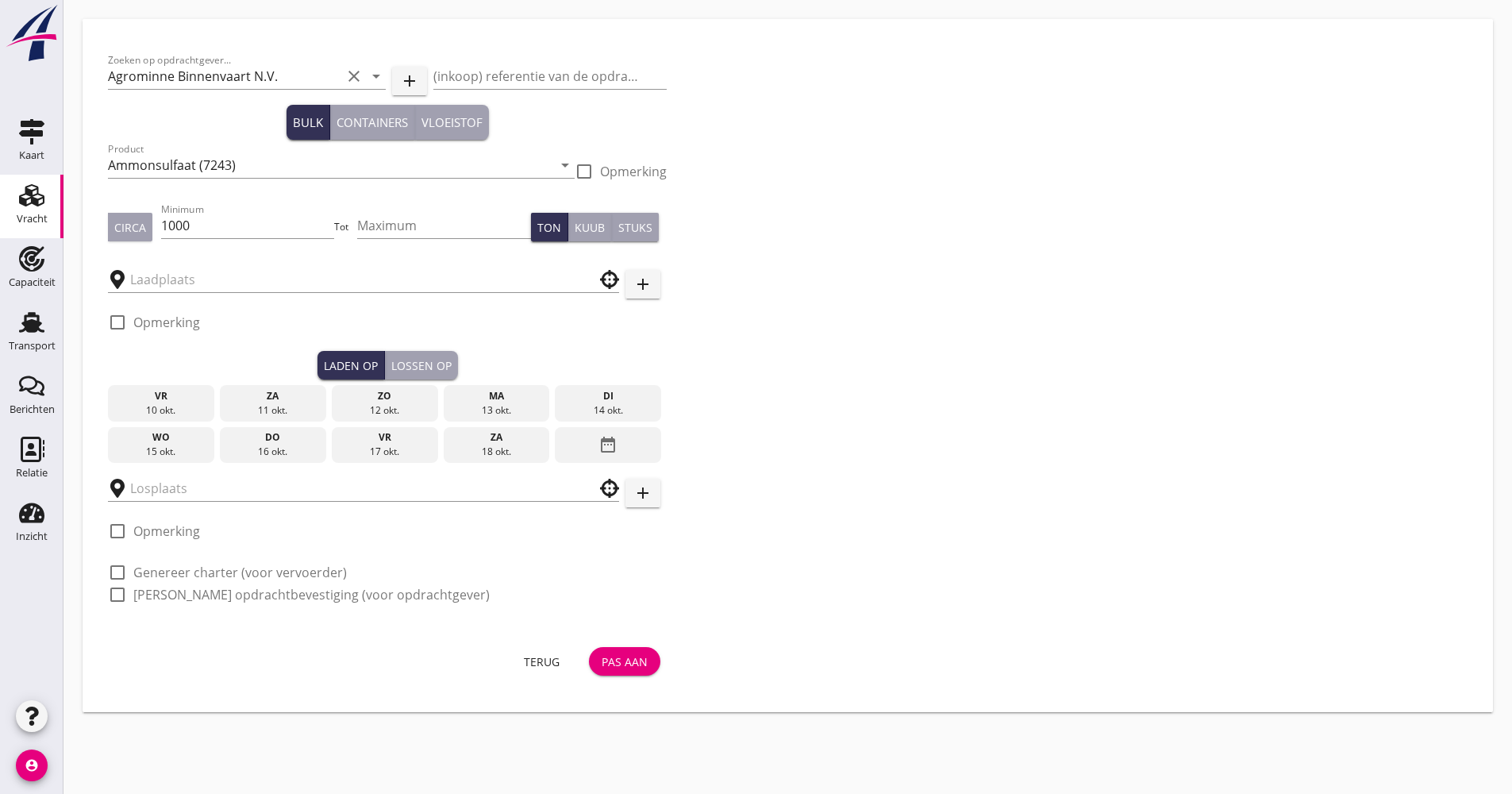
type input "Envalior"
type input "H.D. Lühring GmbH"
checkbox input "true"
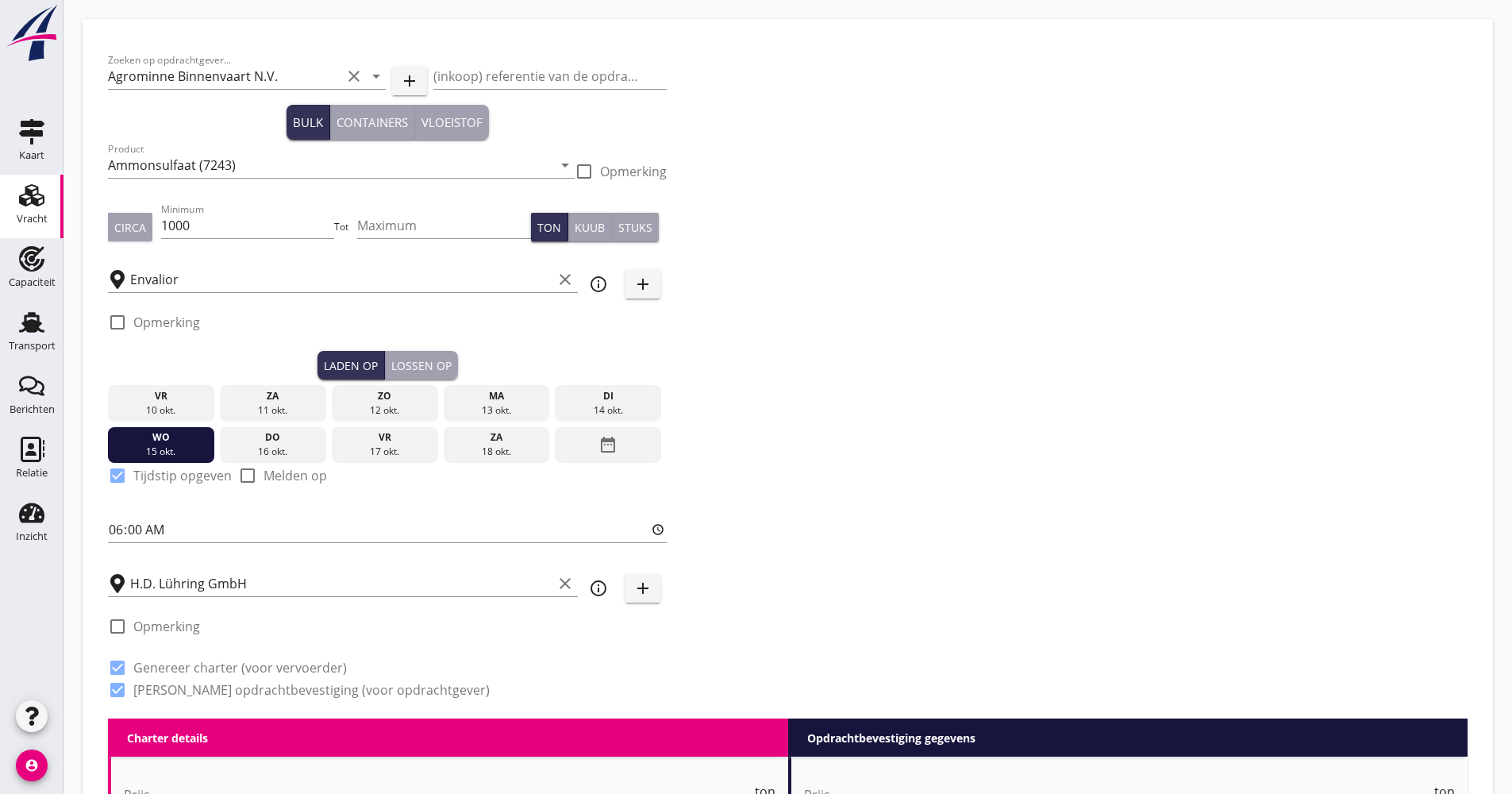
type input "12.25"
type textarea "Bei Evt. 2 Ladestelle 0,25 €/t Extra"
checkbox input "false"
radio input "false"
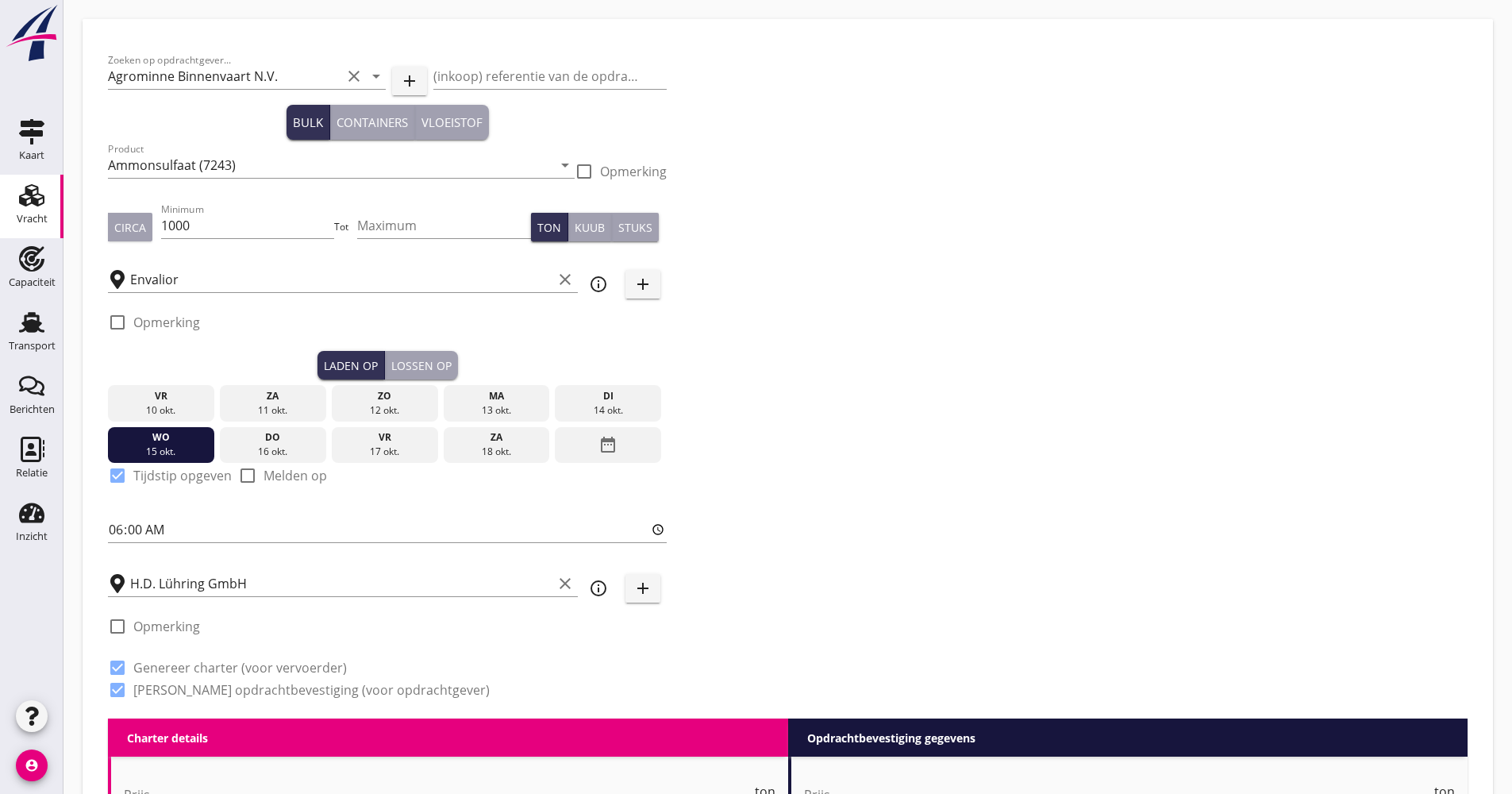
radio input "false"
checkbox input "true"
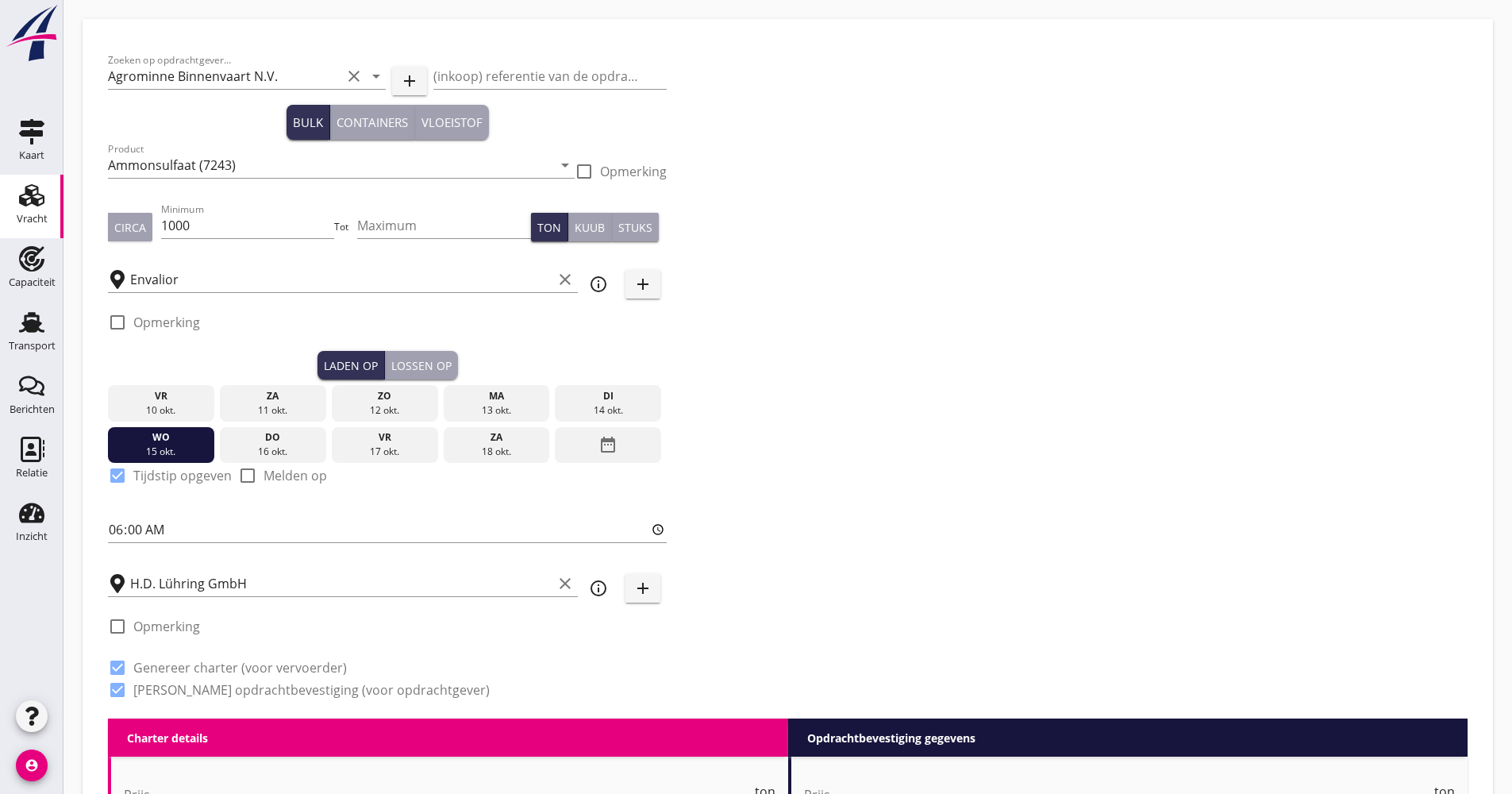
type input "48"
type input "2"
type input "21"
type input "14.65"
type textarea "Indien 2 laadplekken een extra toeslag van 0.50 €/T"
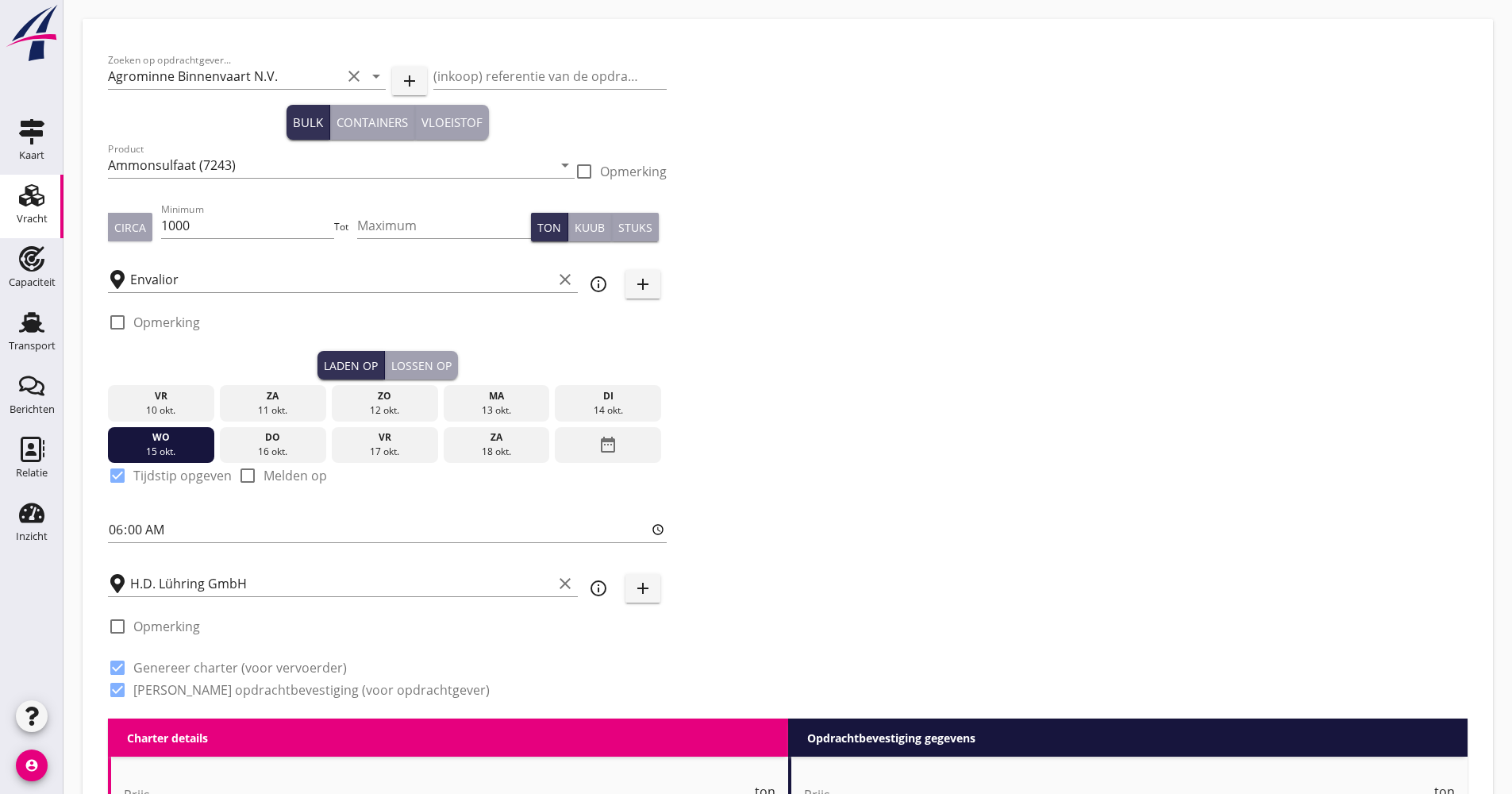
checkbox input "false"
radio input "false"
checkbox input "true"
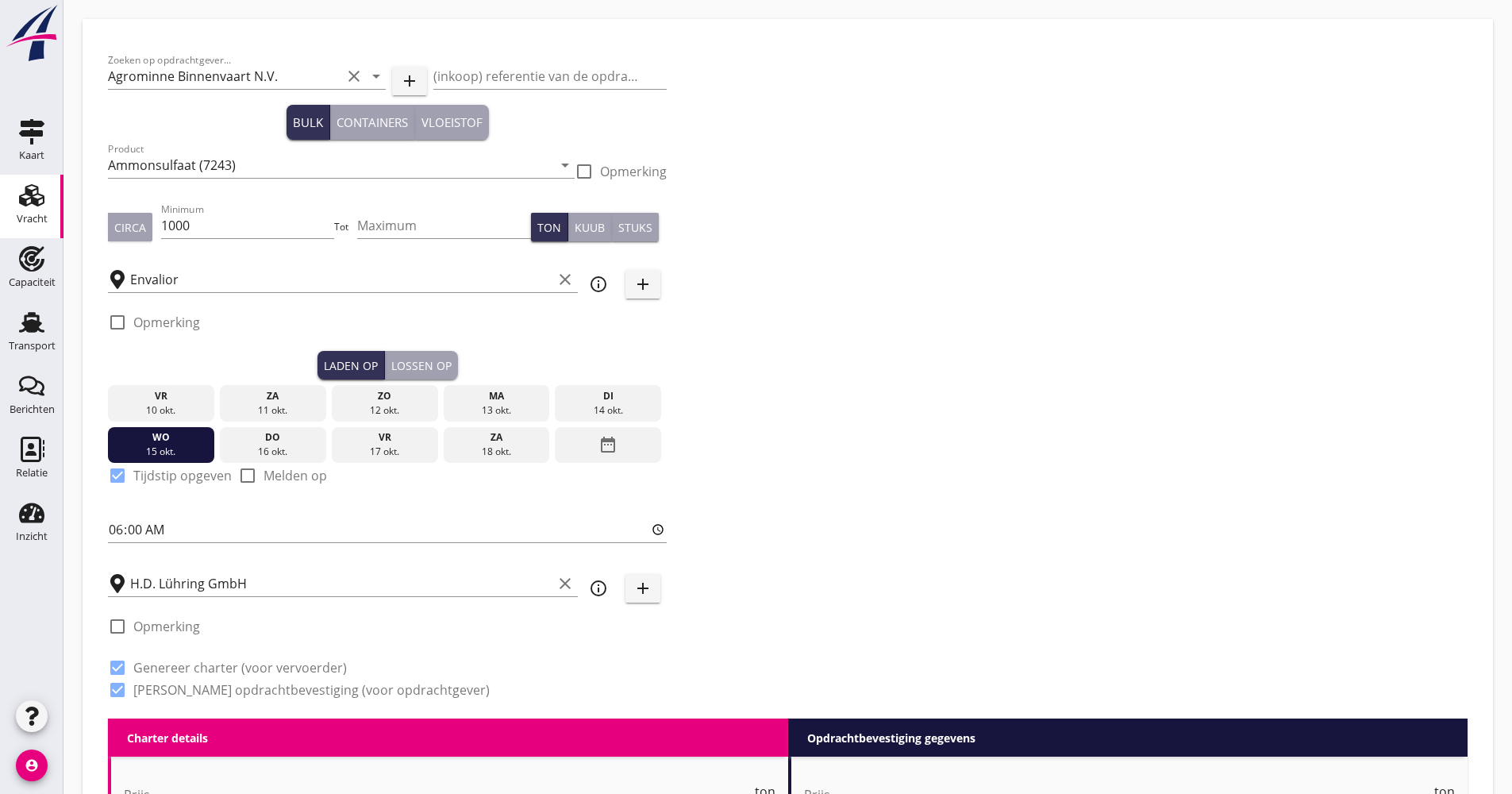
checkbox input "true"
type input "24"
type input "2"
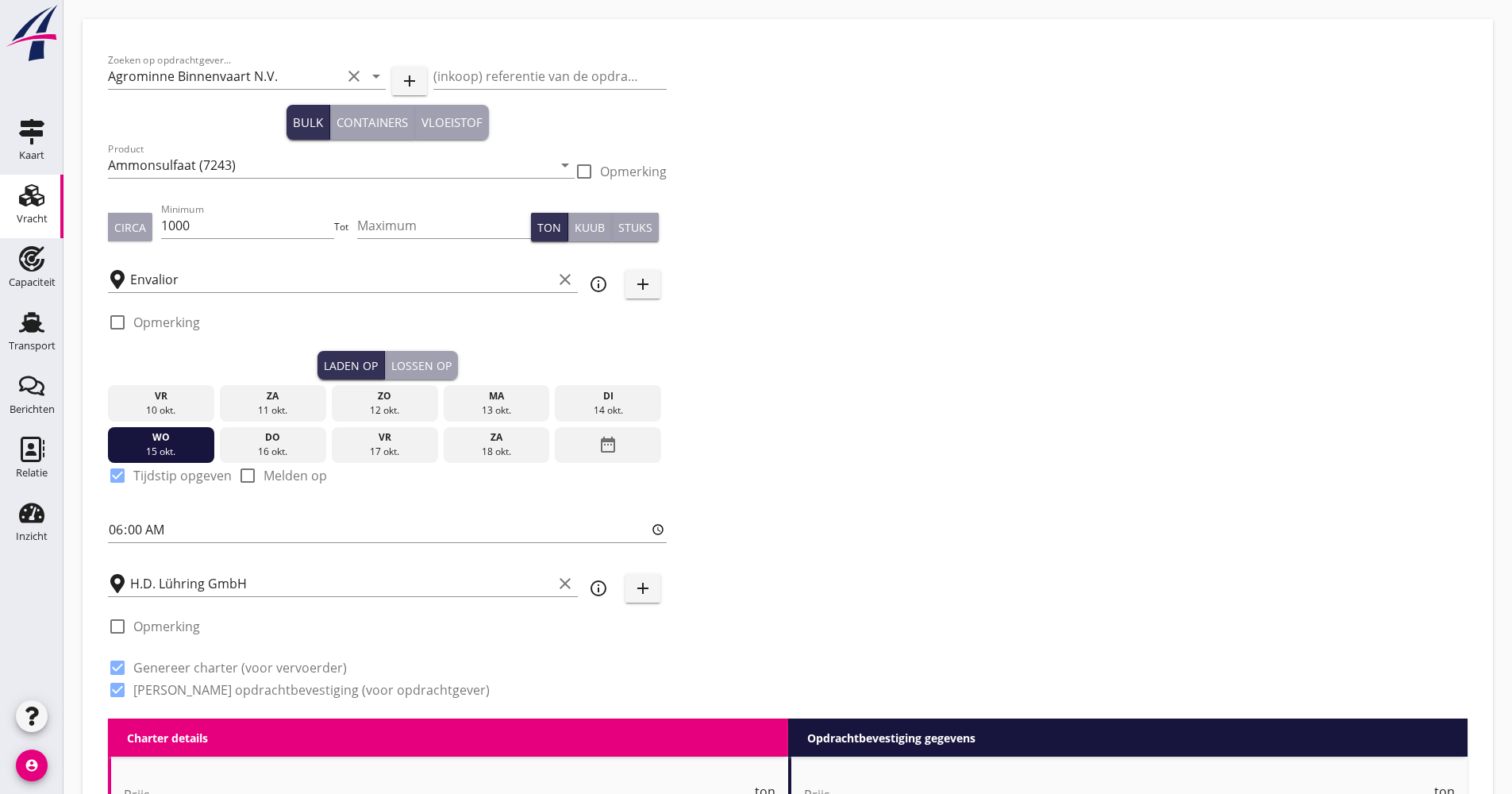
type input "21"
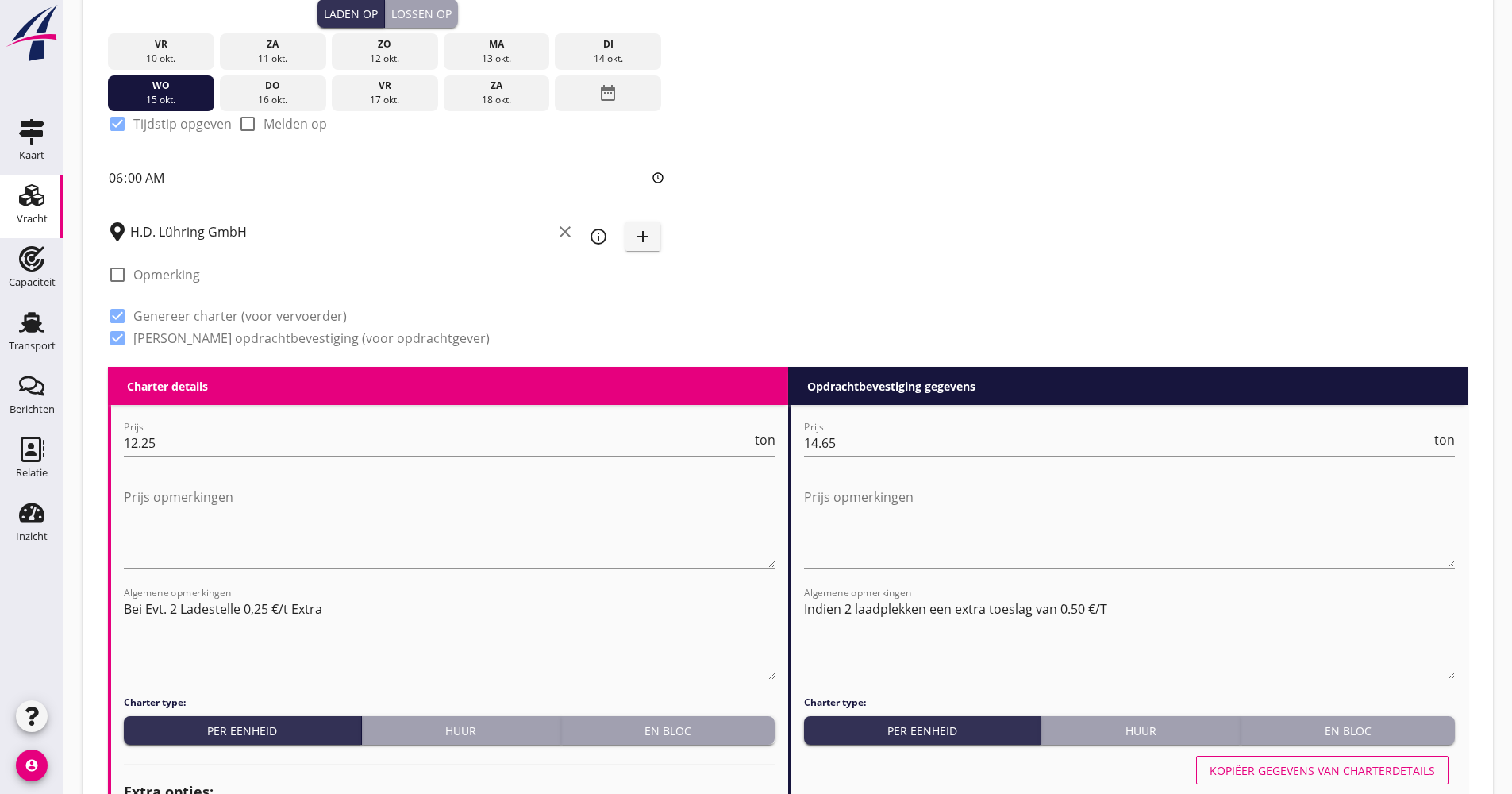
scroll to position [397, 0]
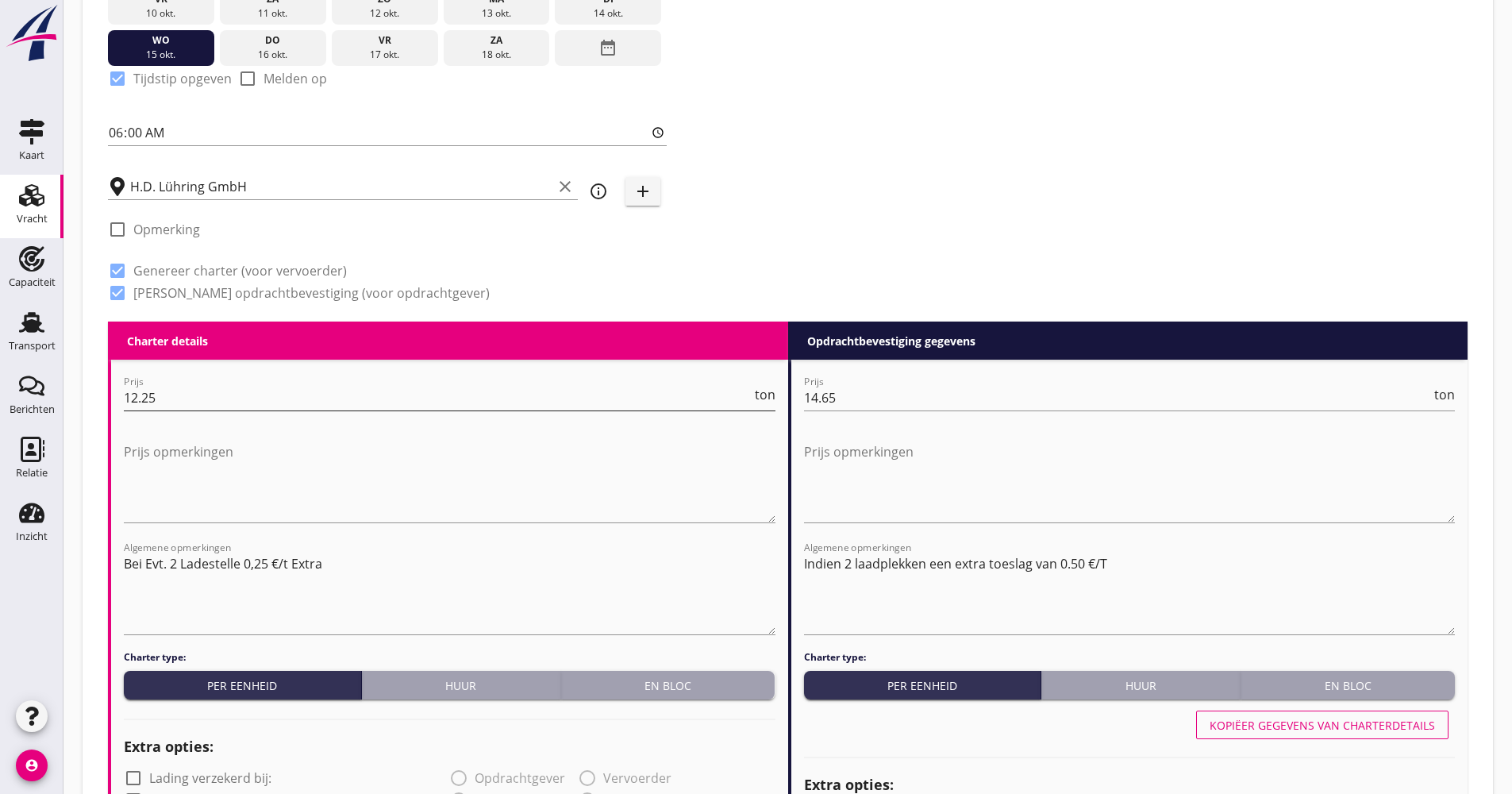
click at [168, 395] on input "12.25" at bounding box center [438, 398] width 628 height 26
type input "12.00"
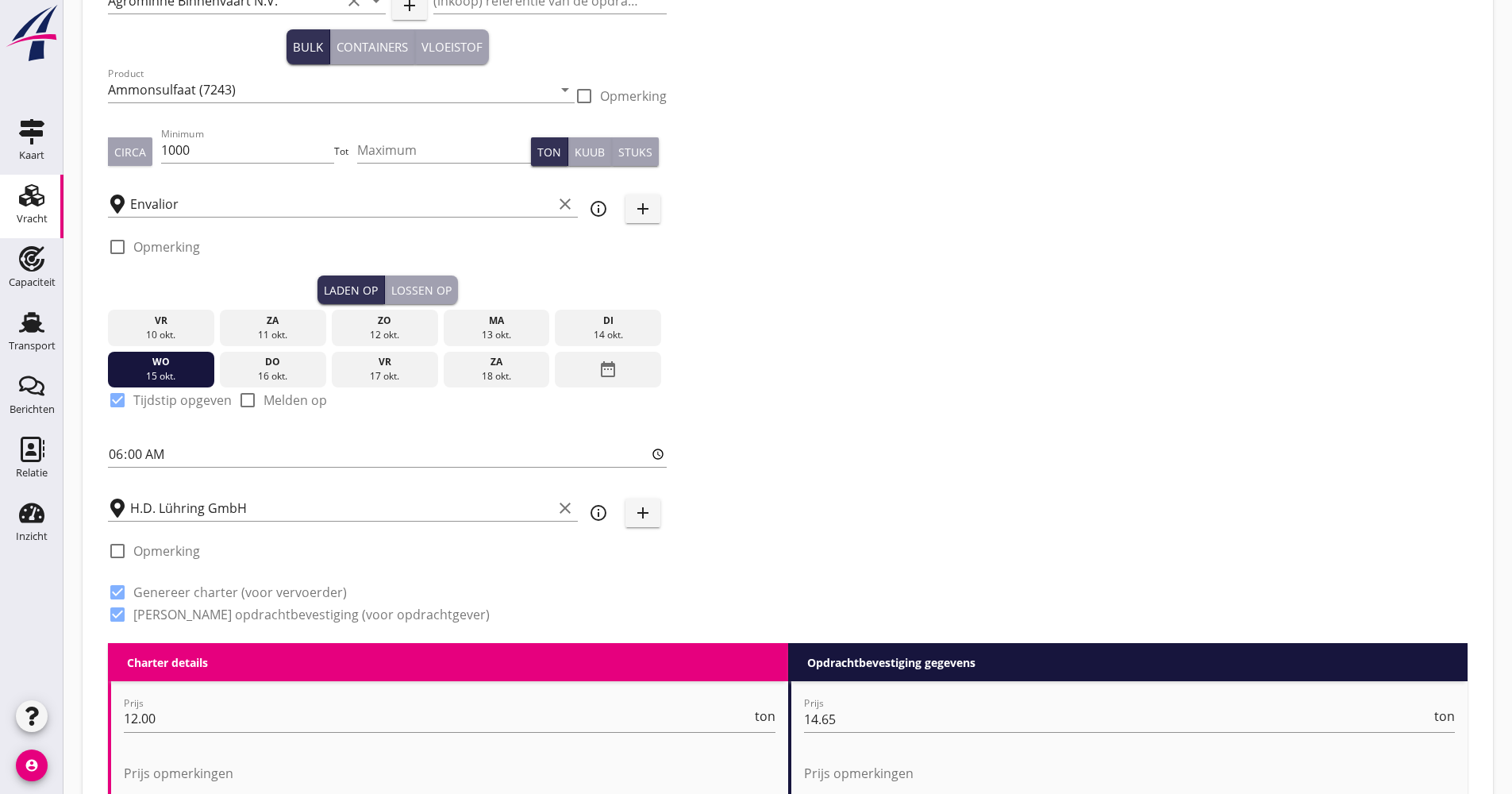
scroll to position [0, 0]
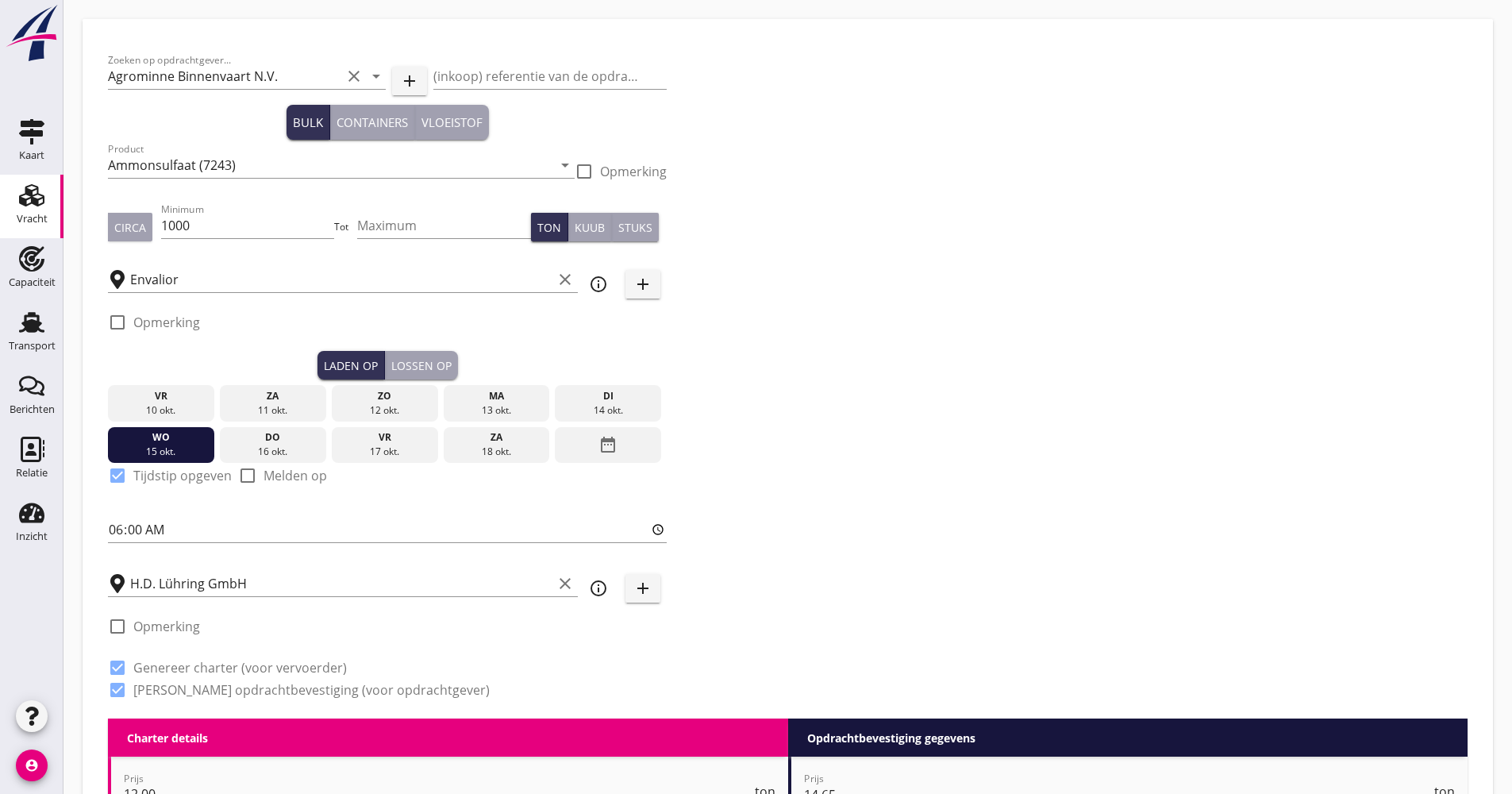
click at [613, 290] on div "Envalior clear info_outline add" at bounding box center [387, 278] width 559 height 49
click at [604, 288] on icon "info_outline" at bounding box center [598, 284] width 19 height 19
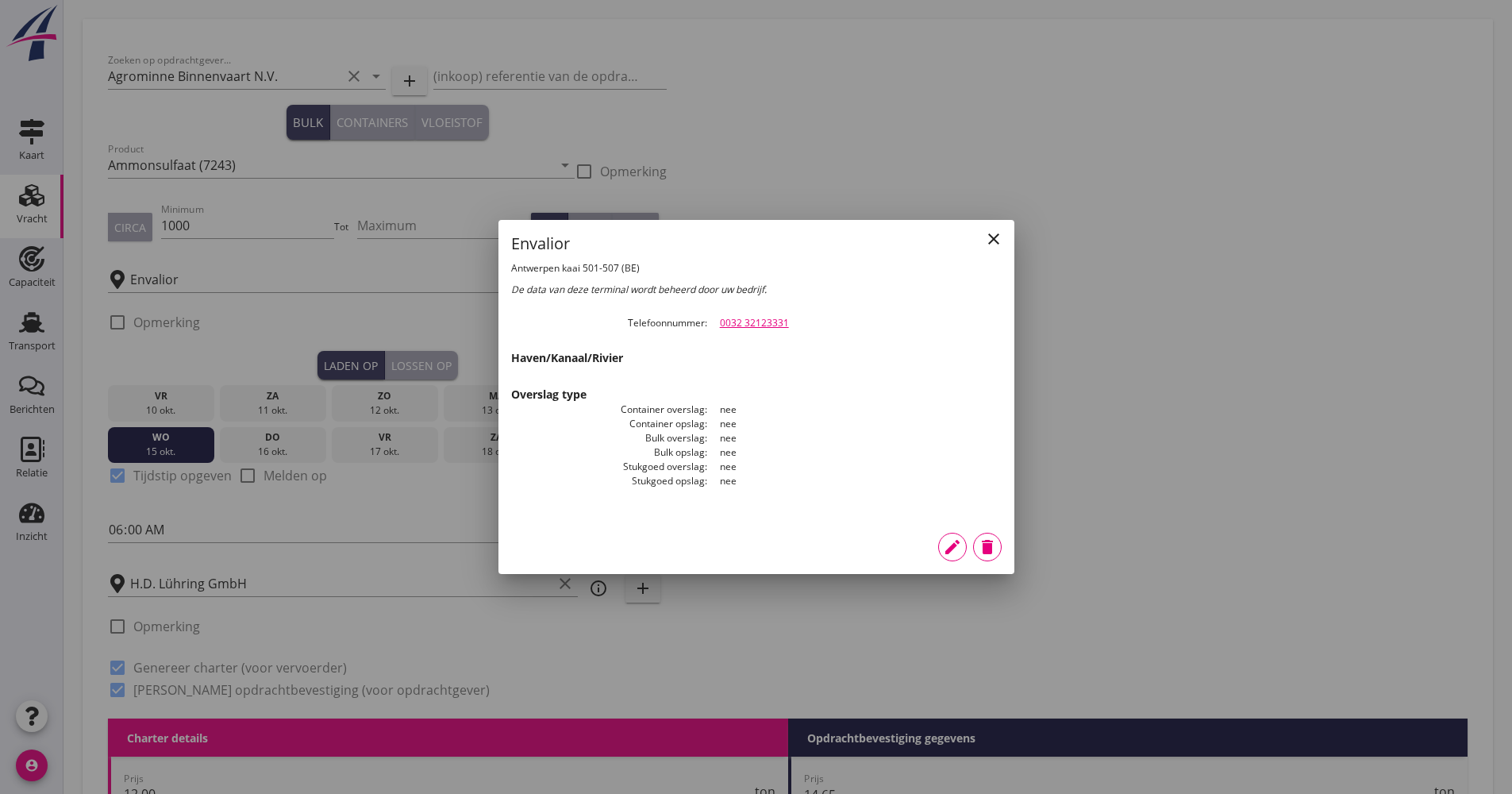
click at [1002, 243] on icon "close" at bounding box center [993, 239] width 19 height 19
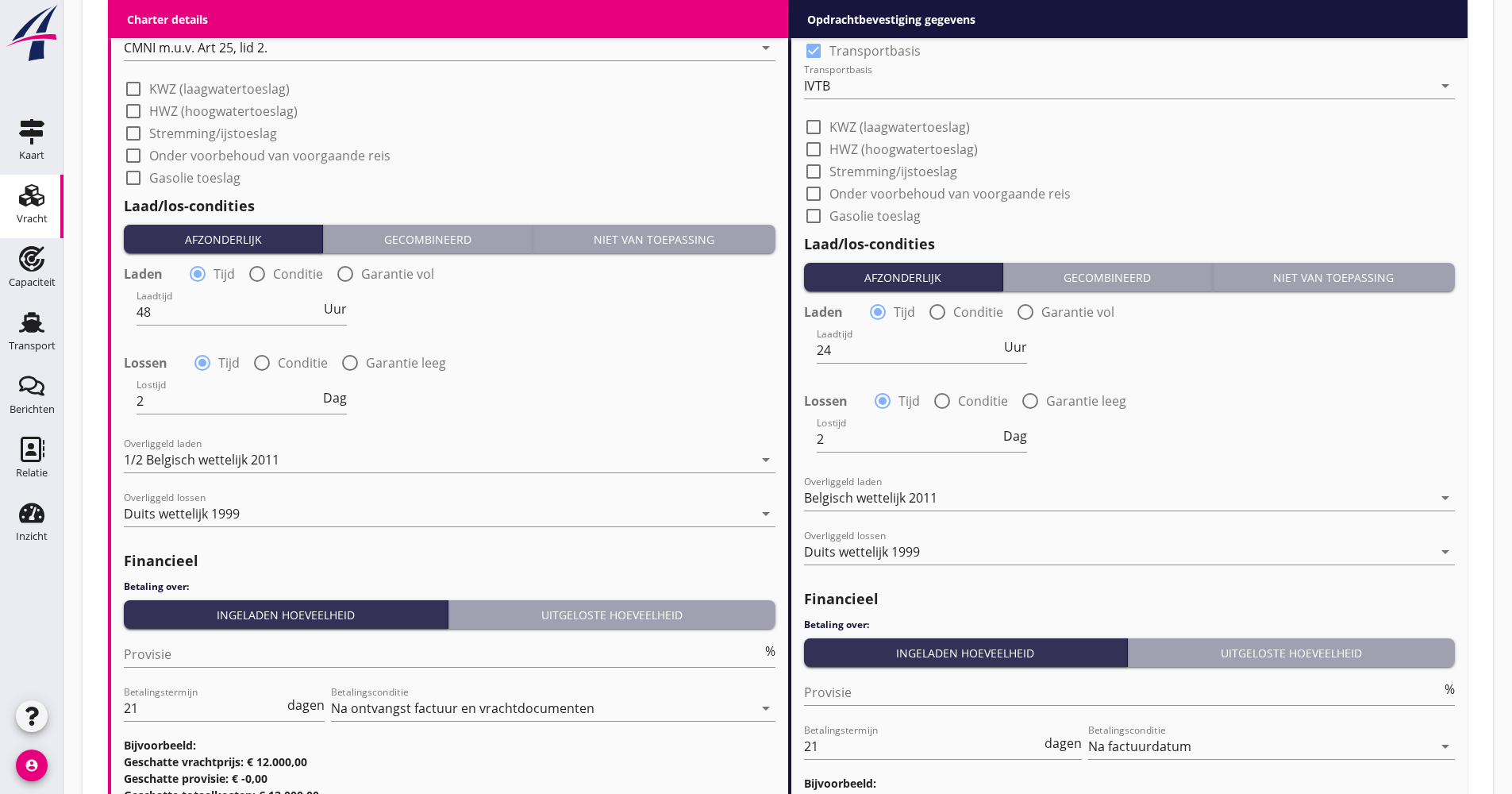
scroll to position [1599, 0]
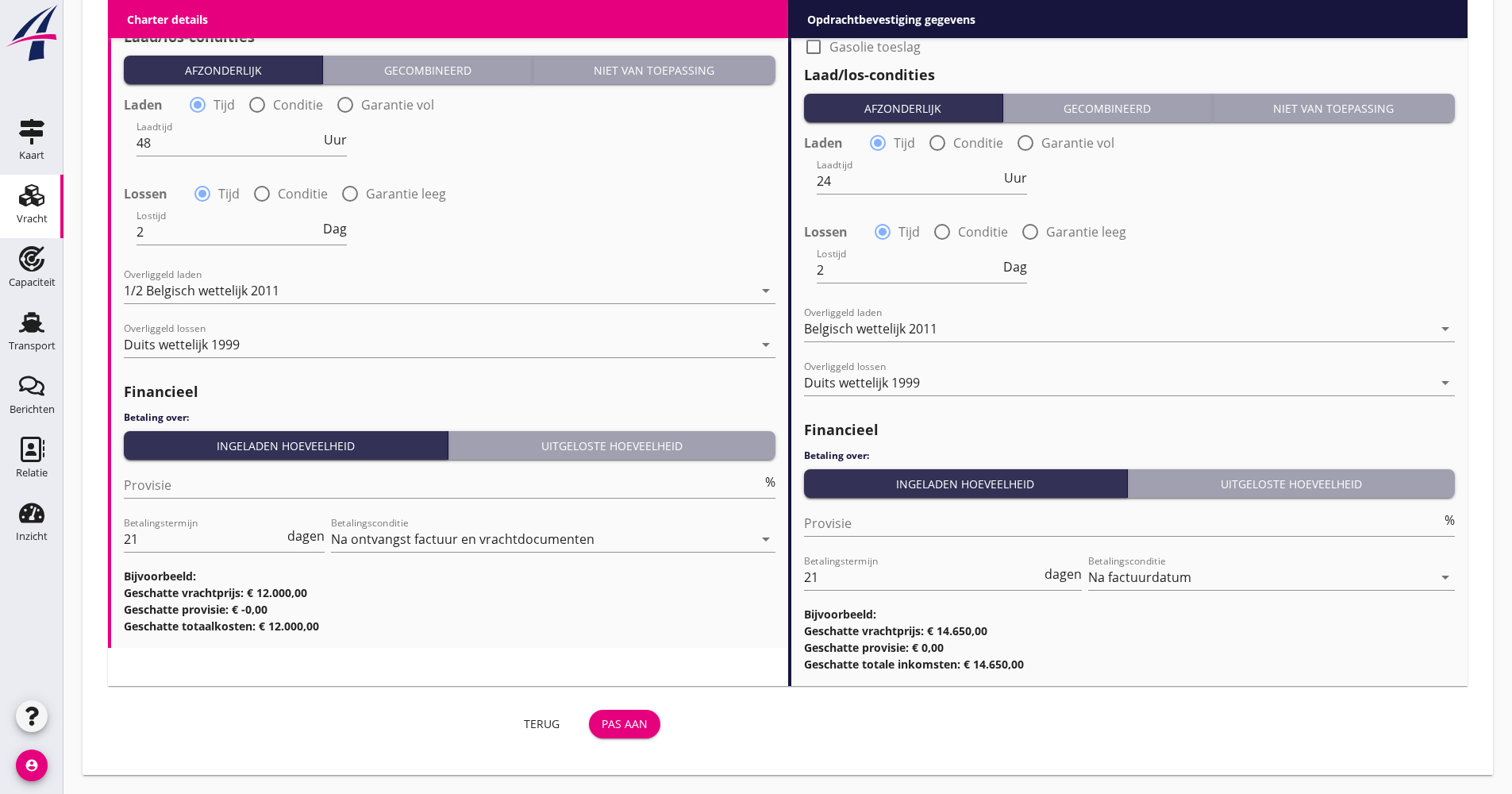
click at [641, 722] on div "Pas aan" at bounding box center [625, 724] width 46 height 17
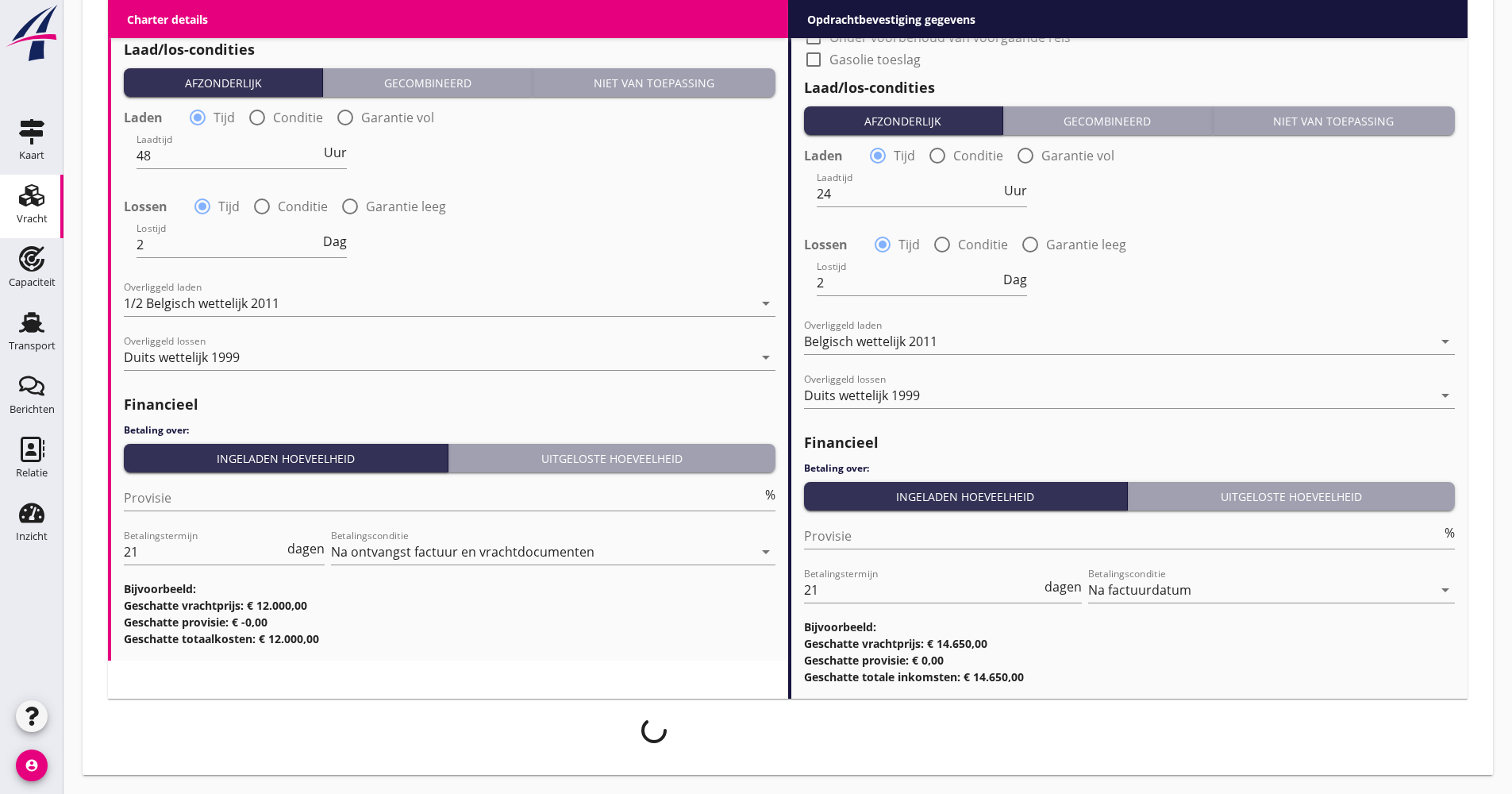
scroll to position [1585, 0]
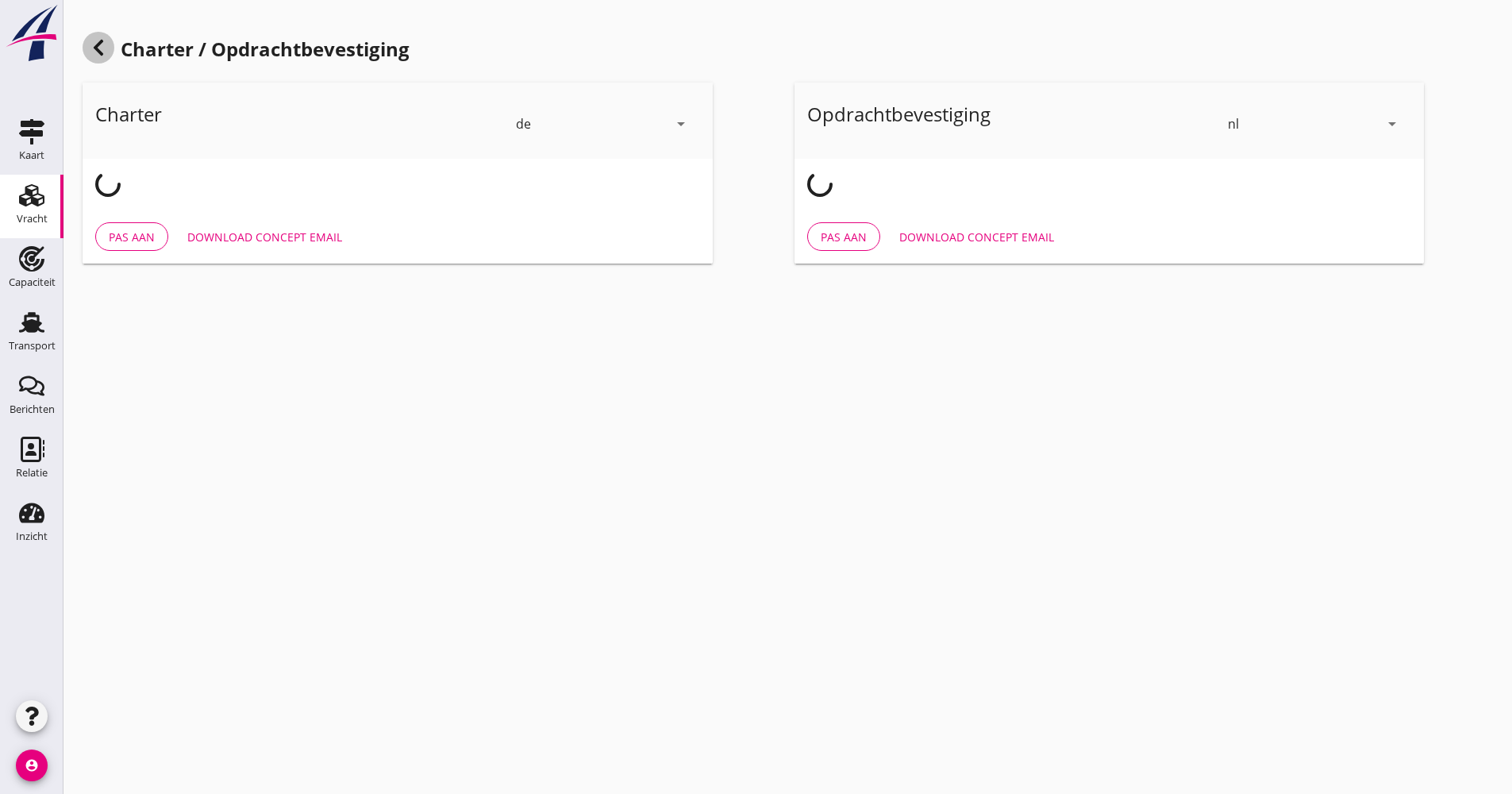
click at [110, 57] on div at bounding box center [99, 48] width 32 height 32
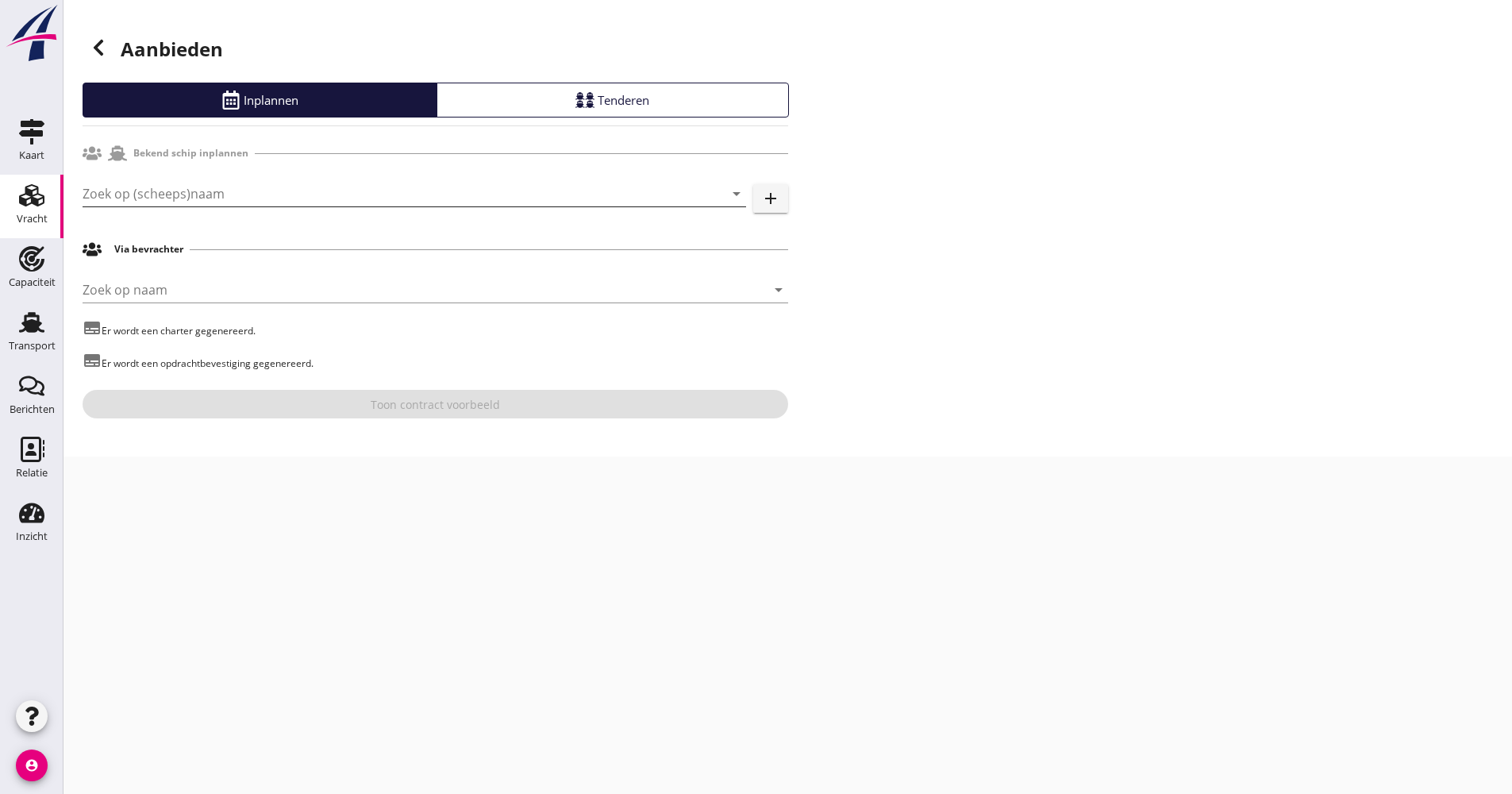
click at [206, 204] on input "Zoek op (scheeps)naam" at bounding box center [392, 193] width 619 height 26
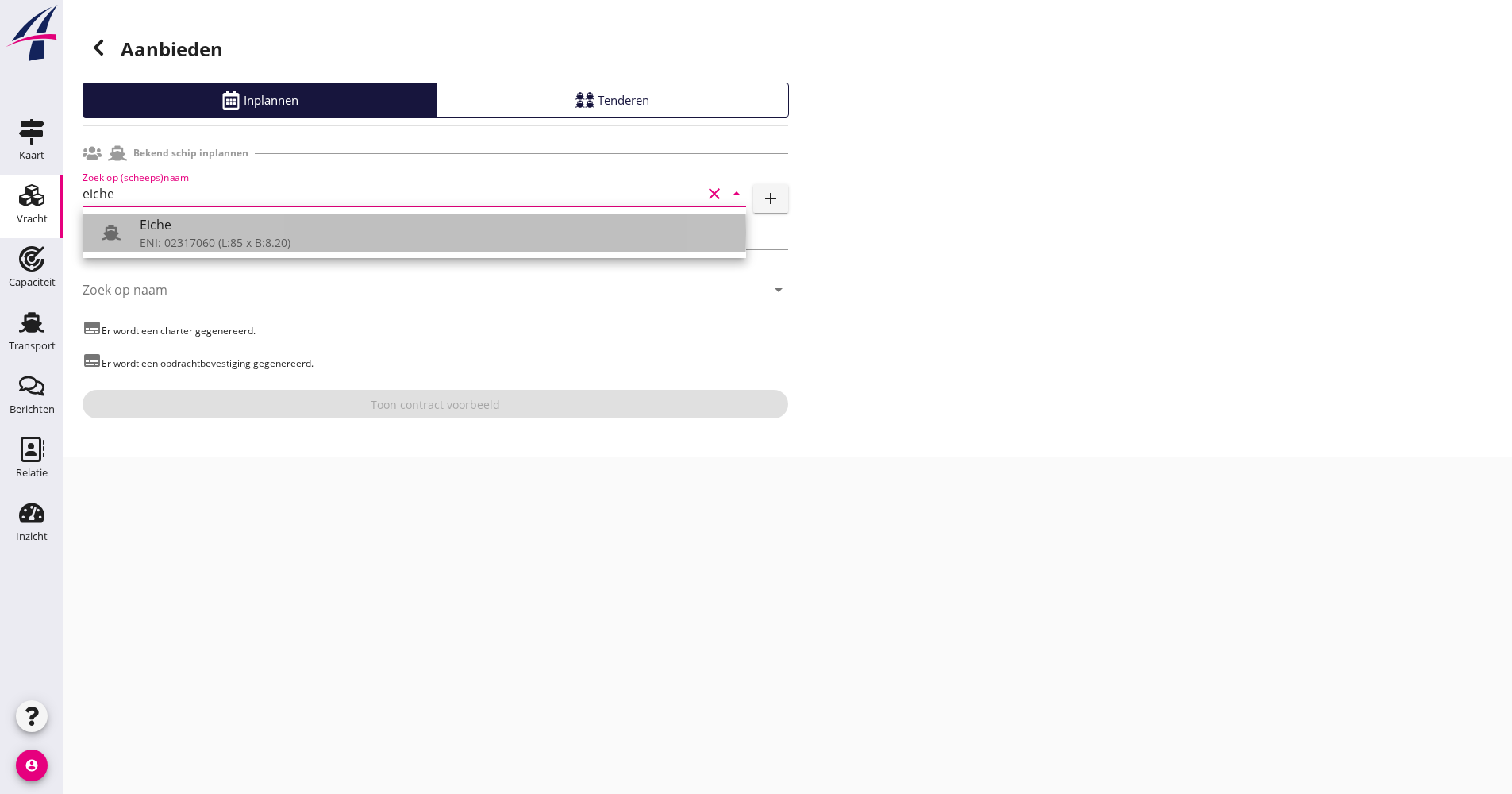
click at [204, 216] on div "Eiche" at bounding box center [436, 224] width 594 height 19
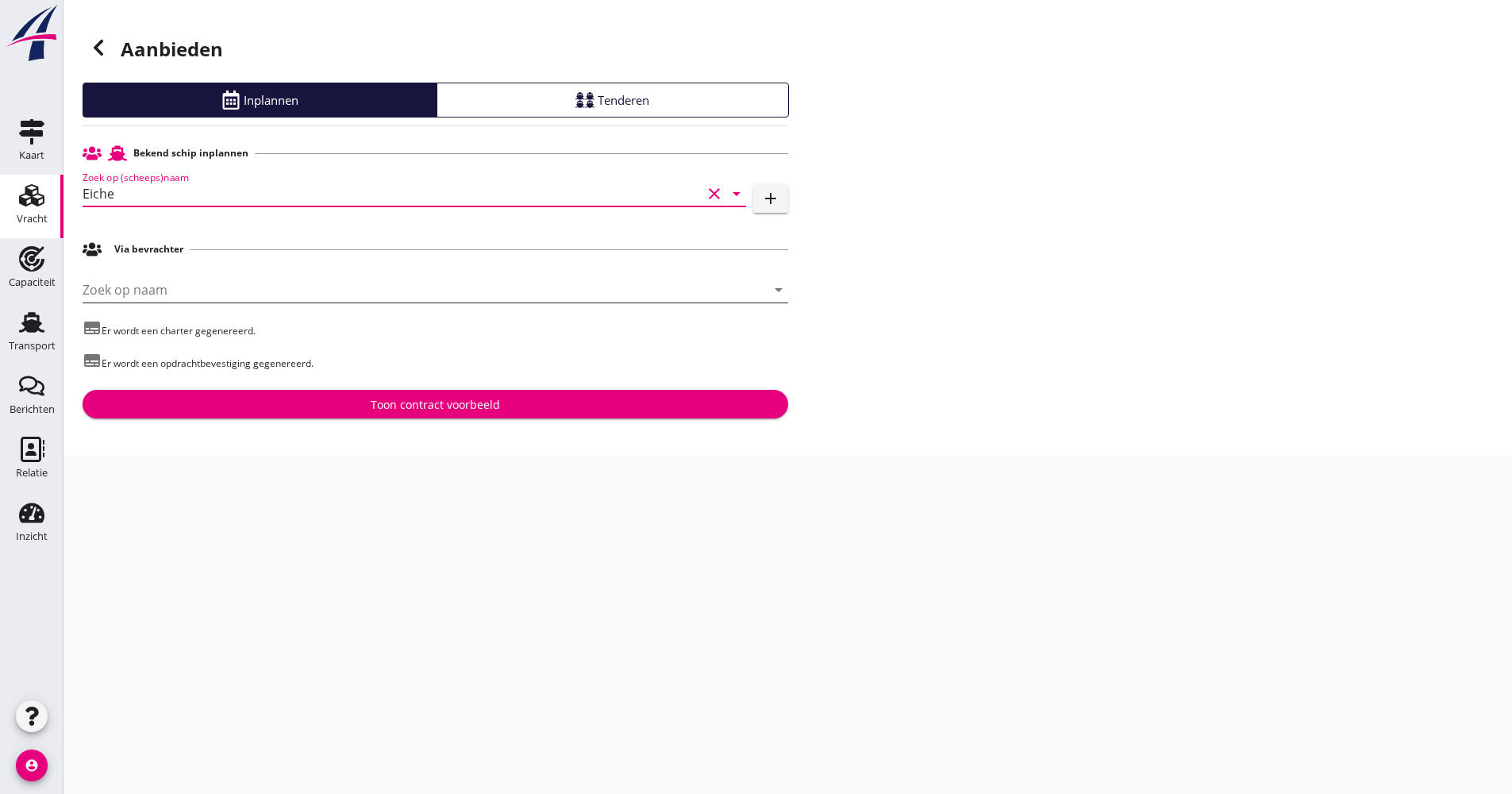
type input "Eiche"
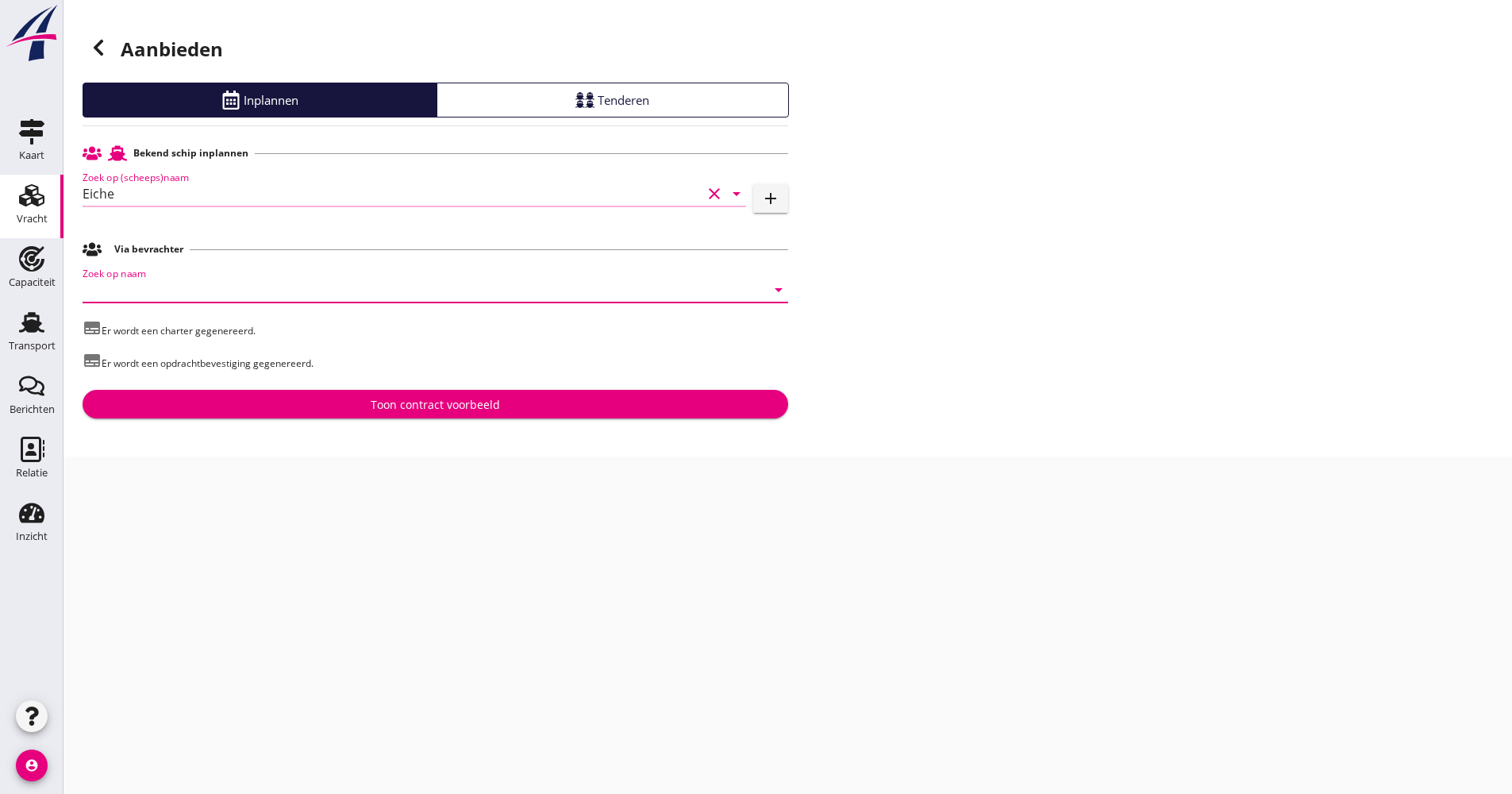
click at [175, 290] on input "Zoek op naam" at bounding box center [413, 289] width 661 height 26
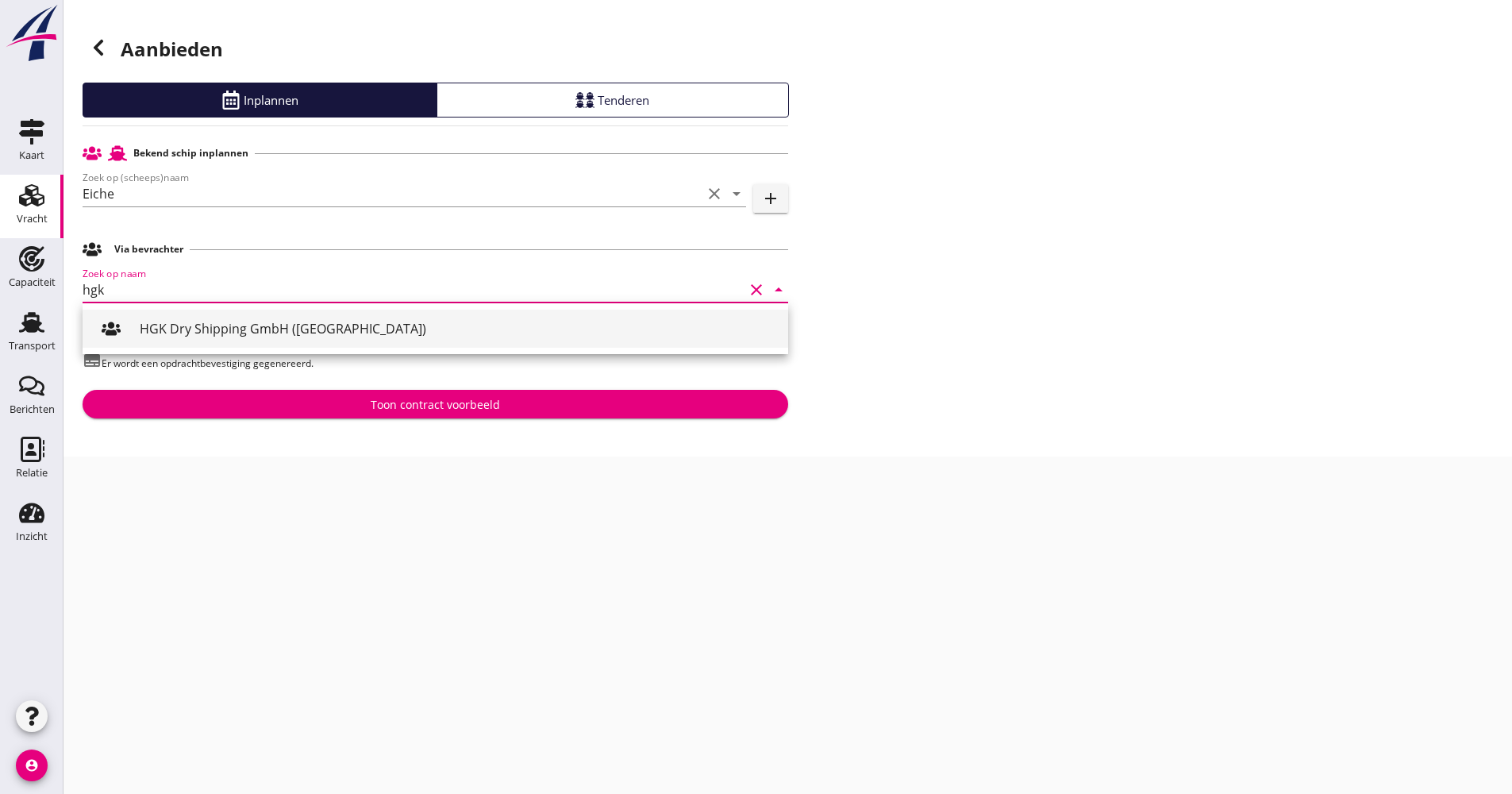
click at [189, 324] on div "HGK Dry Shipping GmbH ([GEOGRAPHIC_DATA])" at bounding box center [457, 328] width 636 height 19
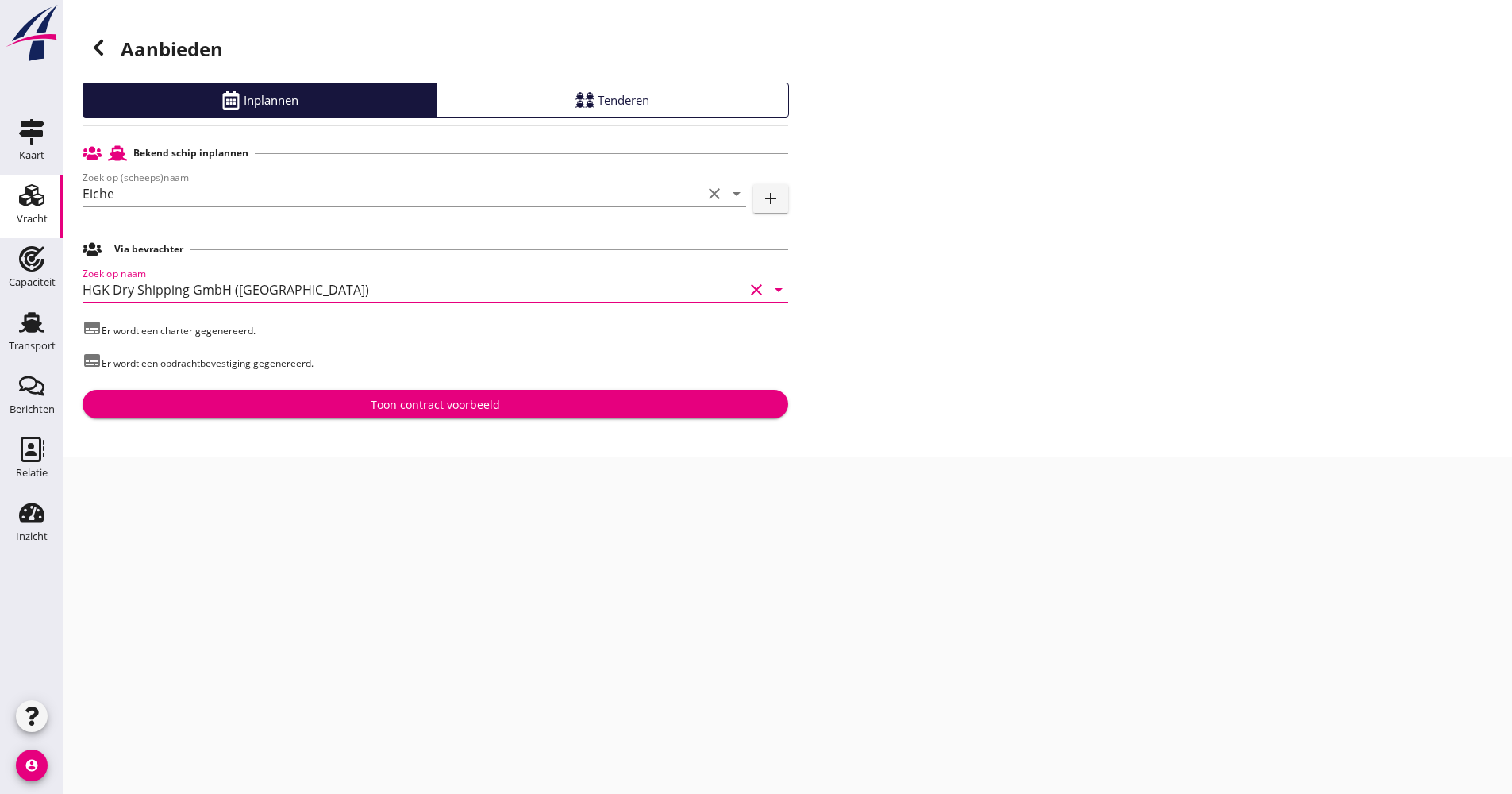
type input "HGK Dry Shipping GmbH ([GEOGRAPHIC_DATA])"
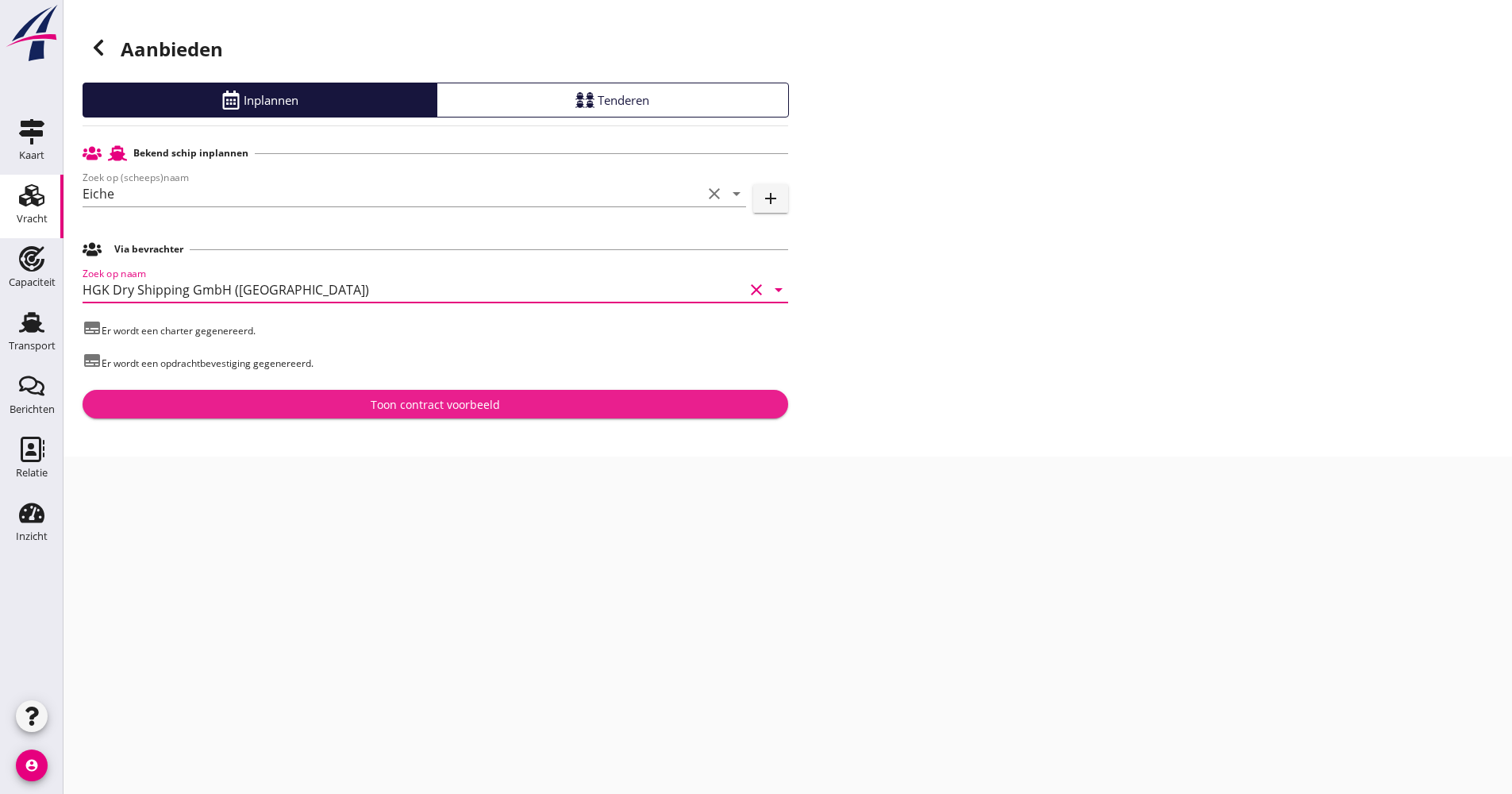
click at [383, 406] on div "Toon contract voorbeeld" at bounding box center [435, 404] width 129 height 17
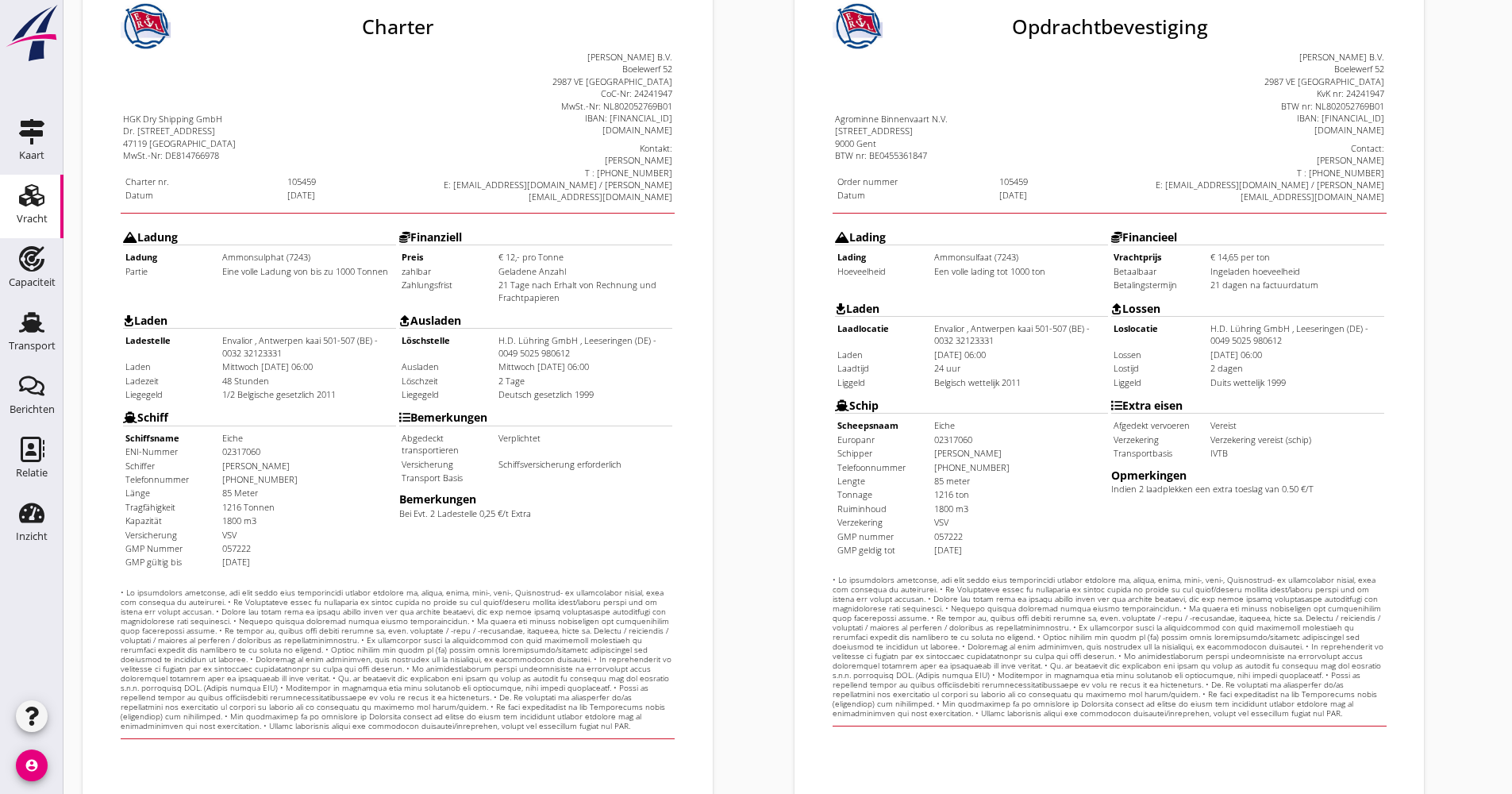
scroll to position [382, 0]
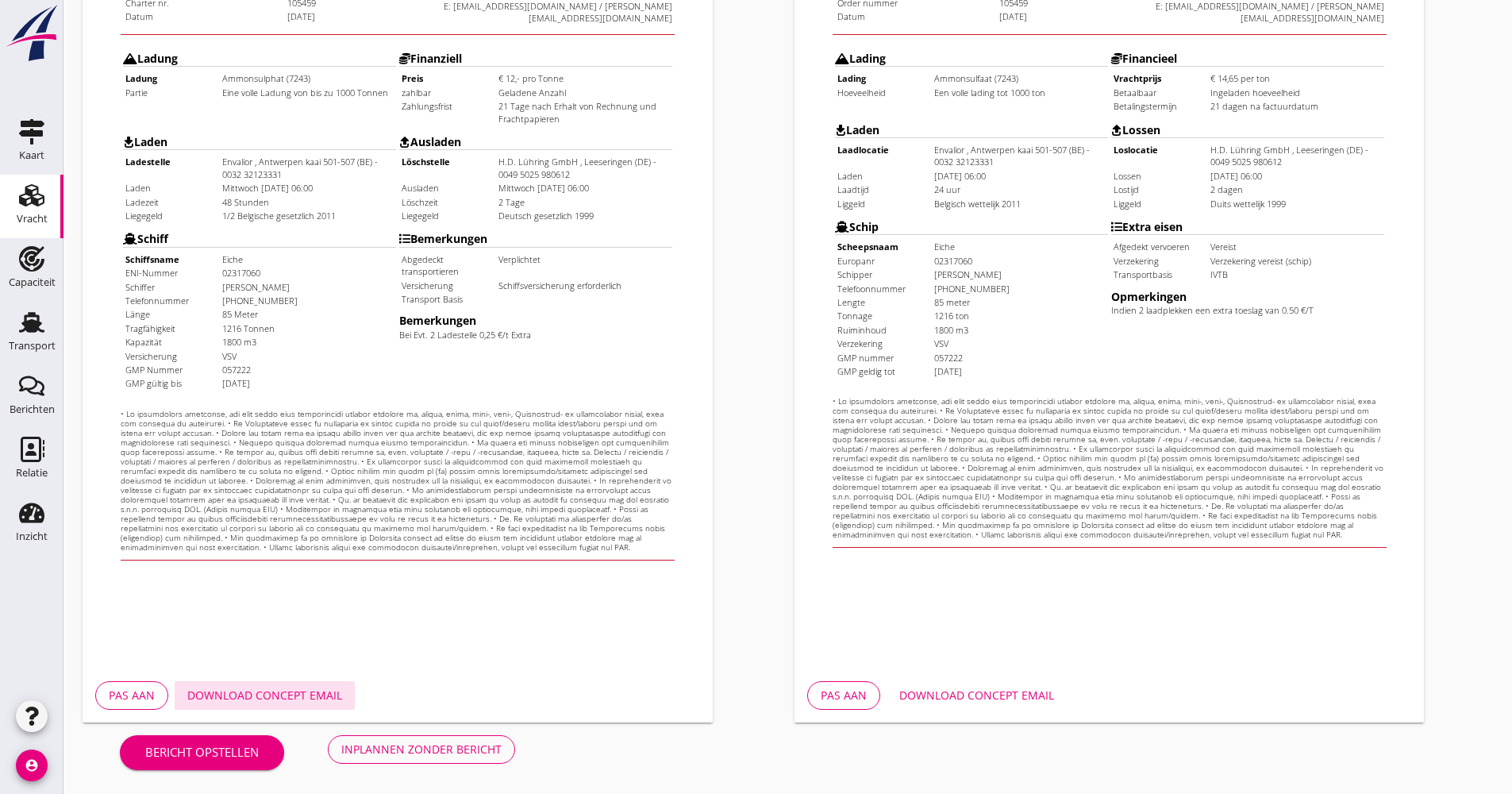
click at [314, 709] on button "Download concept email" at bounding box center [264, 695] width 180 height 28
click at [428, 758] on button "Inplannen zonder bericht" at bounding box center [421, 749] width 188 height 28
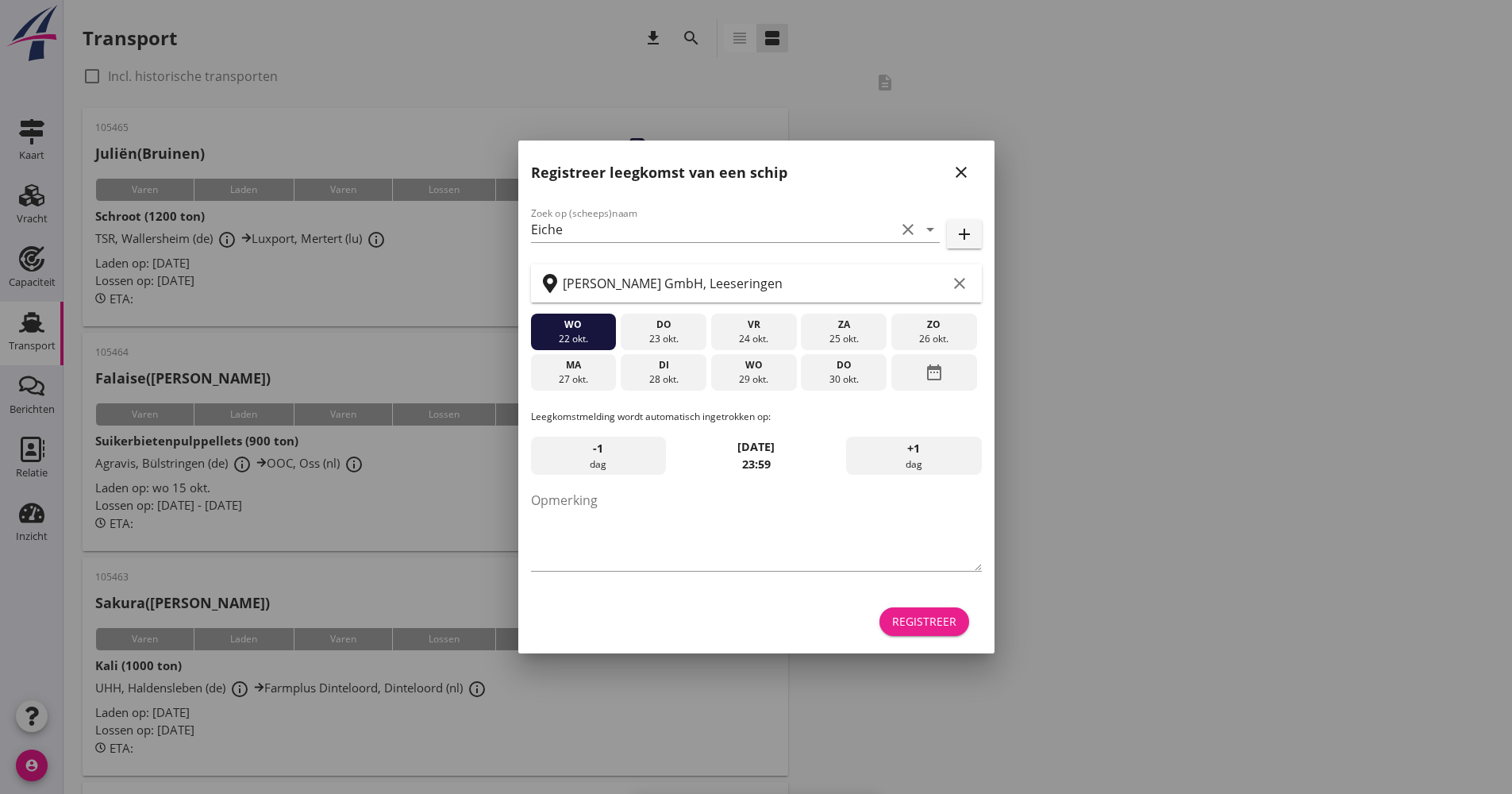
click at [930, 615] on div "Registreer" at bounding box center [925, 621] width 64 height 17
